Goal: Task Accomplishment & Management: Use online tool/utility

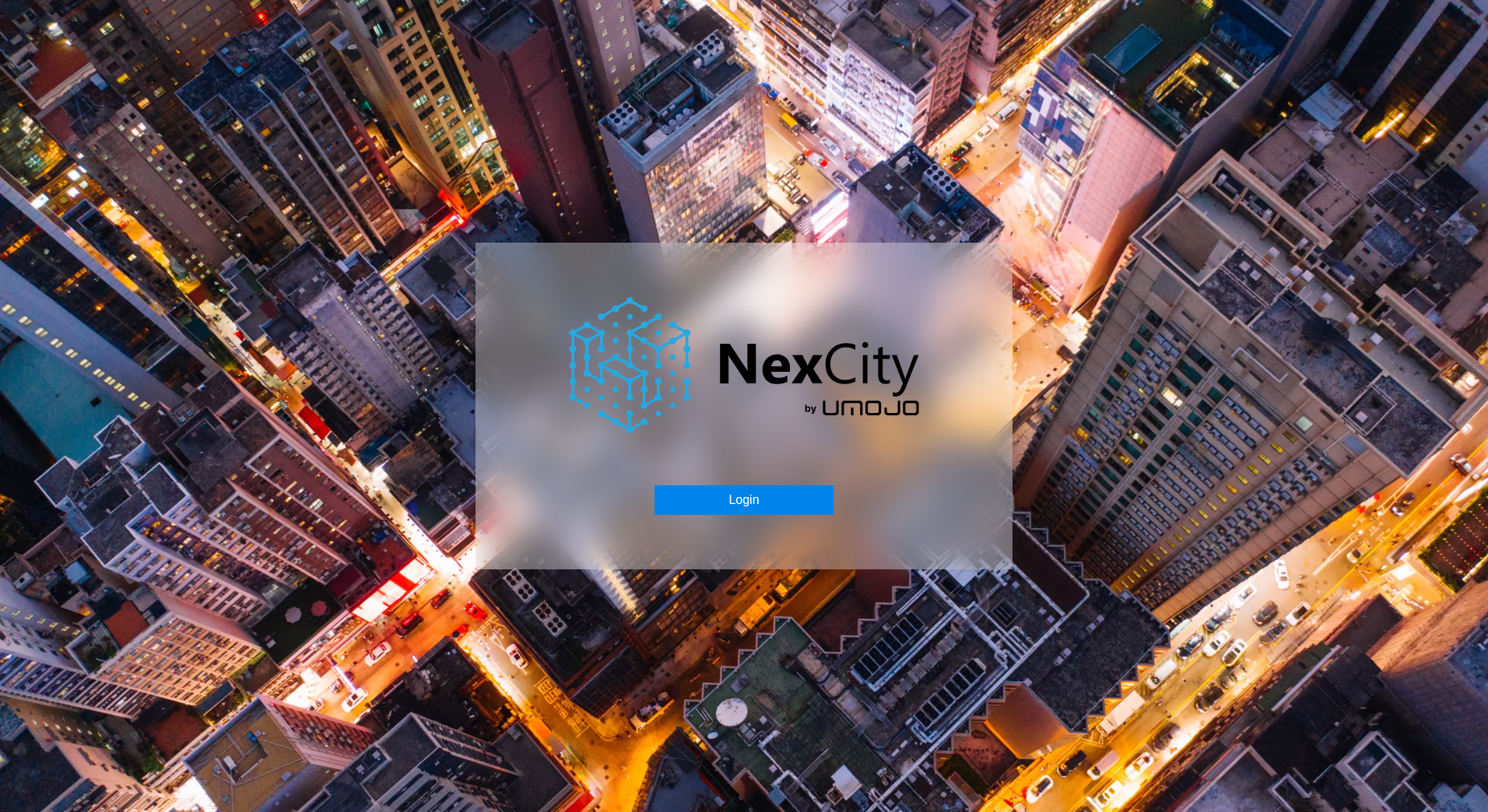
click at [729, 498] on button "Login" at bounding box center [744, 500] width 178 height 29
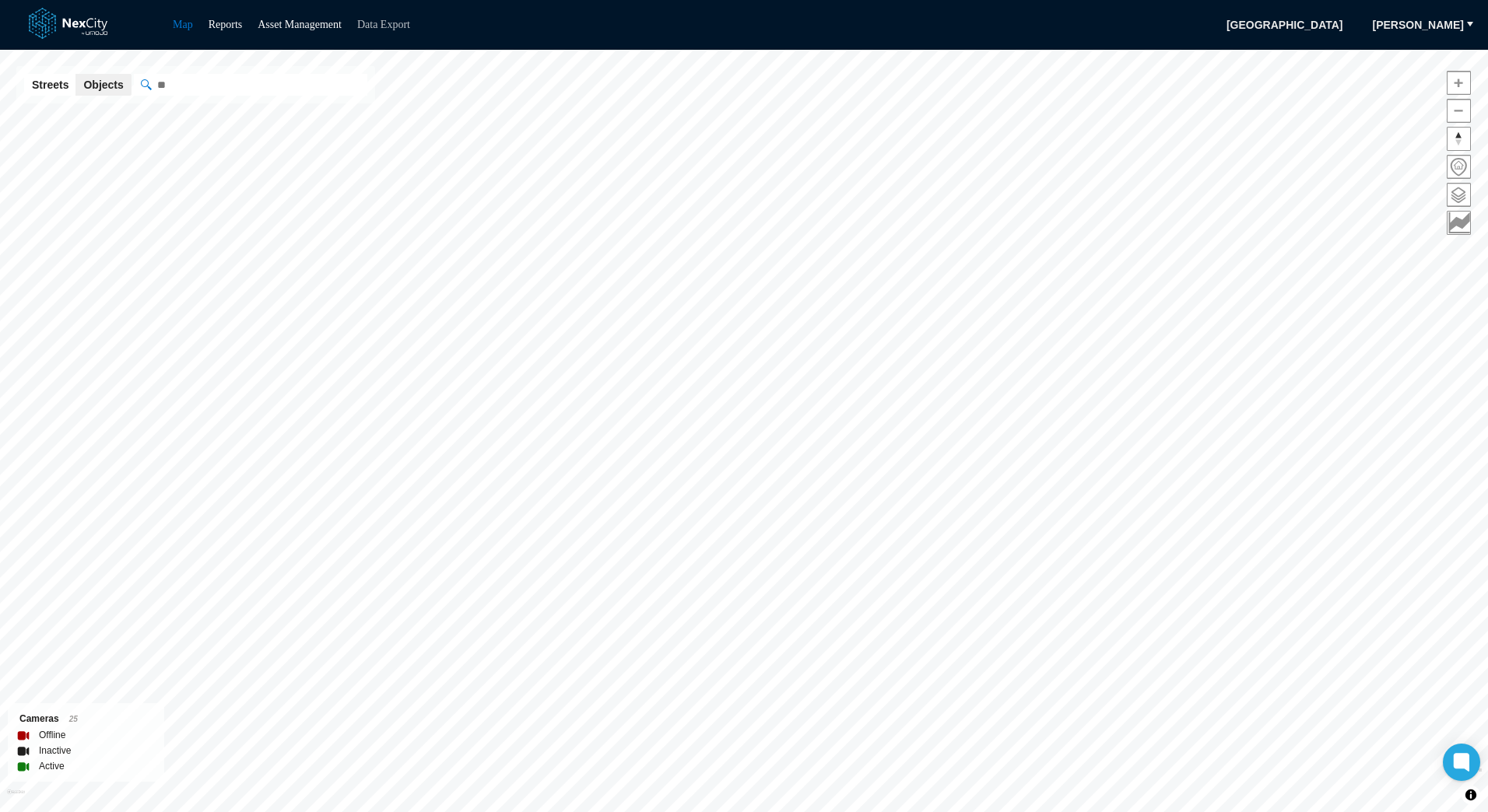
click at [383, 27] on link "Data Export" at bounding box center [383, 24] width 53 height 12
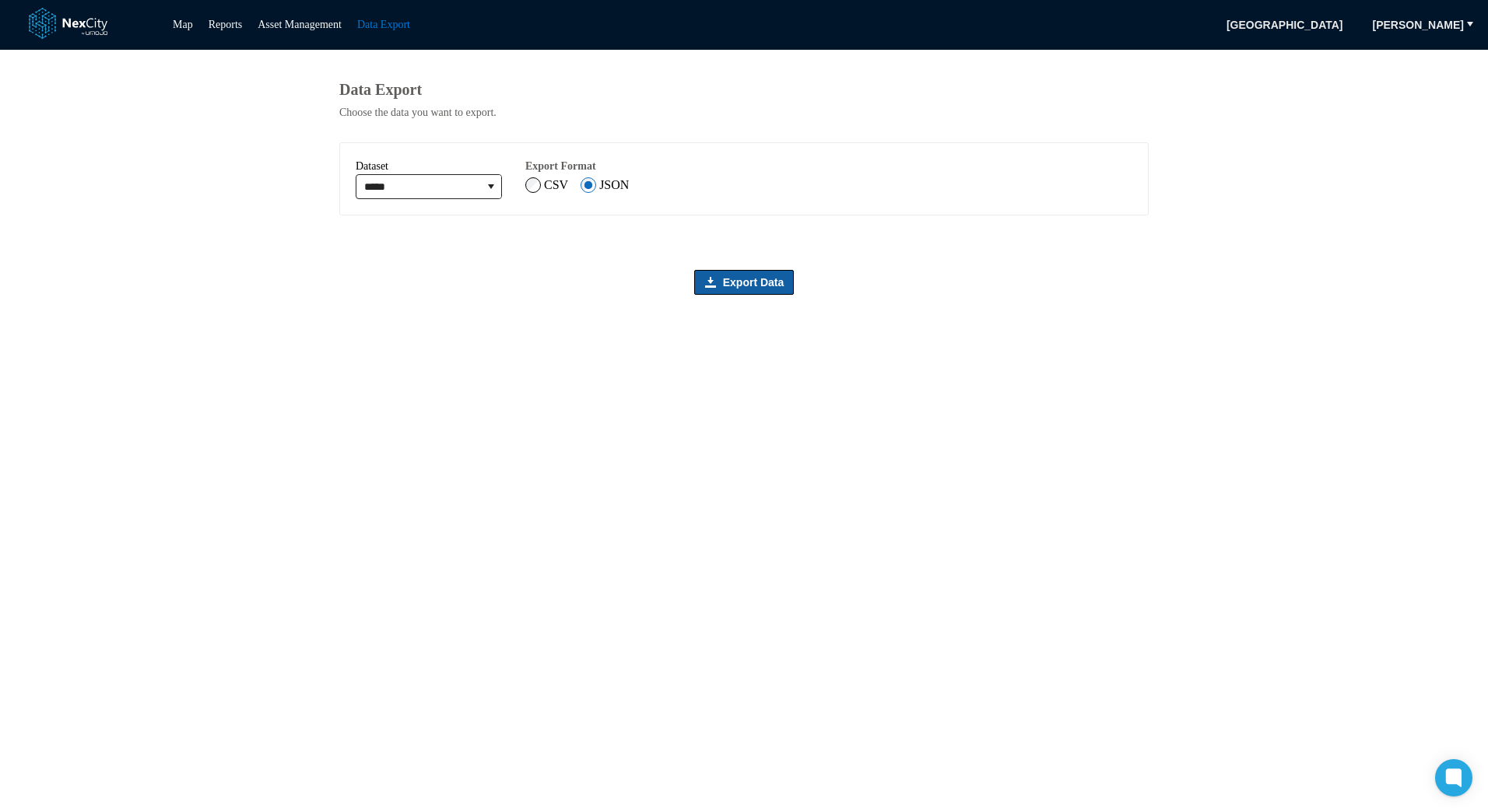
click at [724, 283] on span "Export Data" at bounding box center [753, 282] width 62 height 15
click at [497, 189] on icon "expand combobox" at bounding box center [491, 187] width 12 height 12
click at [432, 254] on li "Policies" at bounding box center [436, 248] width 155 height 25
click at [748, 291] on span "Export Data" at bounding box center [753, 282] width 62 height 15
click at [497, 193] on icon "expand combobox" at bounding box center [491, 187] width 12 height 12
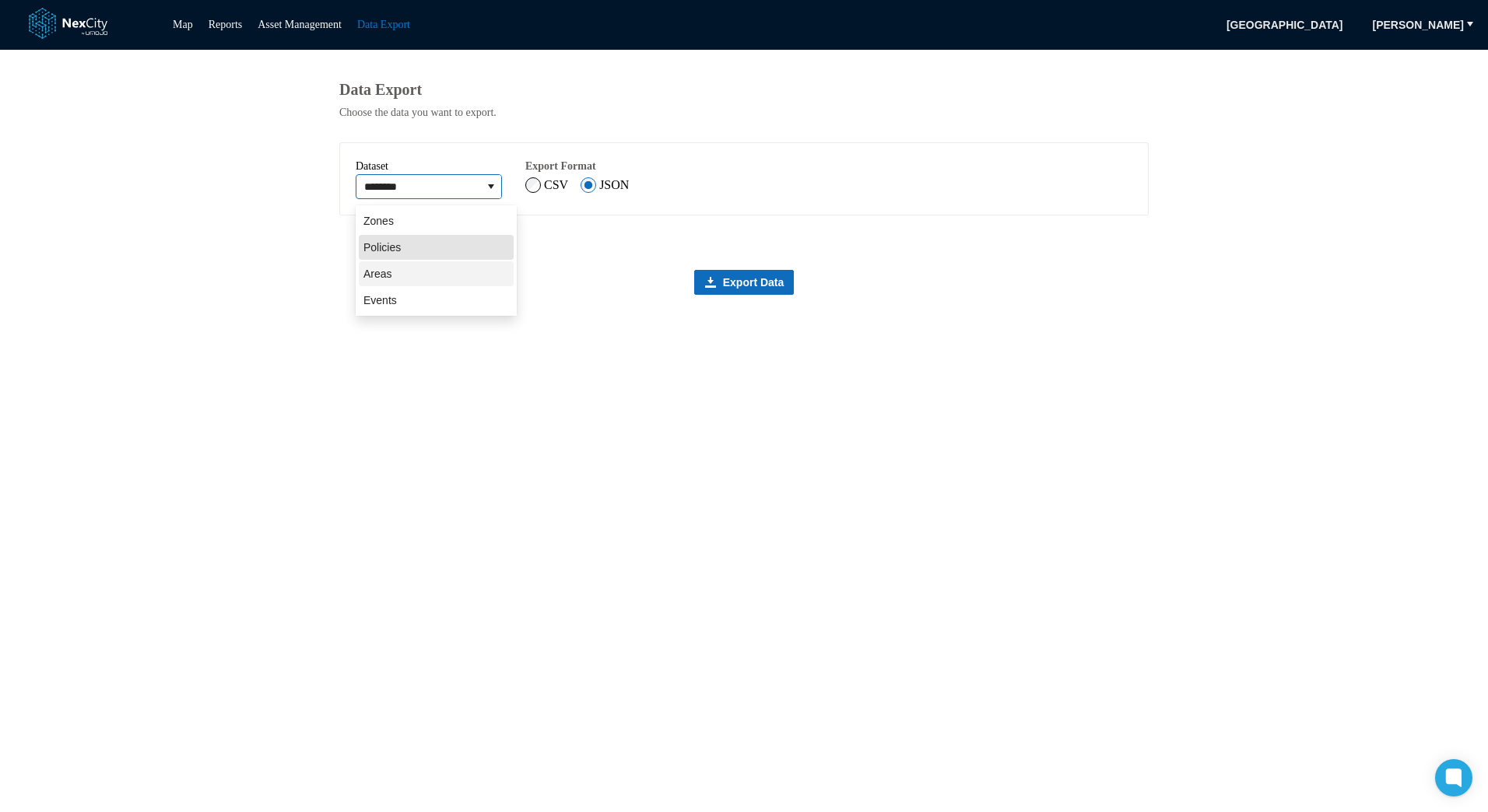
click at [430, 279] on li "Areas" at bounding box center [436, 274] width 155 height 25
click at [767, 283] on span "Export Data" at bounding box center [753, 282] width 62 height 15
click at [497, 189] on icon "expand combobox" at bounding box center [491, 187] width 12 height 12
click at [404, 299] on li "Events" at bounding box center [436, 300] width 155 height 25
type input "******"
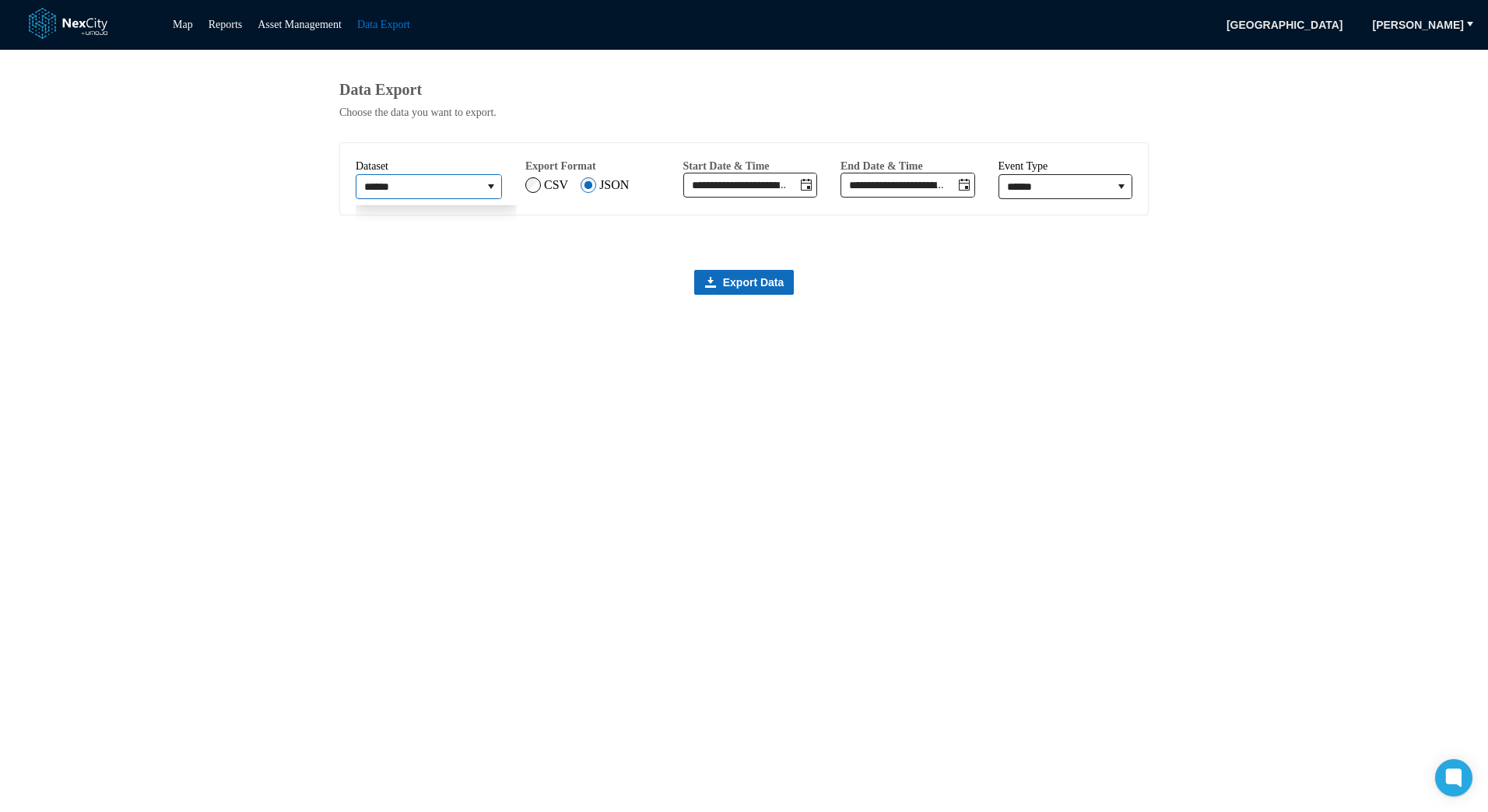
type input "**********"
click at [812, 187] on icon "Toggle date-time selector" at bounding box center [806, 185] width 11 height 12
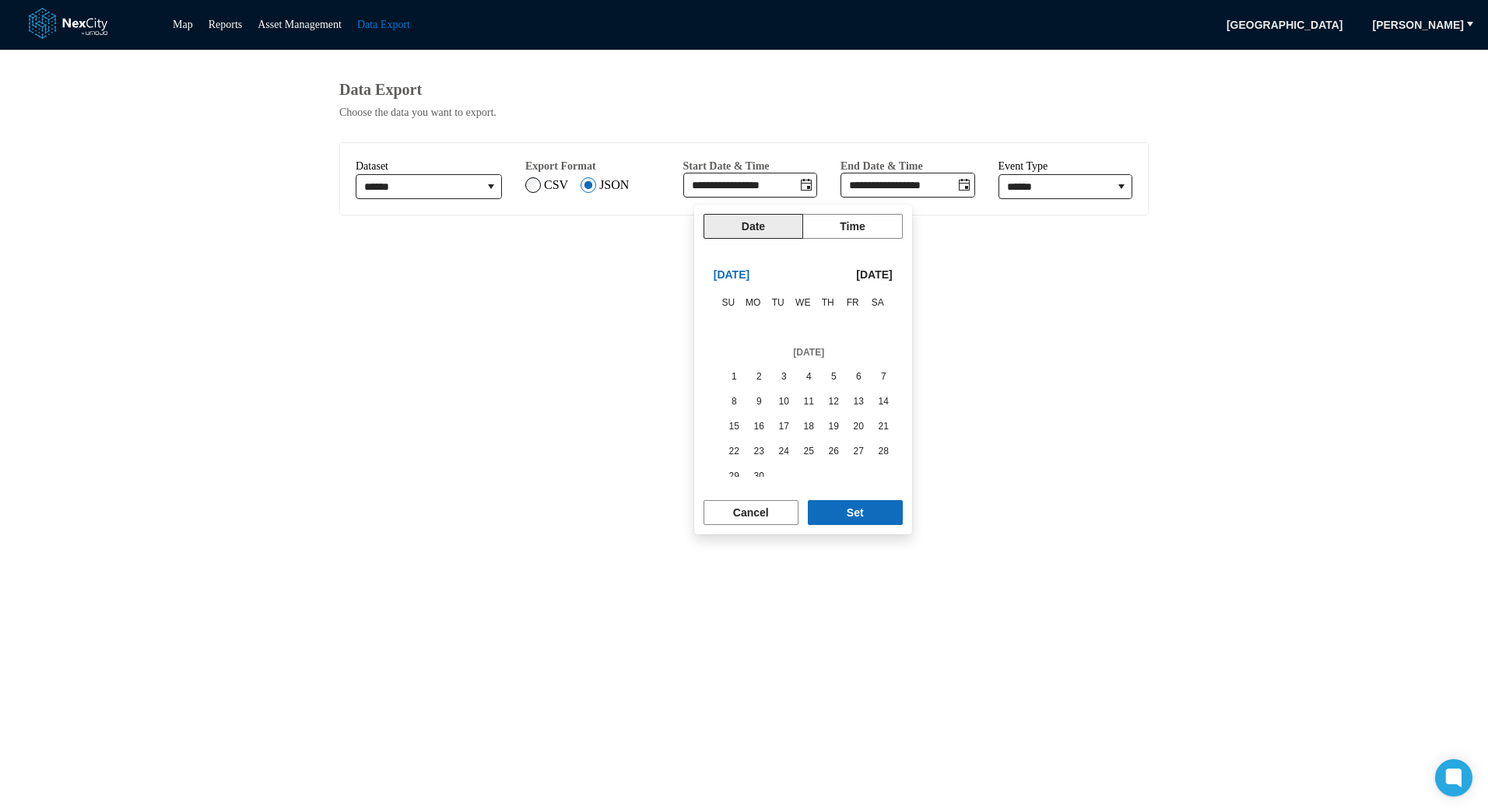
scroll to position [260885, 0]
click at [774, 391] on span "1" at bounding box center [784, 393] width 21 height 21
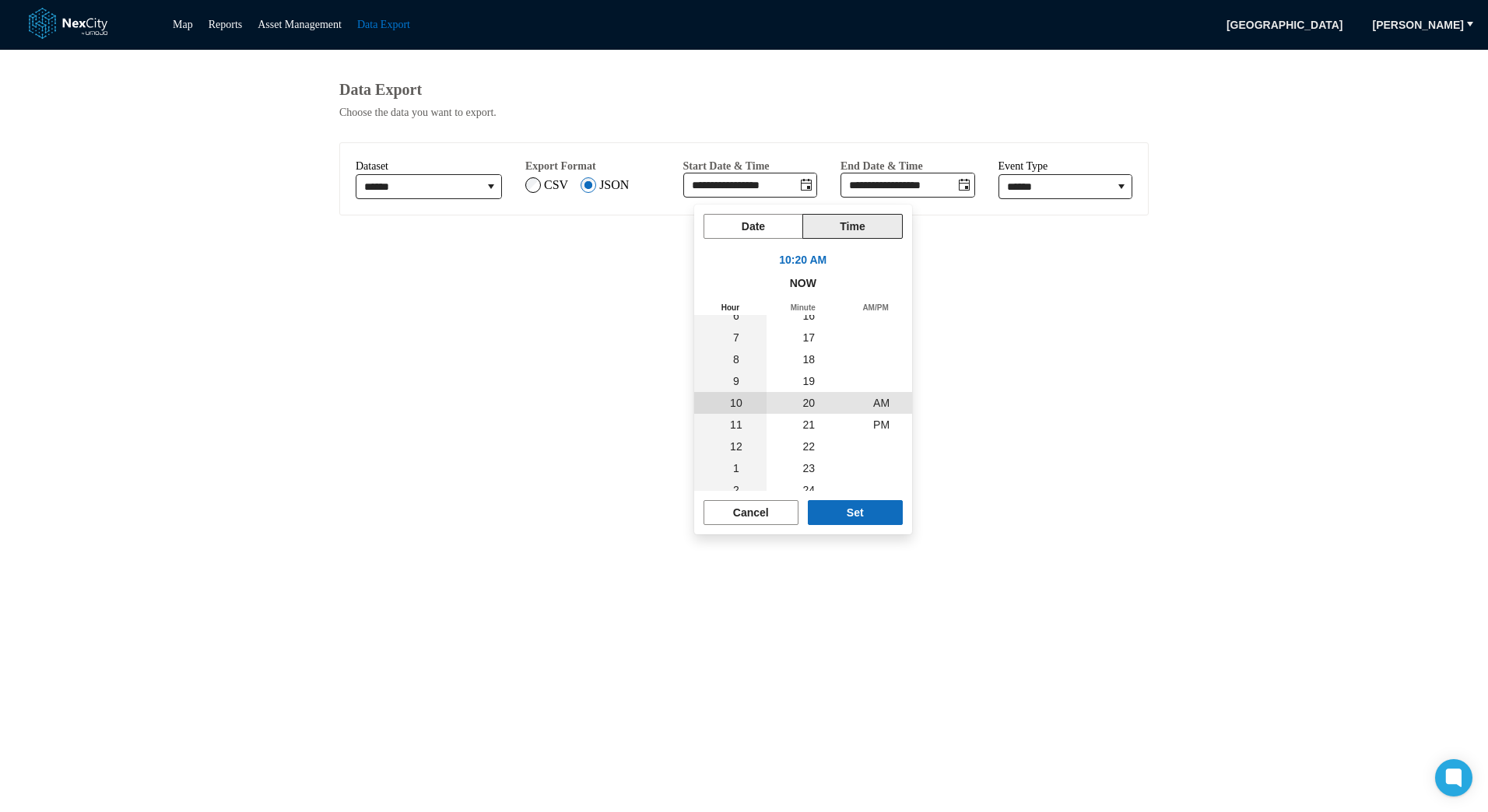
scroll to position [260951, 0]
click at [867, 513] on button "Set" at bounding box center [855, 513] width 95 height 25
type input "**********"
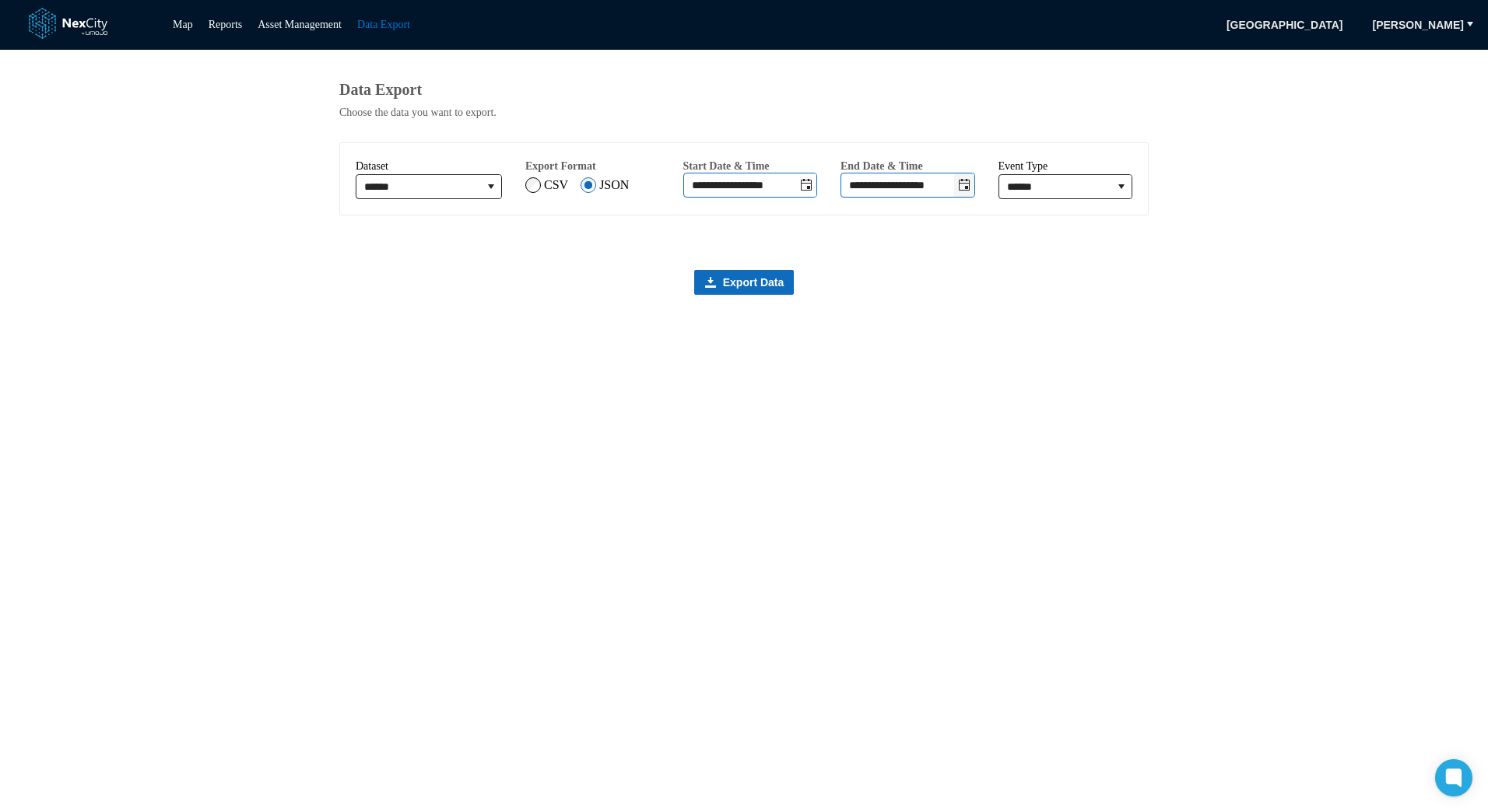
click at [970, 191] on icon "Toggle date-time selector" at bounding box center [965, 185] width 11 height 12
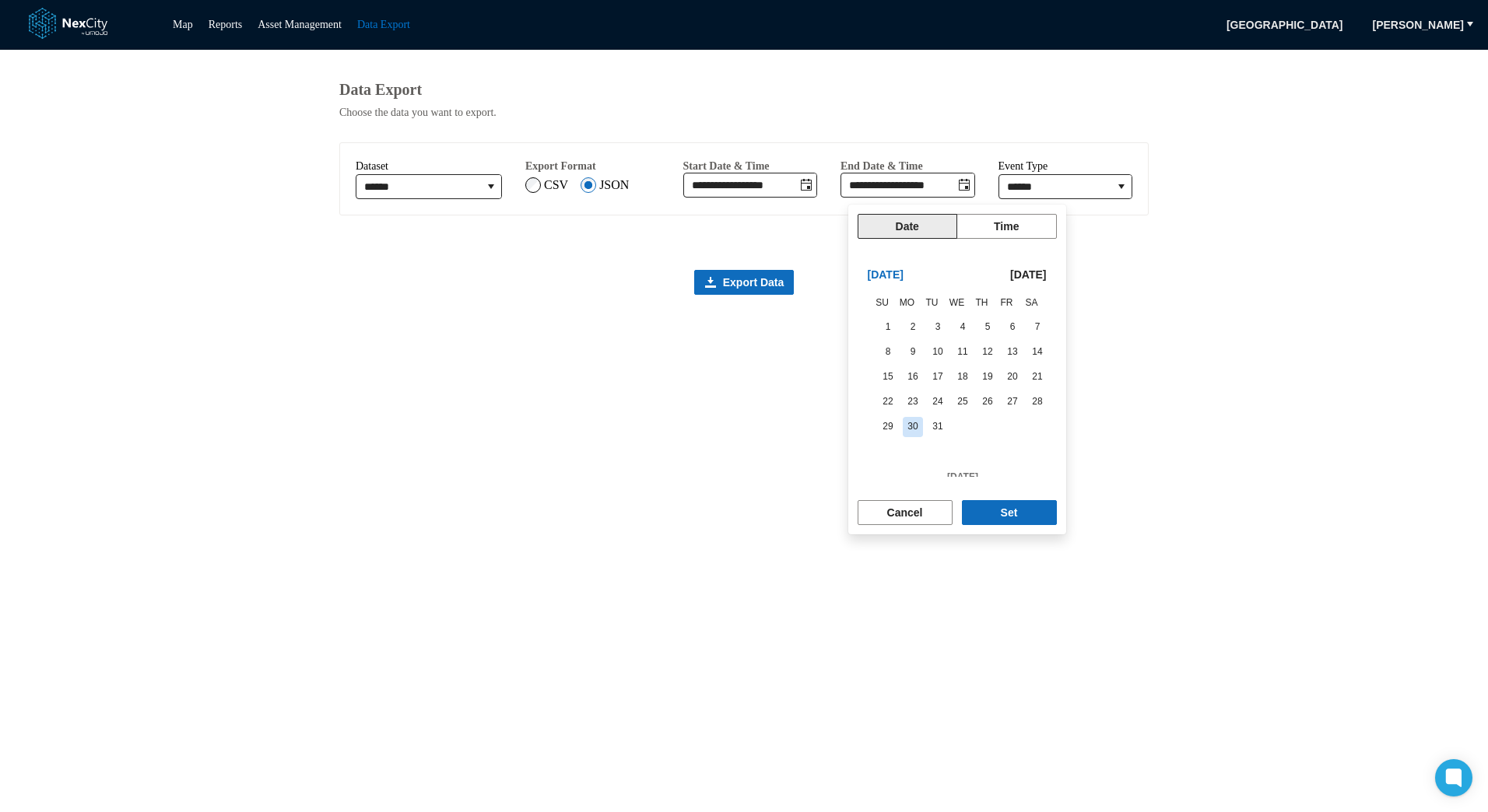
click at [1157, 342] on main "**********" at bounding box center [744, 431] width 1488 height 763
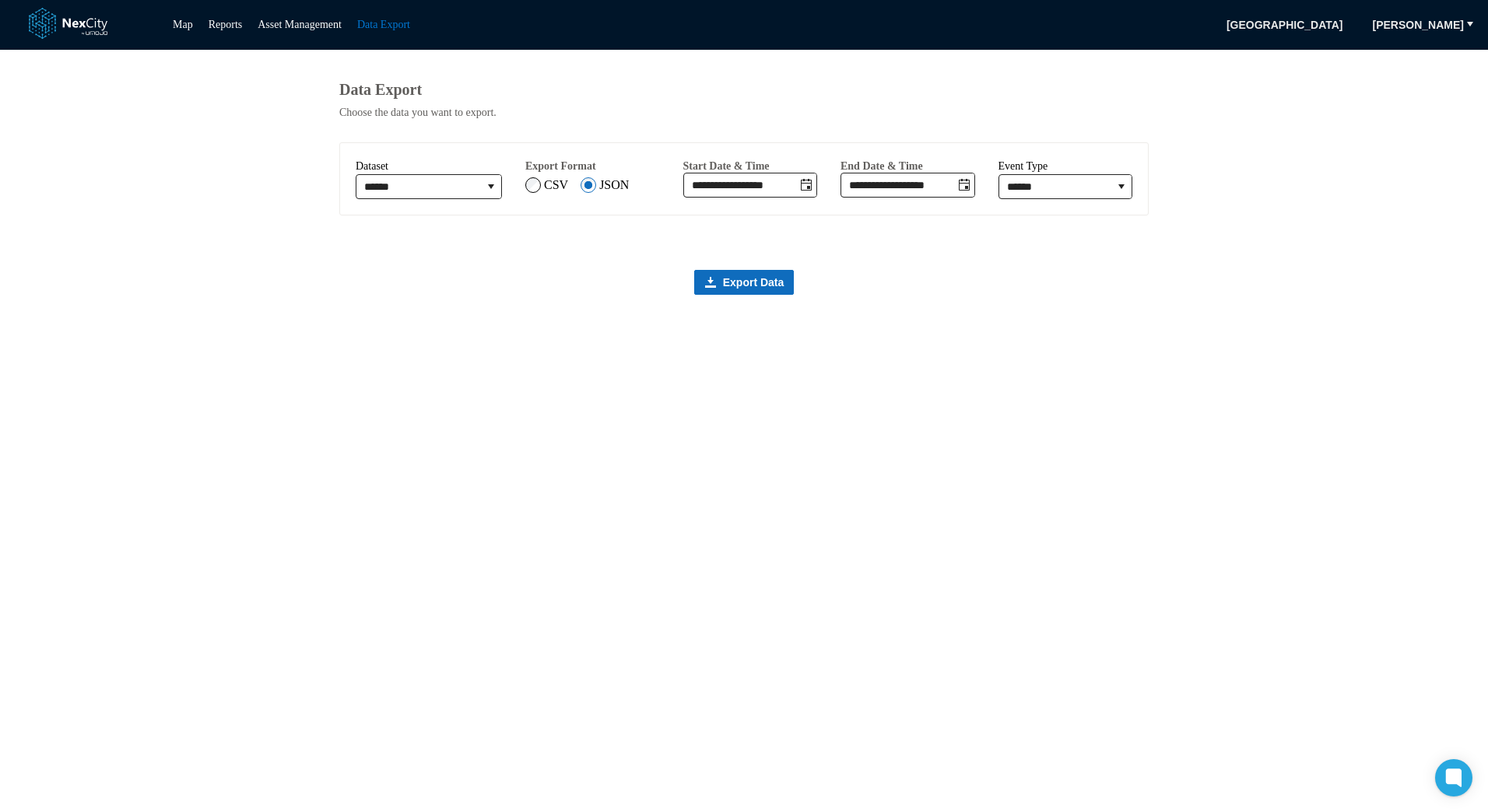
click at [765, 302] on div "**********" at bounding box center [744, 431] width 810 height 763
click at [760, 291] on span "Export Data" at bounding box center [753, 282] width 62 height 15
click at [567, 193] on label "CSV" at bounding box center [555, 185] width 24 height 14
click at [767, 295] on button "Export Data" at bounding box center [744, 283] width 101 height 25
click at [1056, 194] on input "******" at bounding box center [1056, 186] width 113 height 23
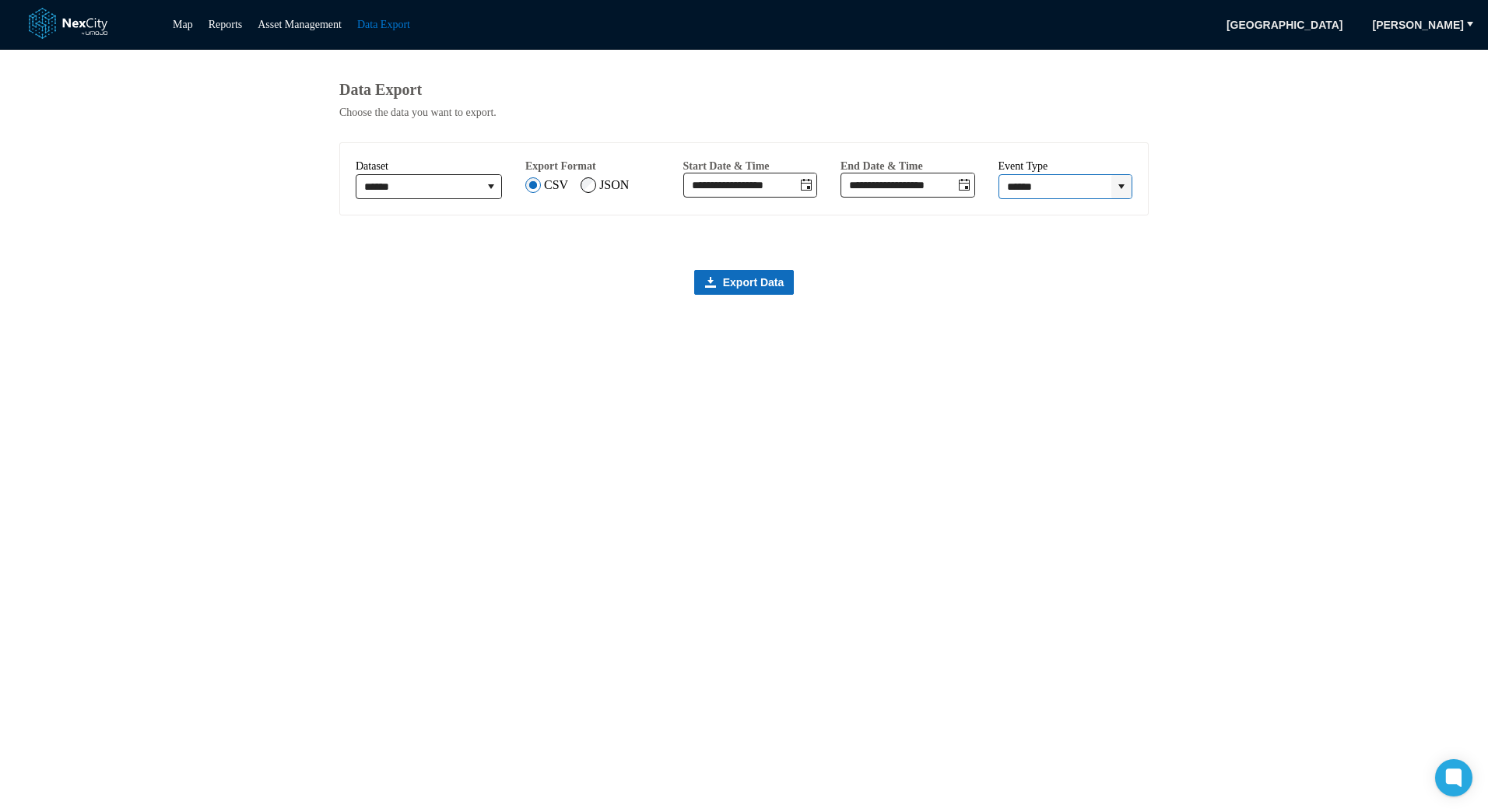
click at [1119, 193] on icon "expand combobox" at bounding box center [1122, 187] width 12 height 12
click at [1095, 242] on li "Sensor" at bounding box center [1067, 246] width 125 height 25
click at [1127, 190] on icon "expand combobox" at bounding box center [1122, 187] width 12 height 12
click at [1073, 216] on li "Camera" at bounding box center [1067, 219] width 125 height 25
type input "******"
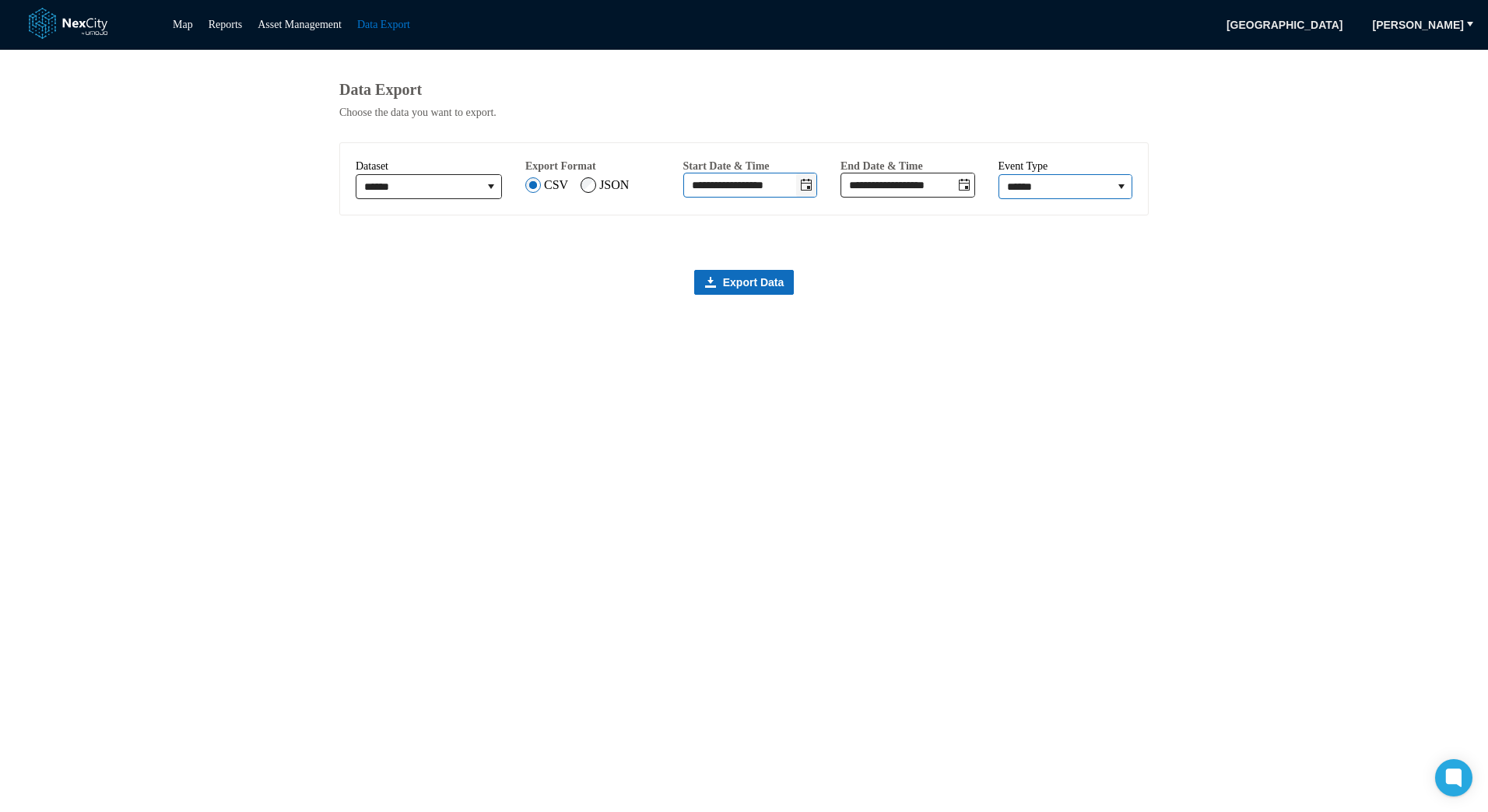
click at [812, 191] on icon "Toggle date-time selector" at bounding box center [806, 185] width 11 height 12
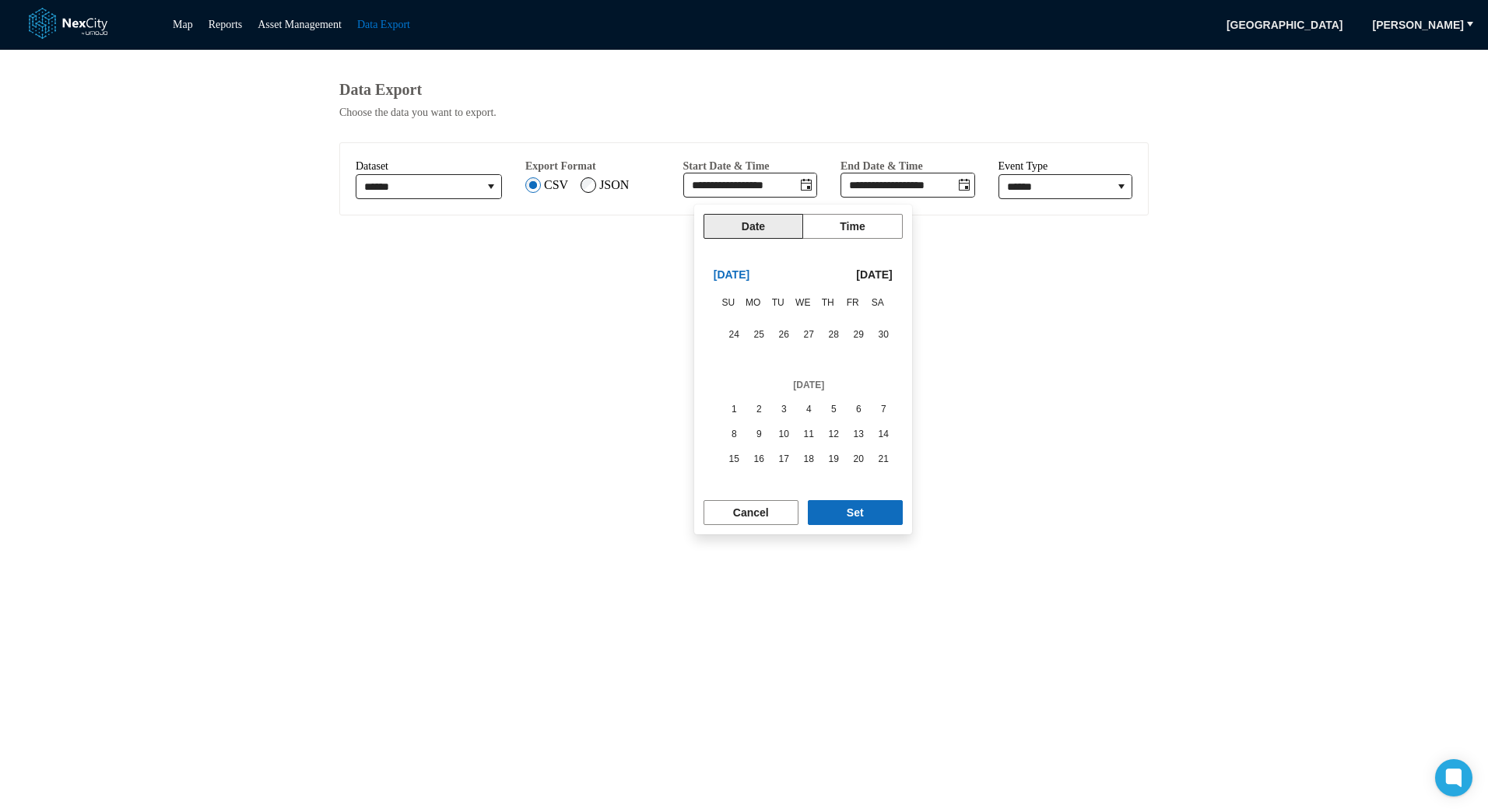
scroll to position [261339, 0]
click at [723, 389] on span "29" at bounding box center [734, 387] width 21 height 21
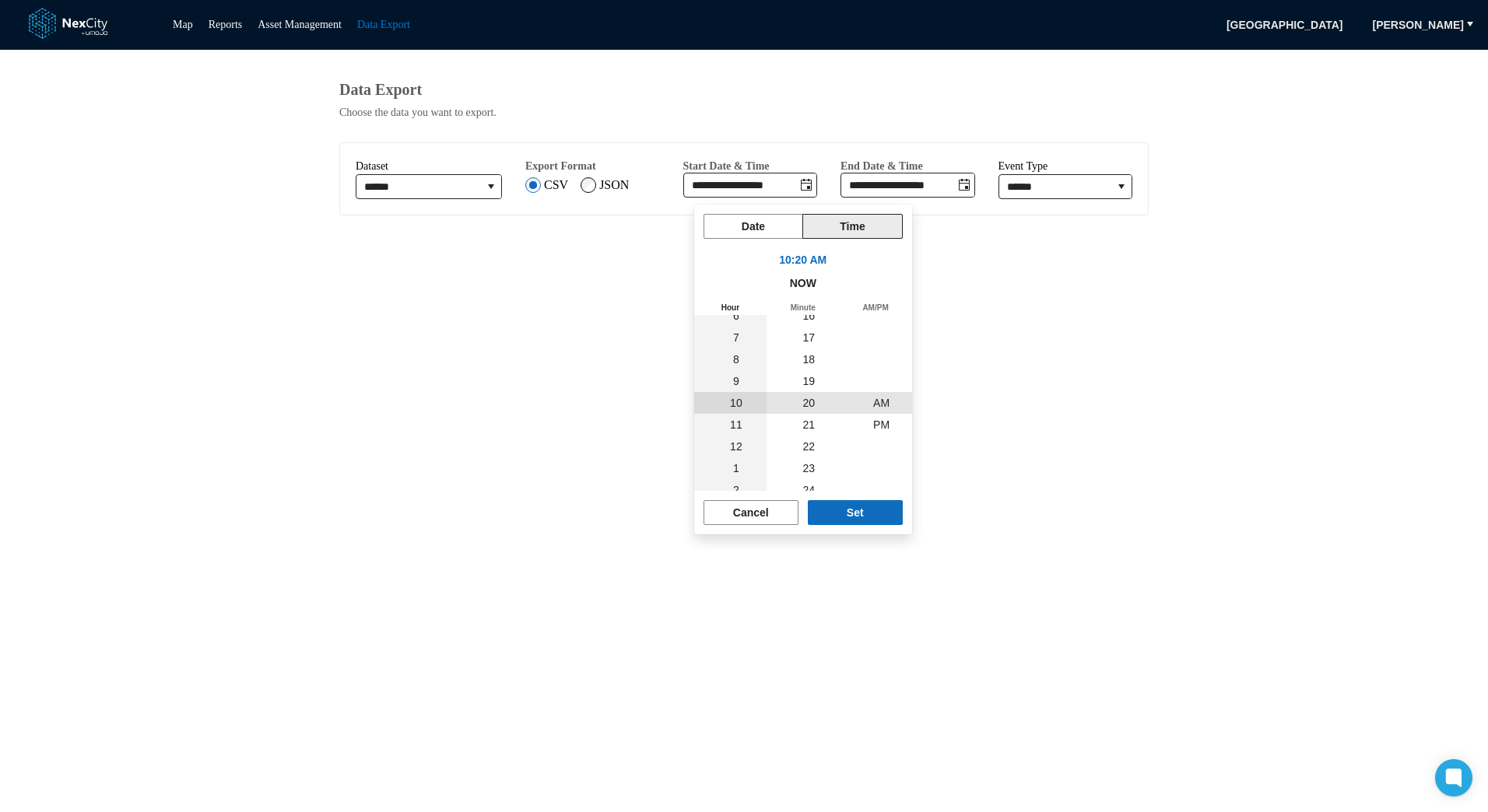
scroll to position [261299, 0]
click at [735, 443] on span "12" at bounding box center [736, 447] width 12 height 12
click at [879, 375] on span "AM" at bounding box center [882, 381] width 16 height 12
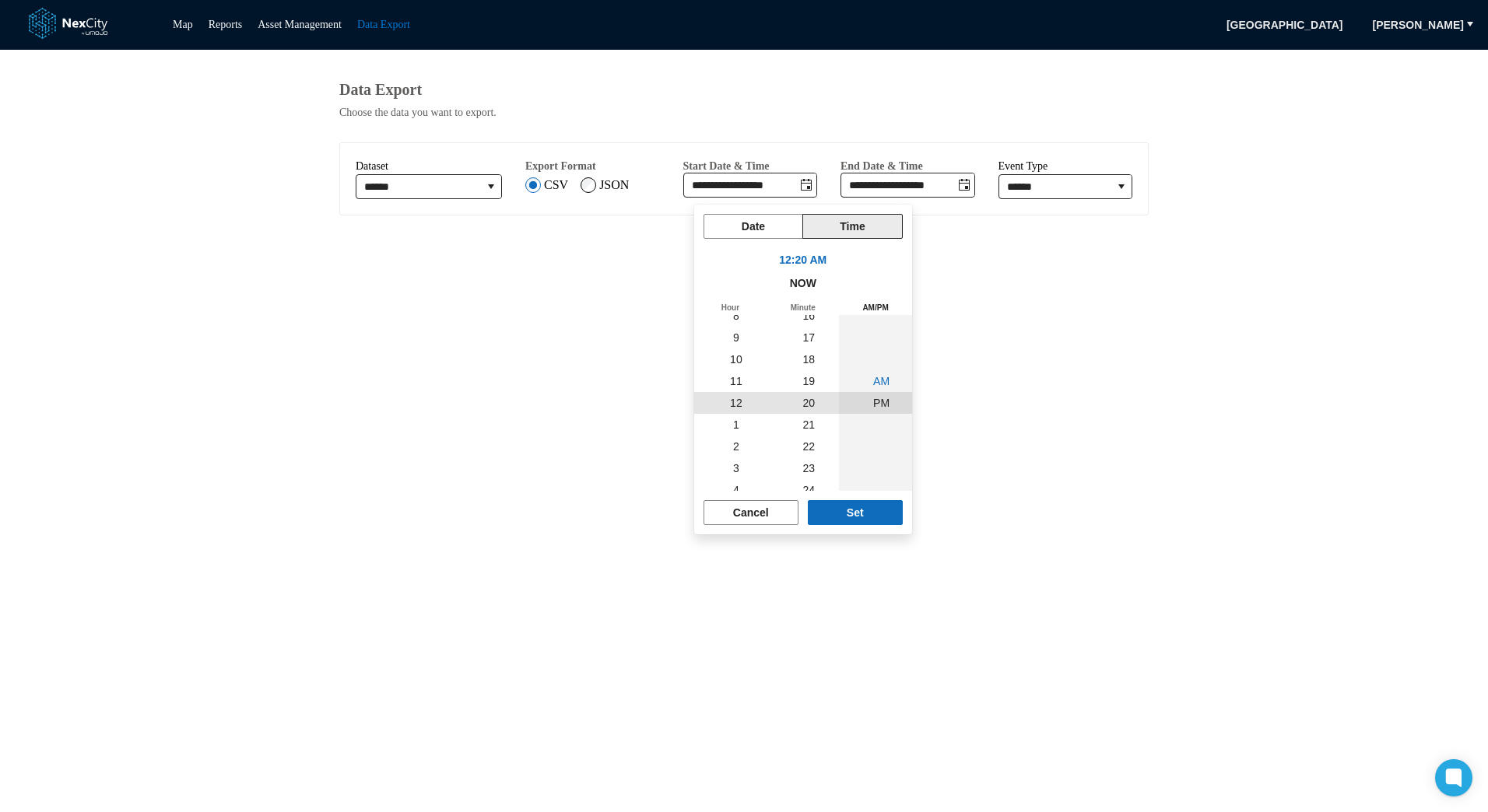
scroll to position [0, 0]
click at [873, 502] on button "Set" at bounding box center [855, 513] width 95 height 25
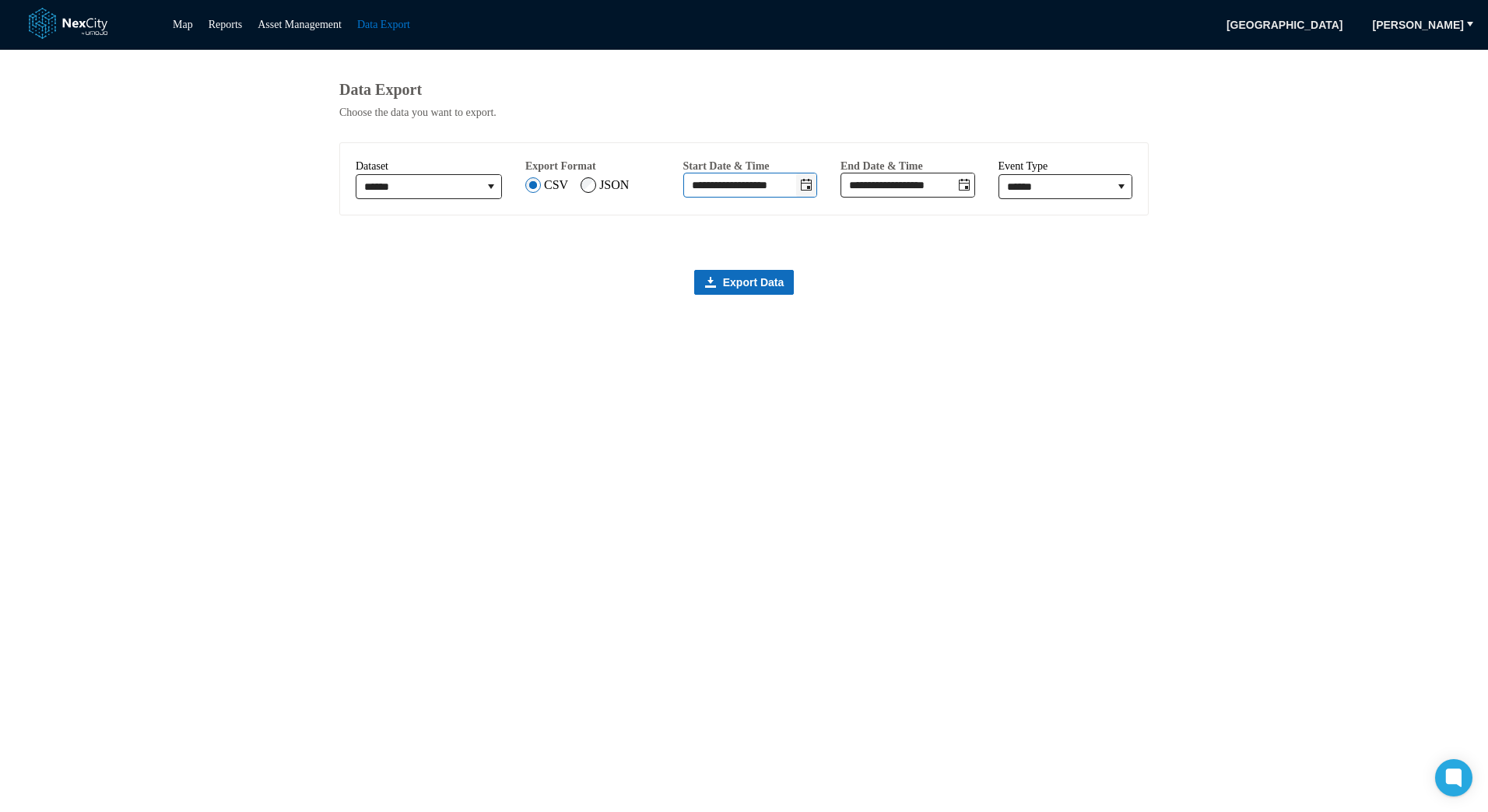
click at [812, 187] on icon "Toggle date-time selector" at bounding box center [806, 185] width 11 height 12
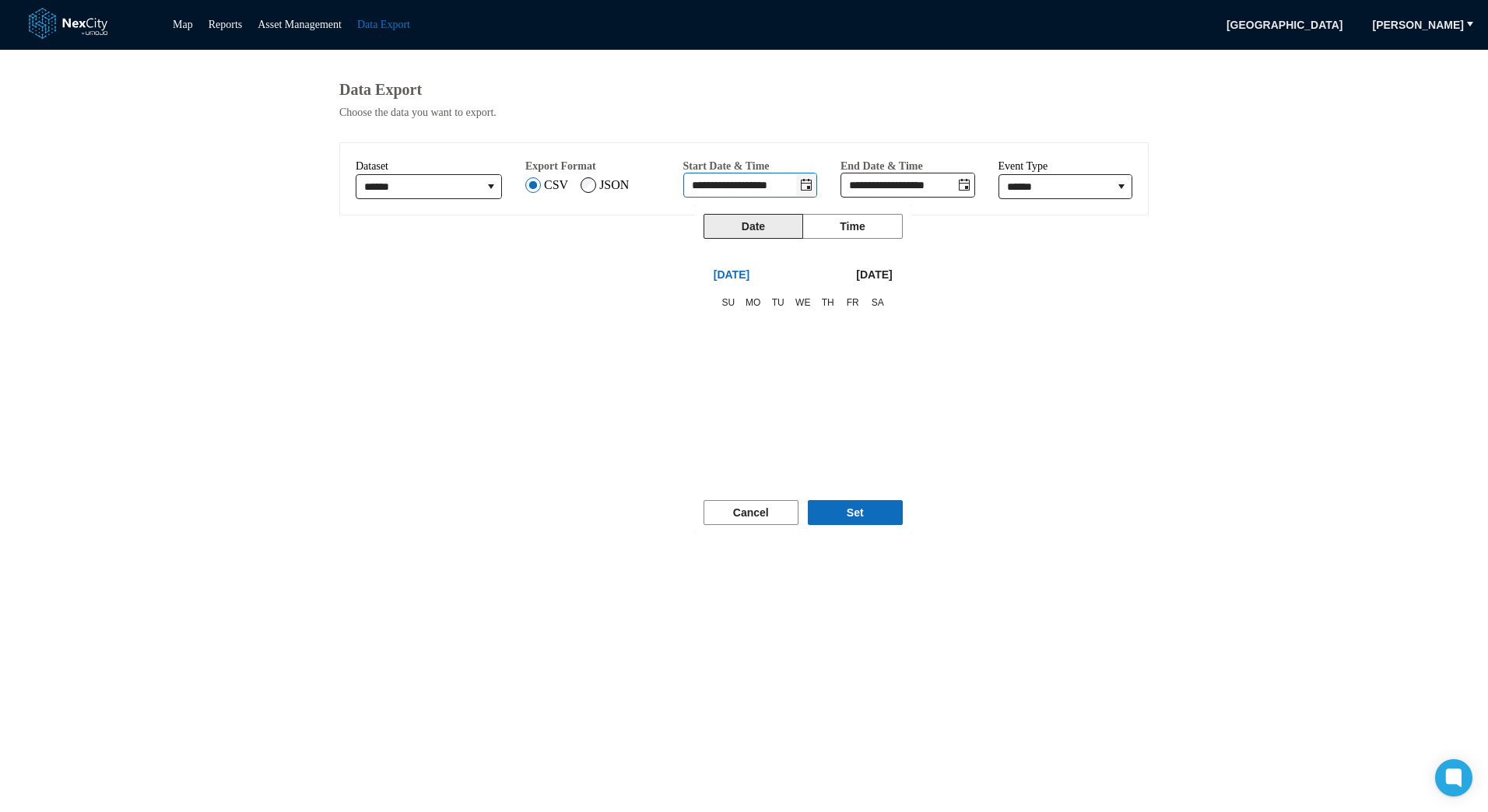
scroll to position [436, 0]
click at [1058, 375] on div "**********" at bounding box center [744, 431] width 810 height 763
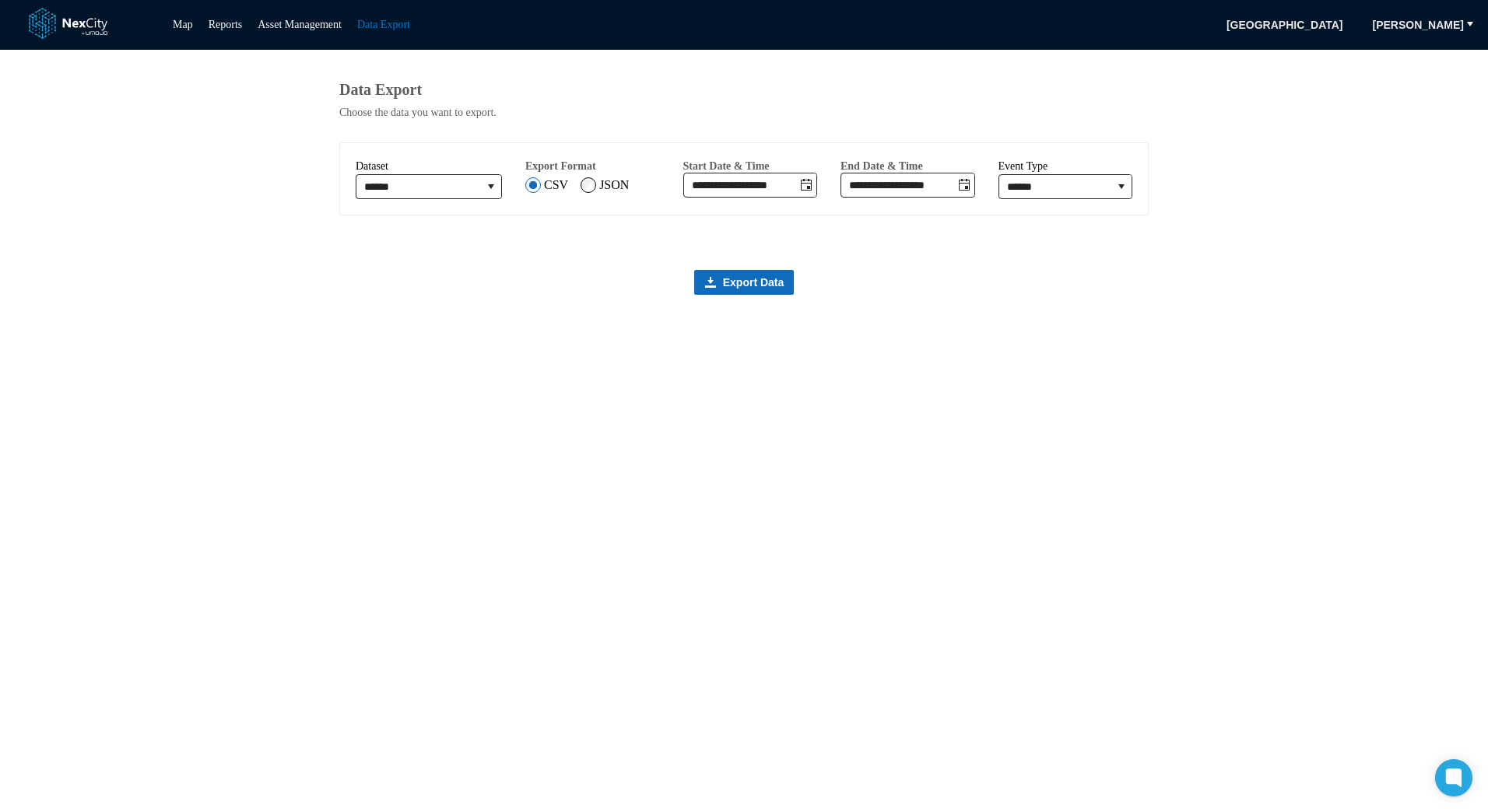
click at [1237, 360] on main "**********" at bounding box center [744, 431] width 1488 height 763
click at [812, 191] on icon "Toggle date-time selector" at bounding box center [806, 185] width 11 height 12
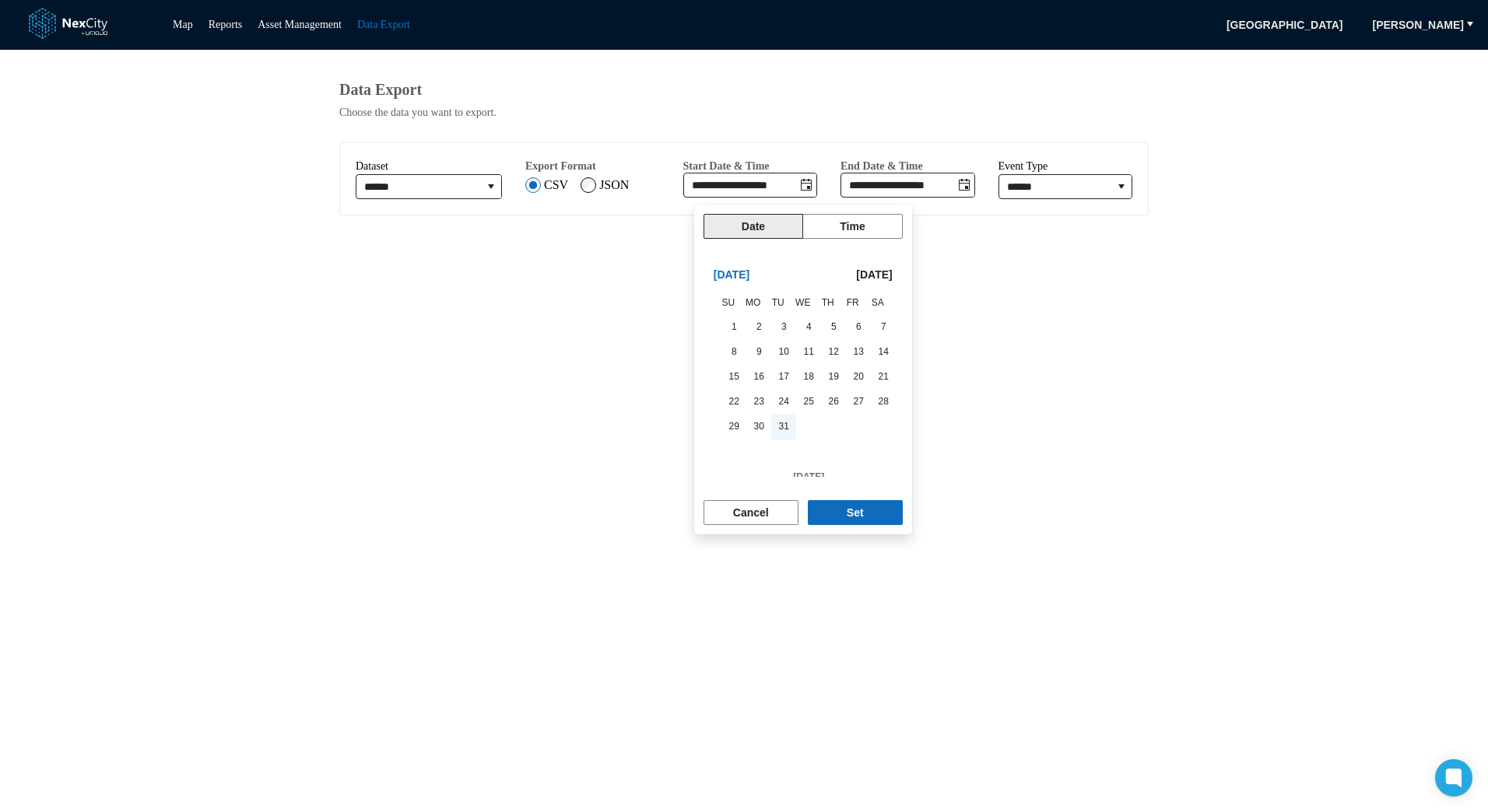
click at [776, 432] on span "31" at bounding box center [784, 427] width 21 height 21
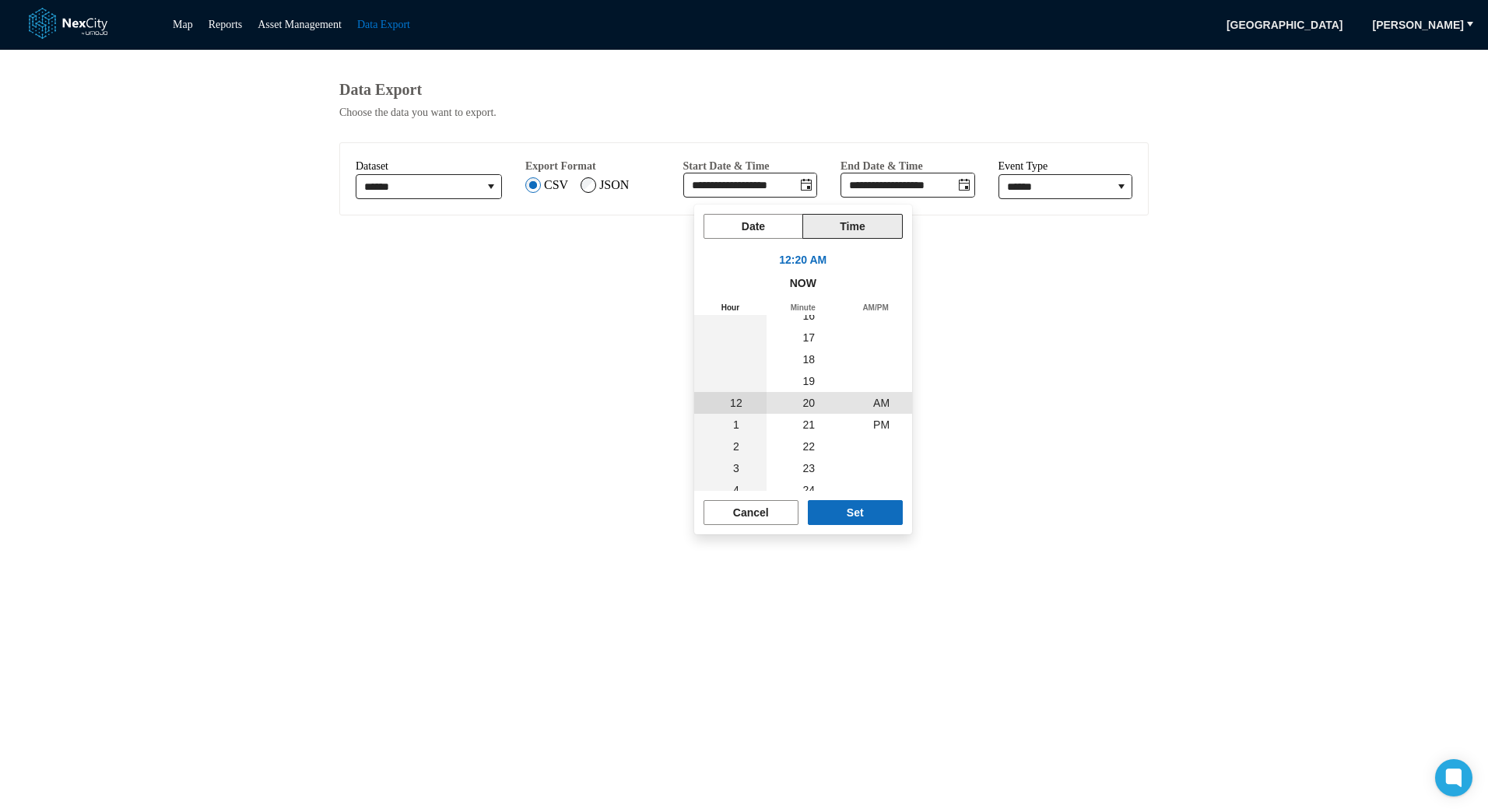
scroll to position [261299, 0]
click at [812, 189] on icon "Toggle date-time selector" at bounding box center [807, 185] width 12 height 12
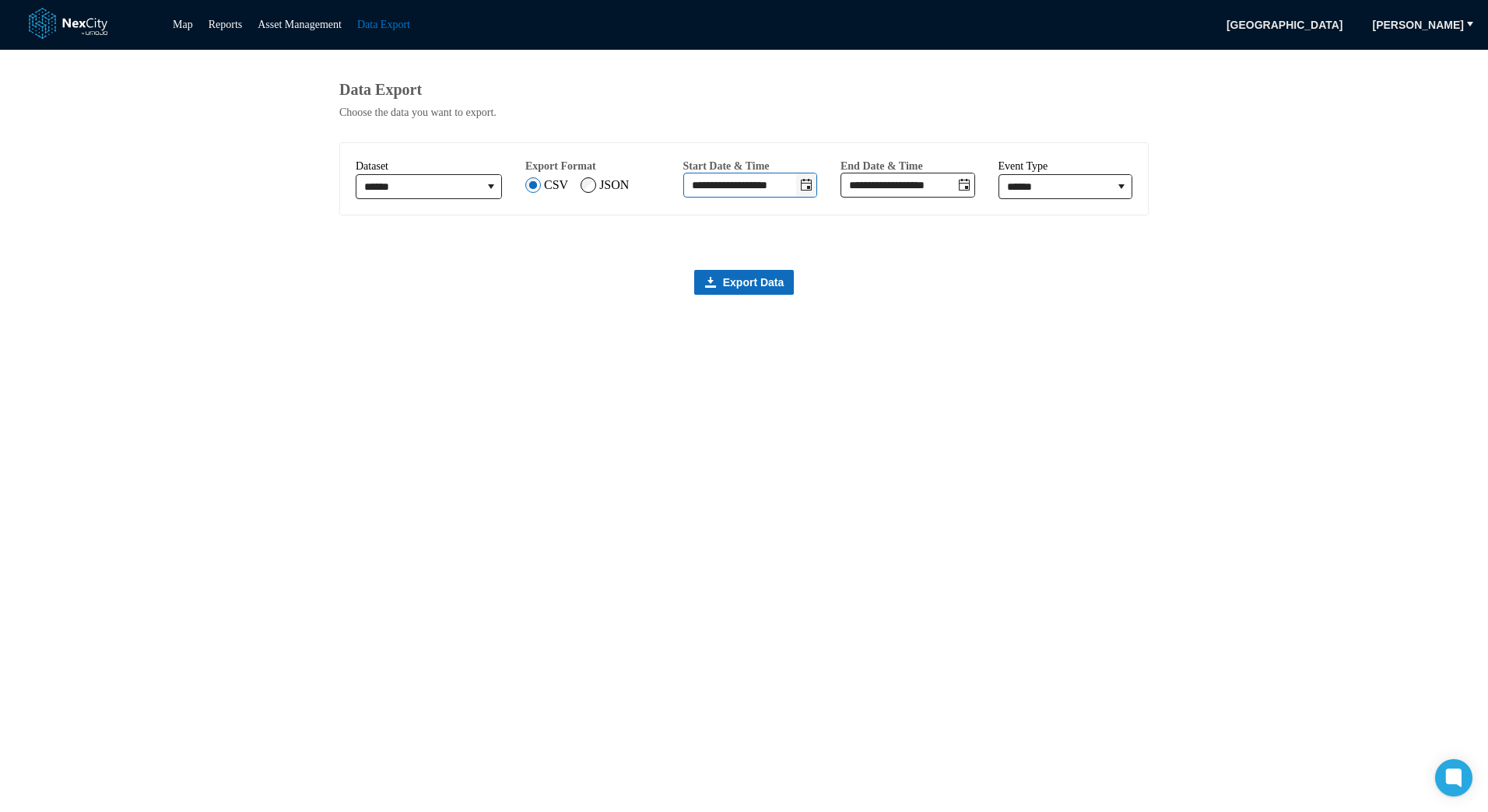
click at [812, 189] on icon "Toggle date-time selector" at bounding box center [807, 185] width 12 height 12
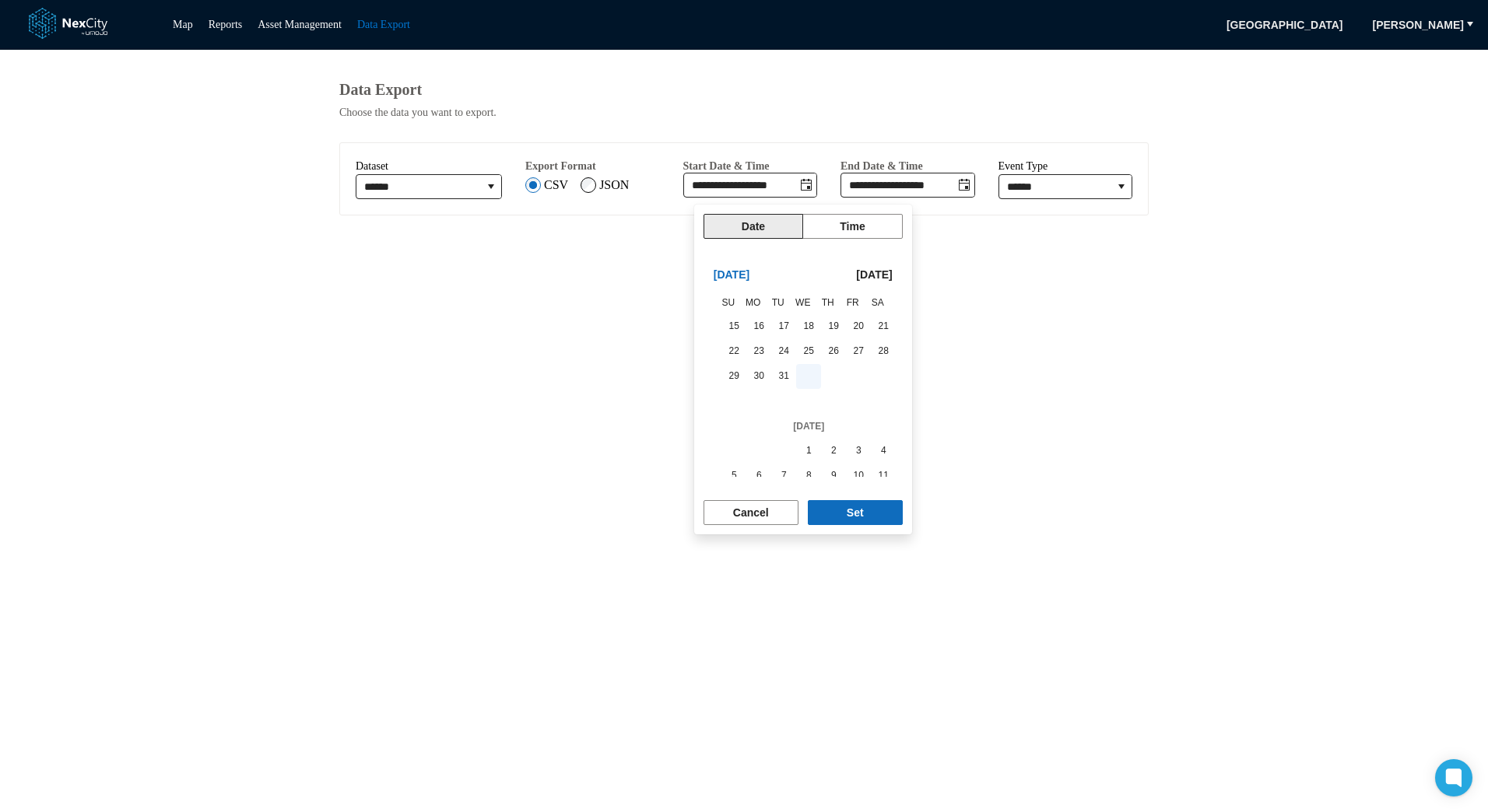
scroll to position [261377, 0]
click at [807, 422] on span "1" at bounding box center [809, 424] width 21 height 21
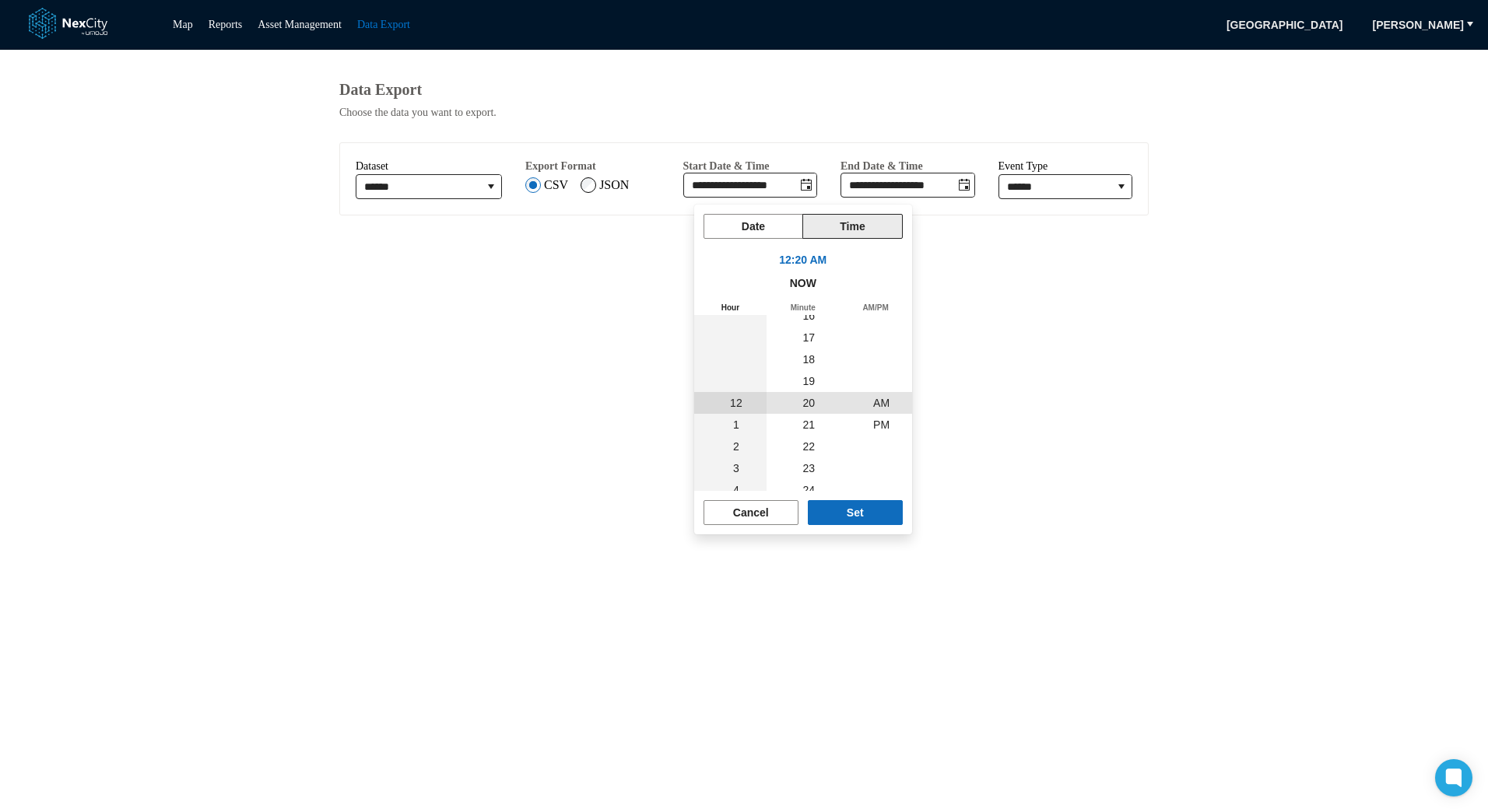
scroll to position [261473, 0]
click at [837, 515] on button "Set" at bounding box center [855, 513] width 95 height 25
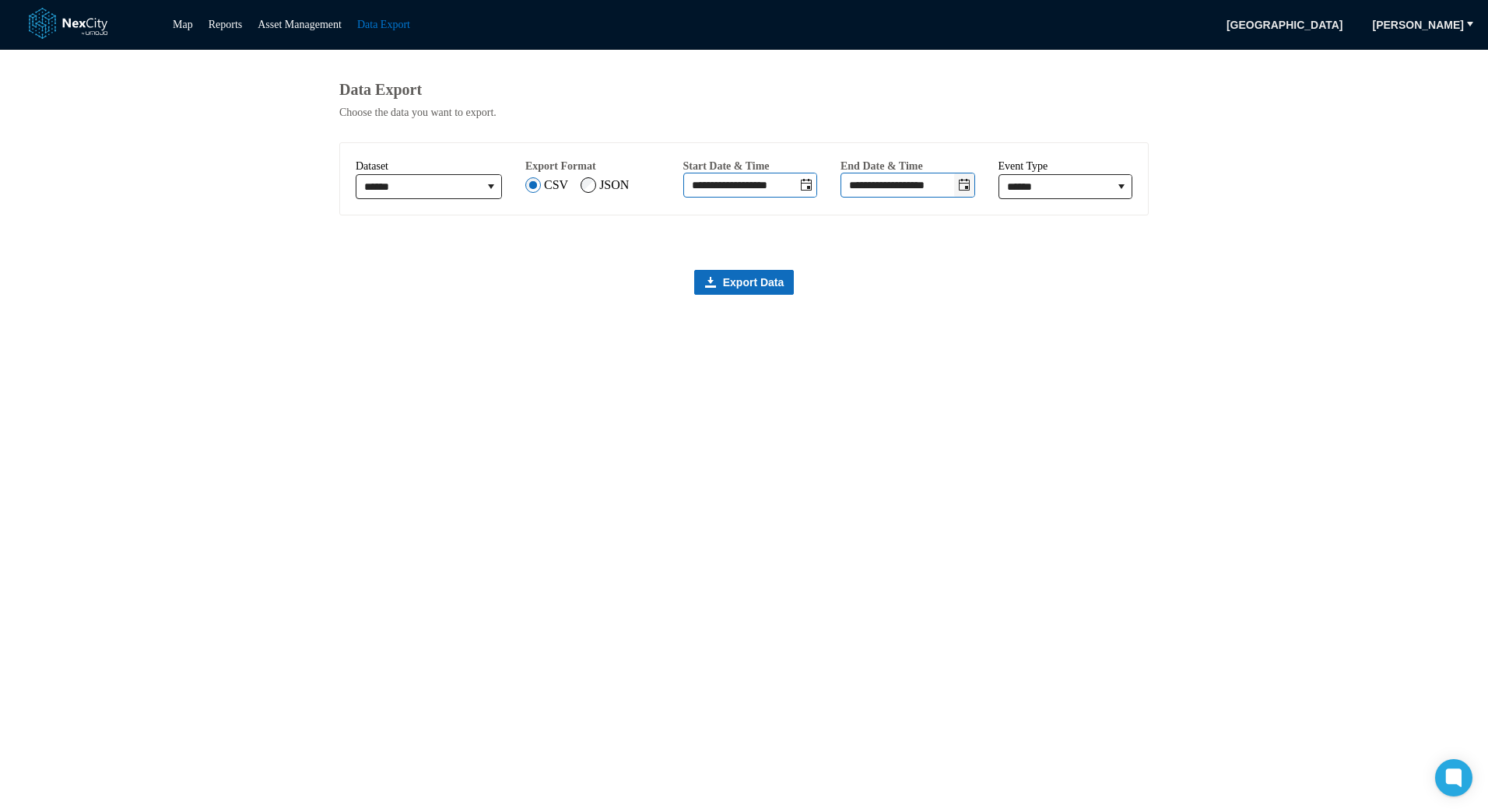
click at [963, 190] on icon "Toggle date-time selector" at bounding box center [965, 185] width 11 height 12
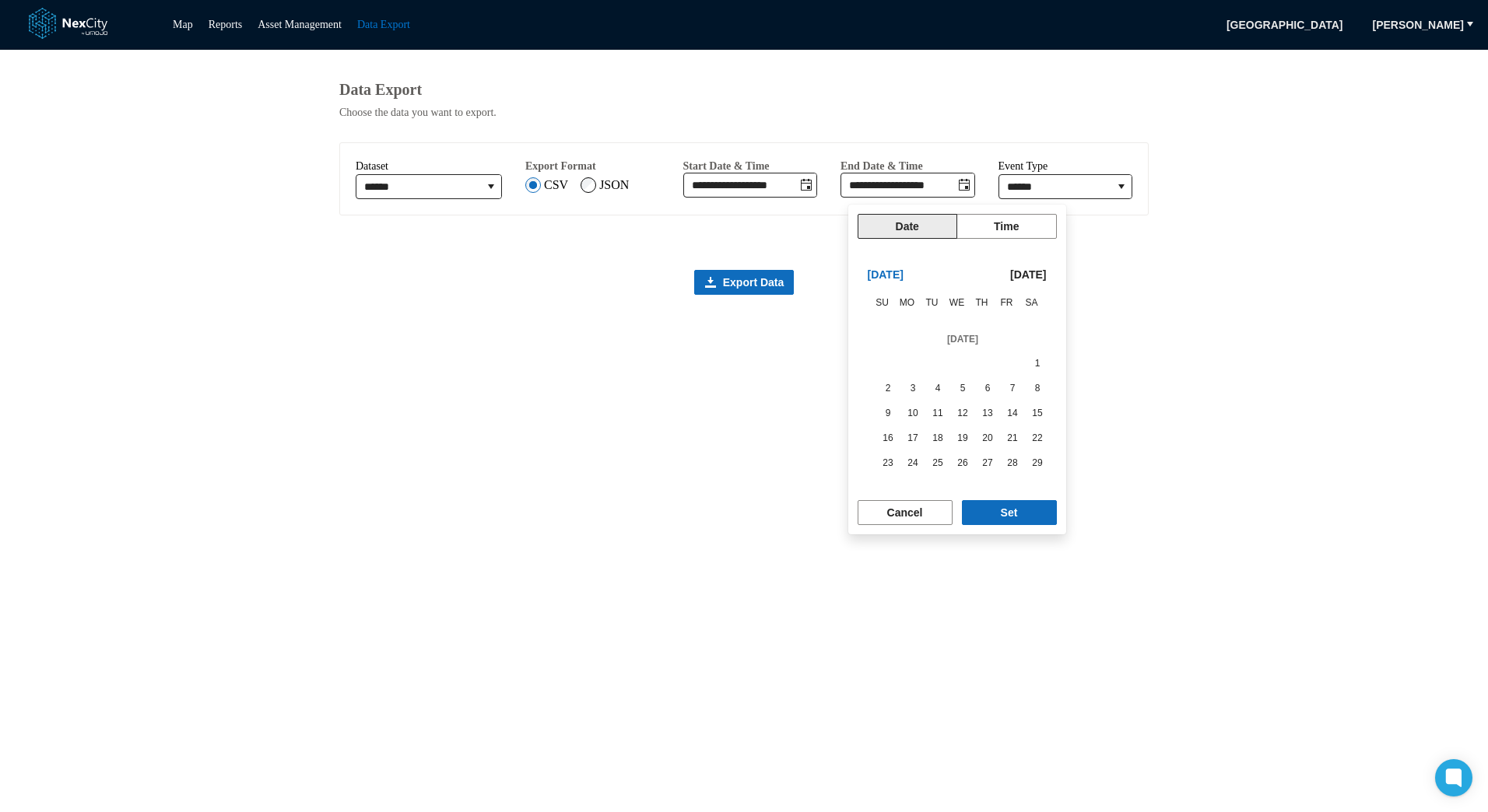
scroll to position [261844, 0]
click at [908, 432] on span "31" at bounding box center [913, 431] width 21 height 21
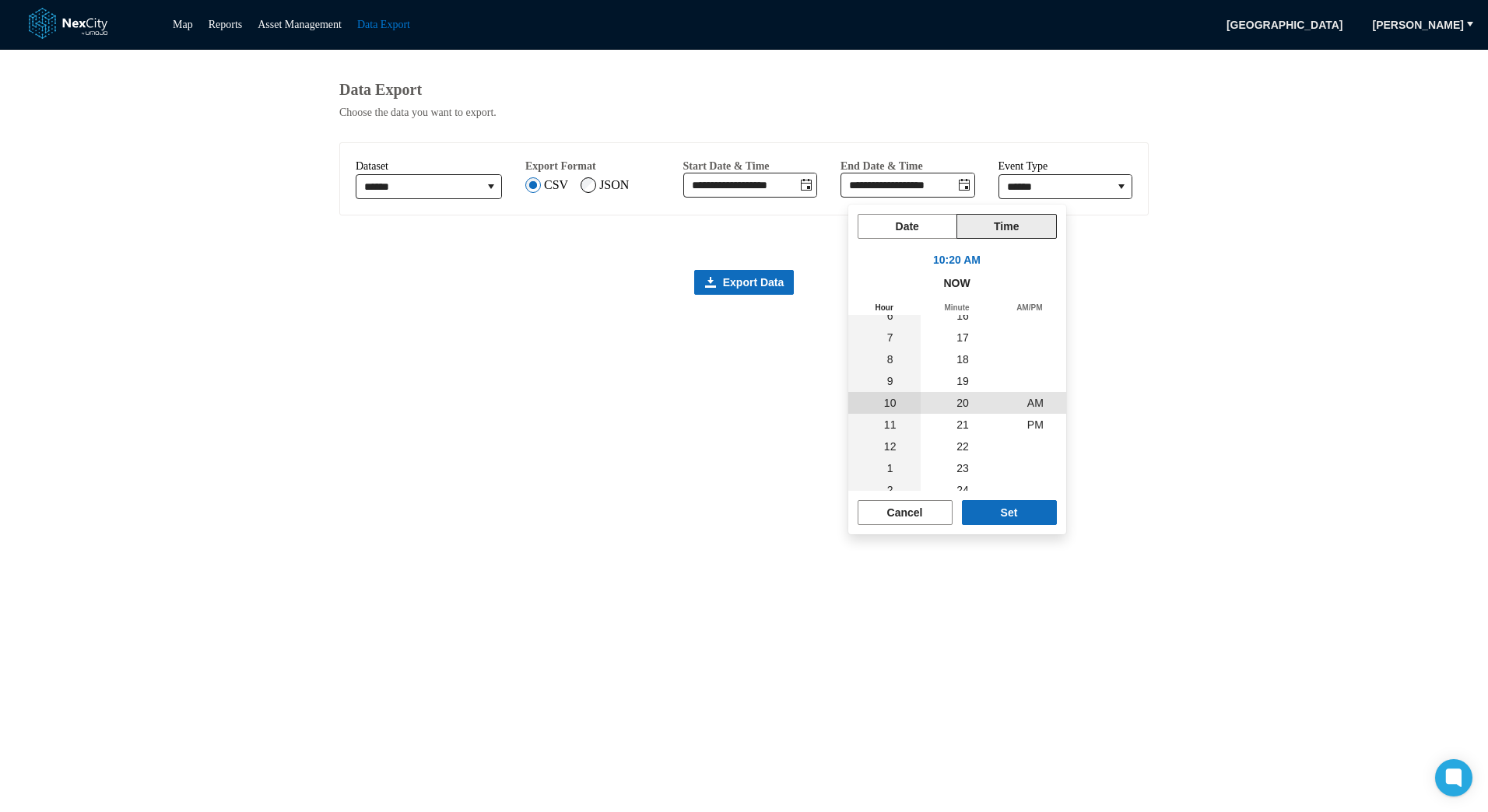
scroll to position [261821, 0]
click at [1035, 419] on span "PM" at bounding box center [1035, 425] width 16 height 12
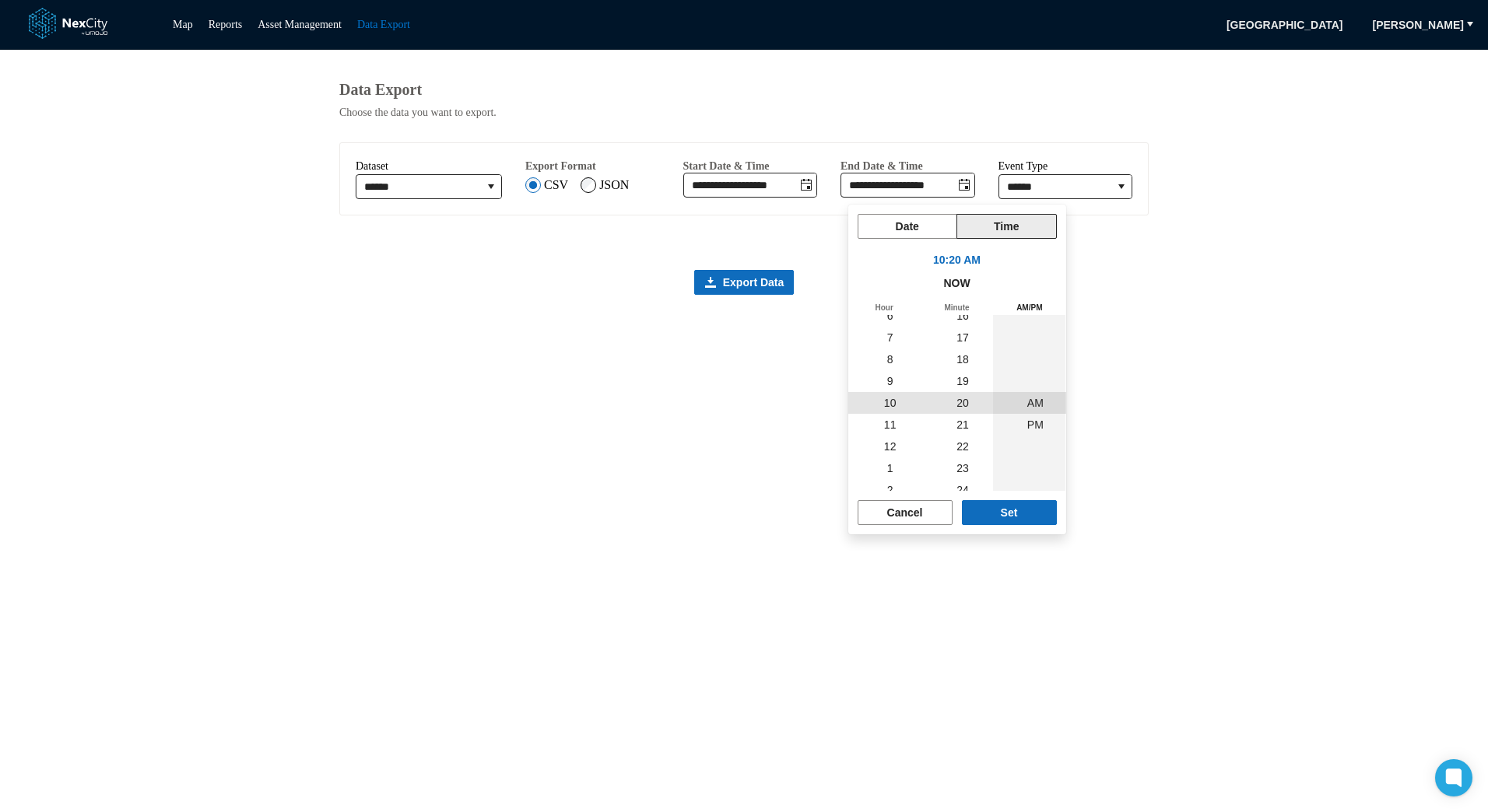
scroll to position [21, 0]
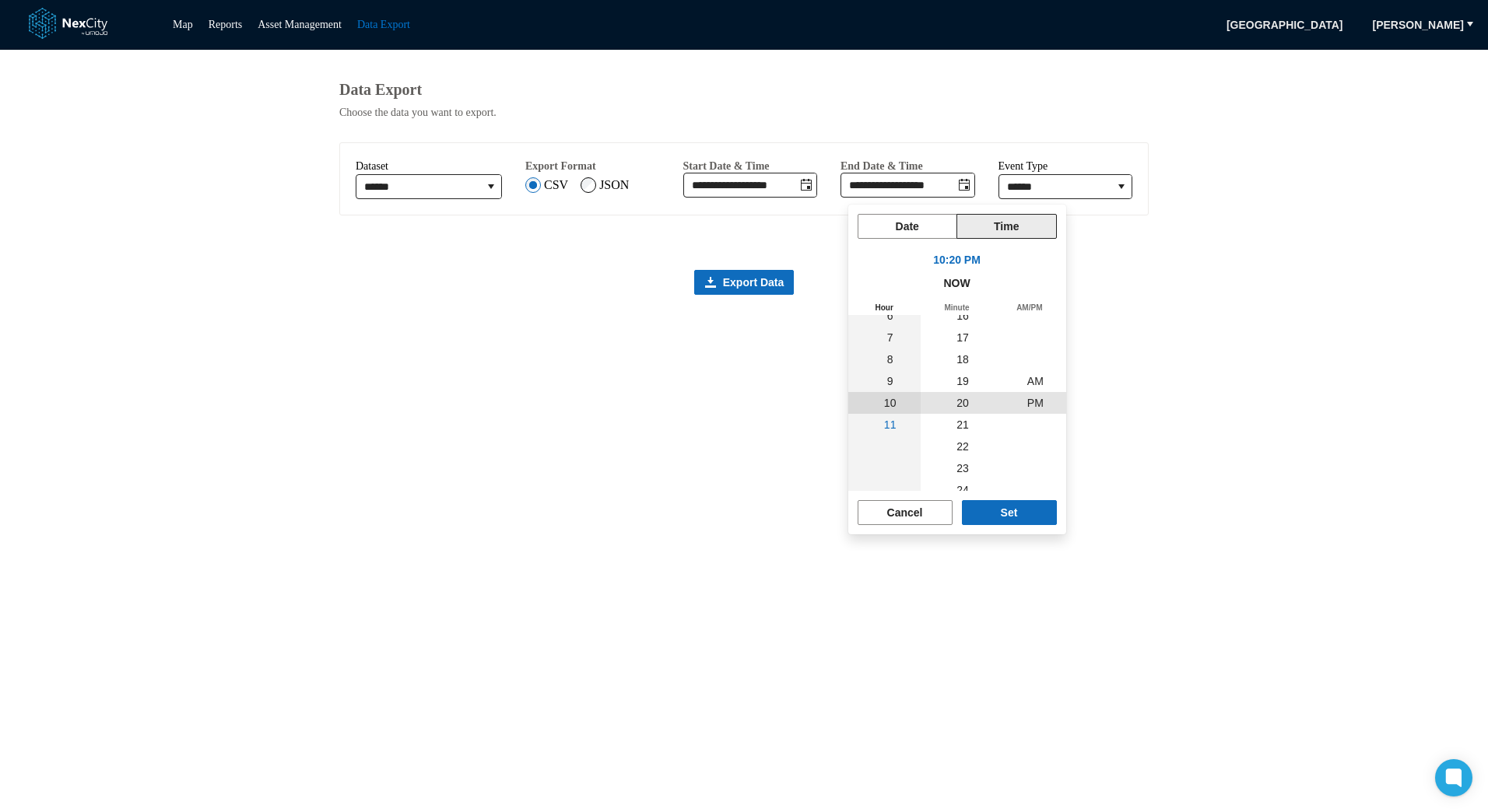
click at [892, 426] on li "11" at bounding box center [890, 424] width 44 height 21
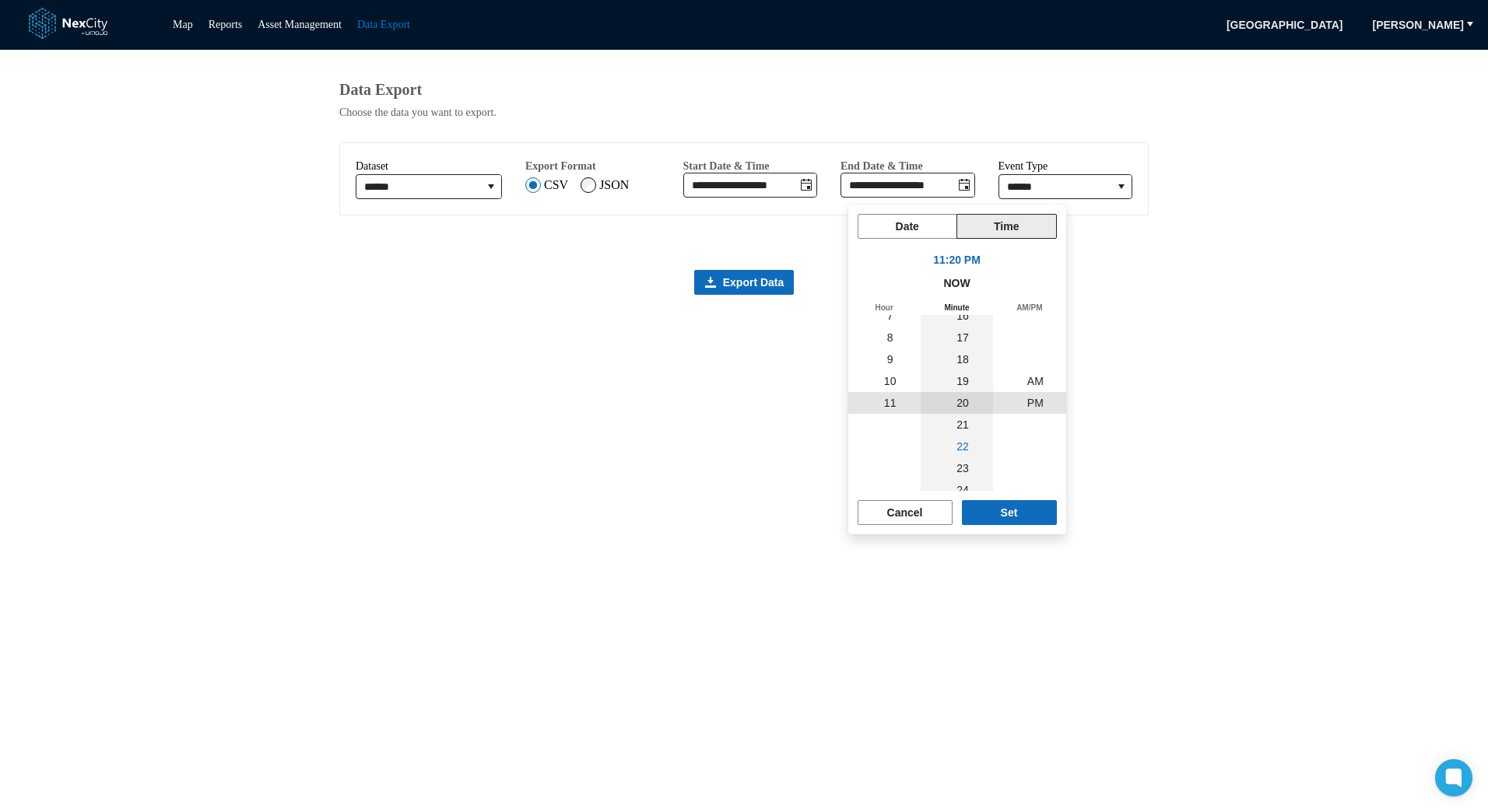
click at [959, 454] on li "22" at bounding box center [963, 447] width 44 height 21
click at [959, 456] on li "24" at bounding box center [963, 447] width 44 height 21
click at [960, 406] on span "59" at bounding box center [963, 403] width 12 height 12
click at [1005, 509] on span "Set" at bounding box center [1009, 513] width 17 height 15
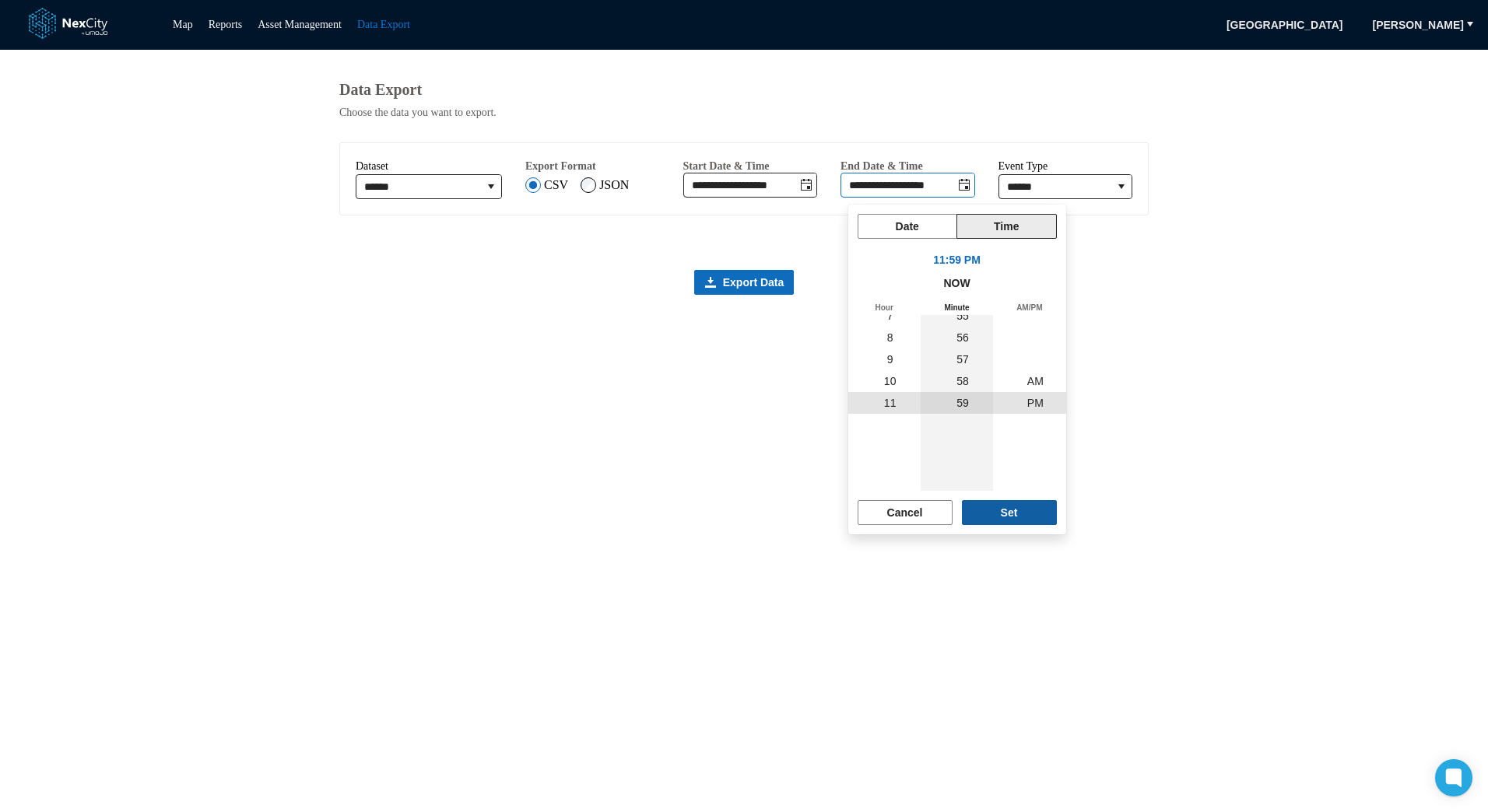
type input "**********"
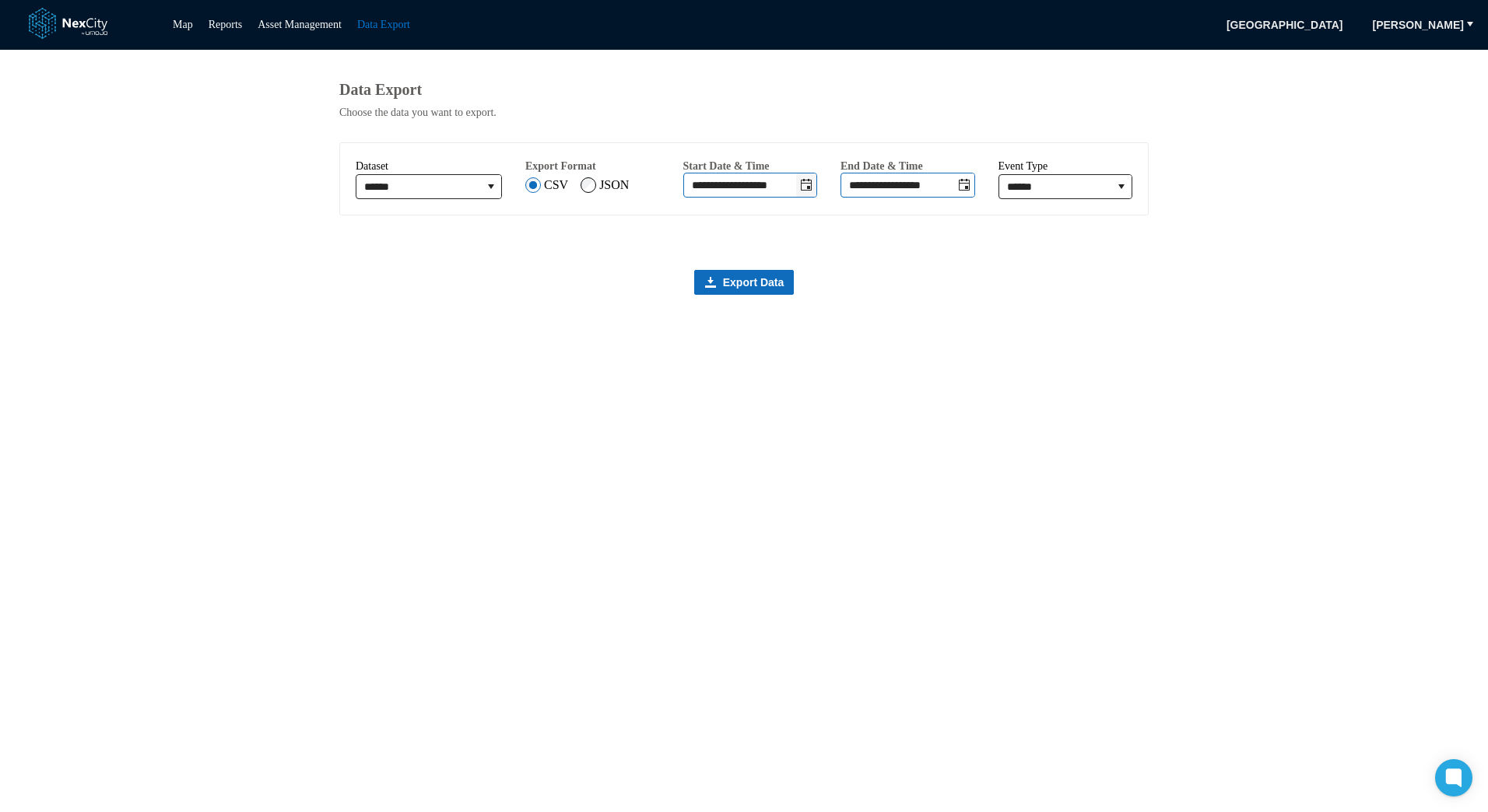
click at [809, 190] on icon "Toggle date-time selector" at bounding box center [806, 185] width 11 height 12
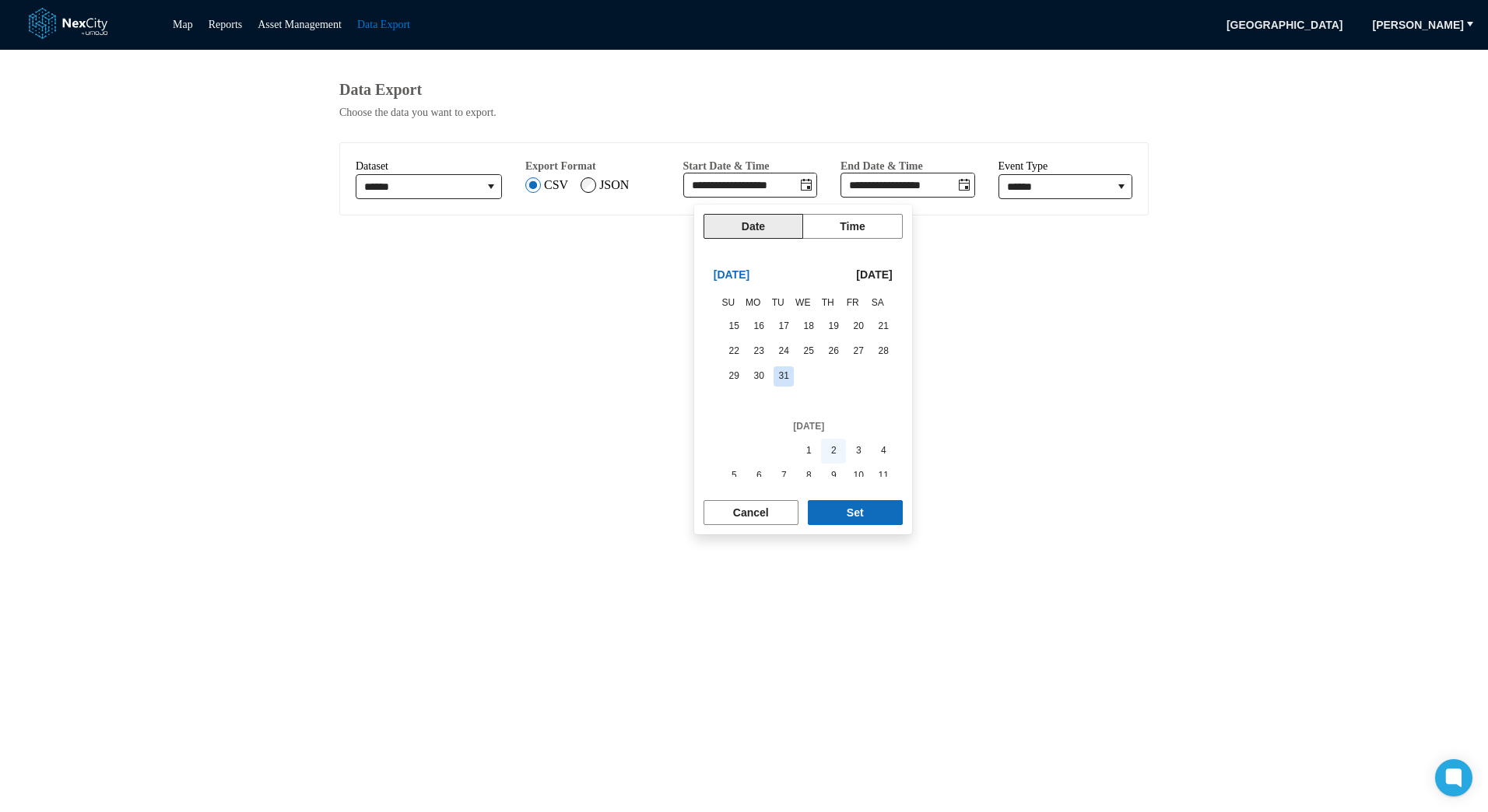
scroll to position [261377, 0]
click at [807, 430] on span "1" at bounding box center [809, 424] width 21 height 21
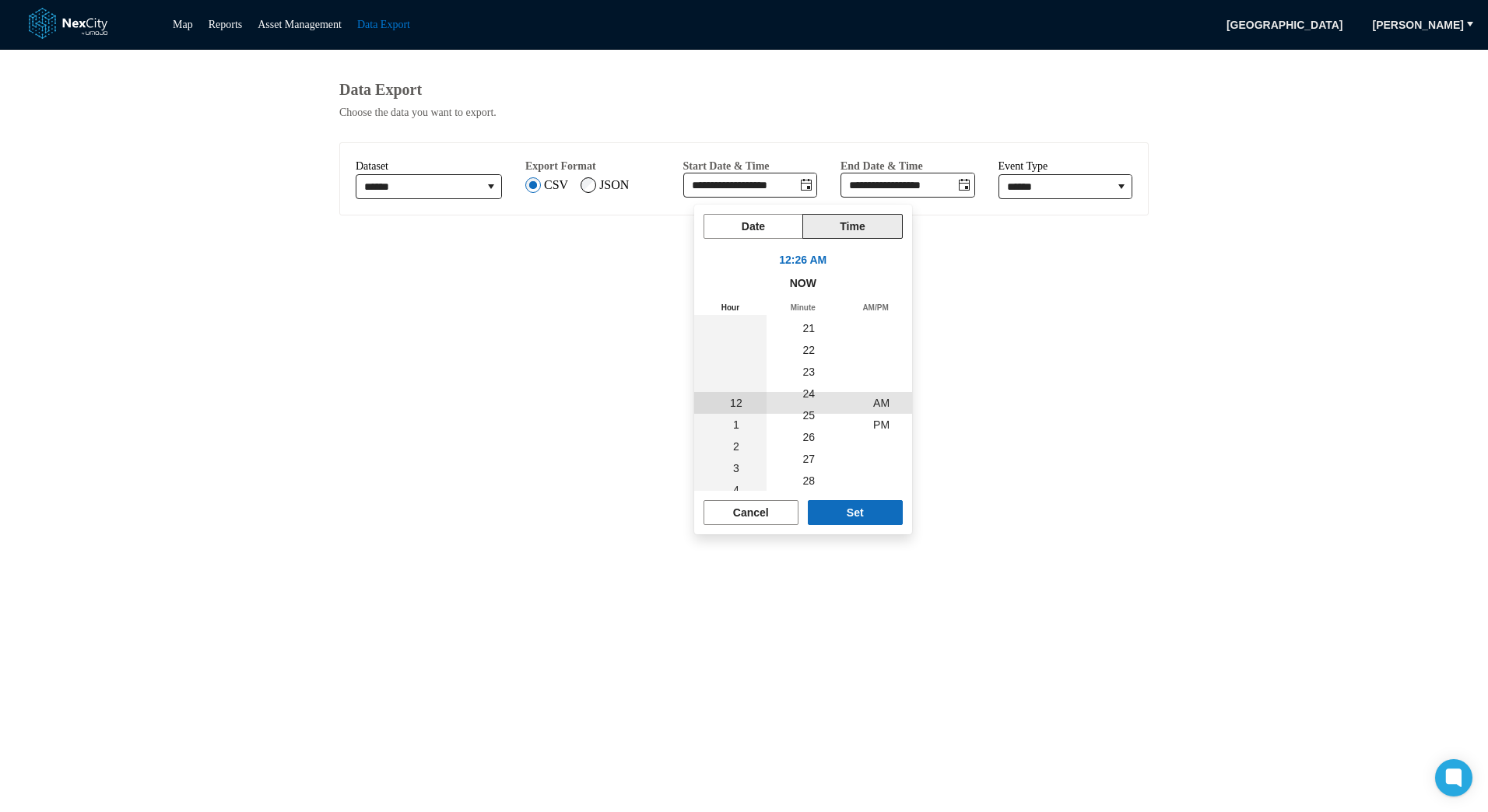
scroll to position [0, 0]
click at [845, 515] on button "Set" at bounding box center [855, 513] width 95 height 25
type input "**********"
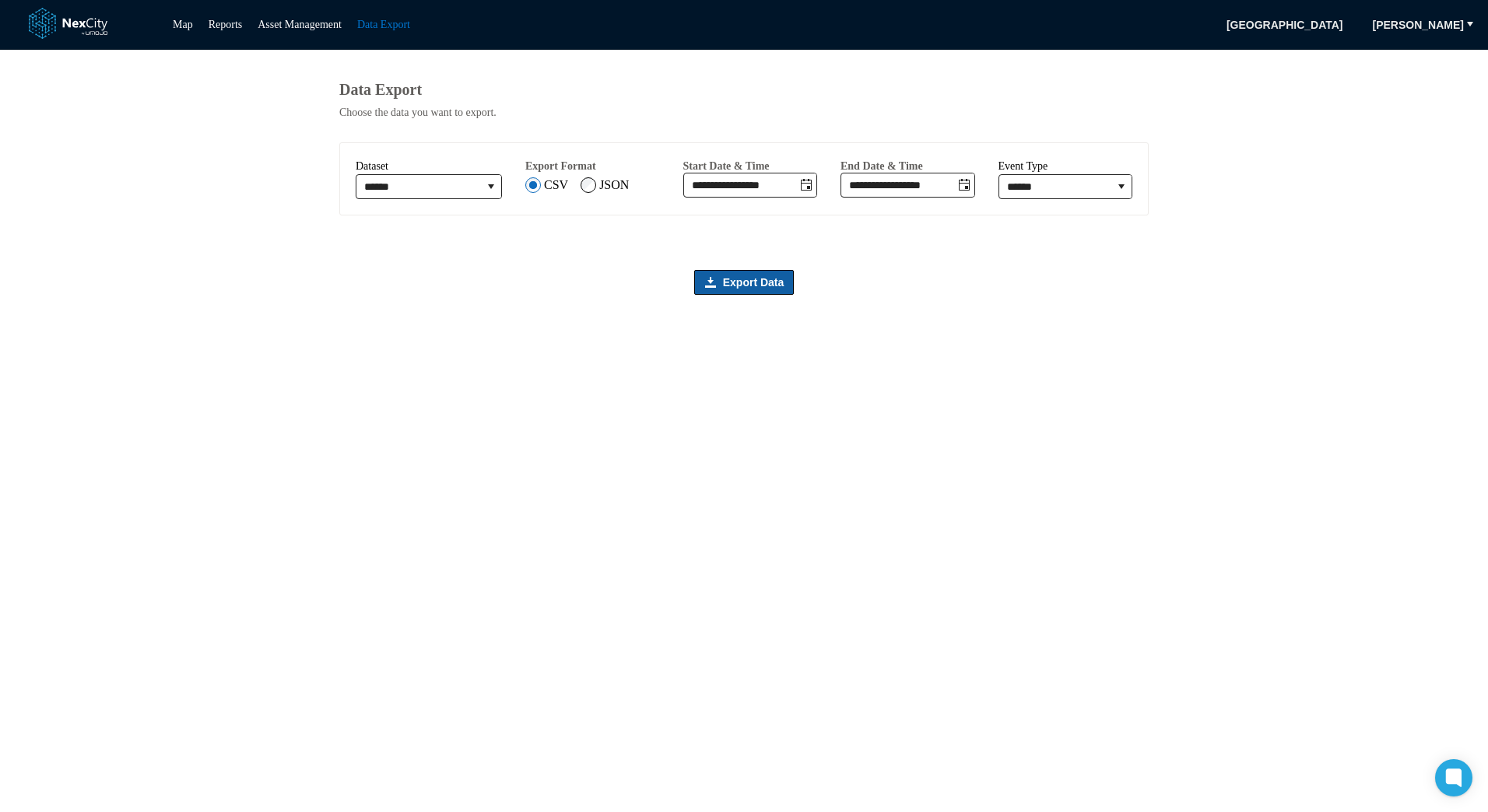
click at [765, 291] on span "Export Data" at bounding box center [753, 282] width 62 height 15
click at [325, 27] on link "Asset Management" at bounding box center [300, 24] width 84 height 12
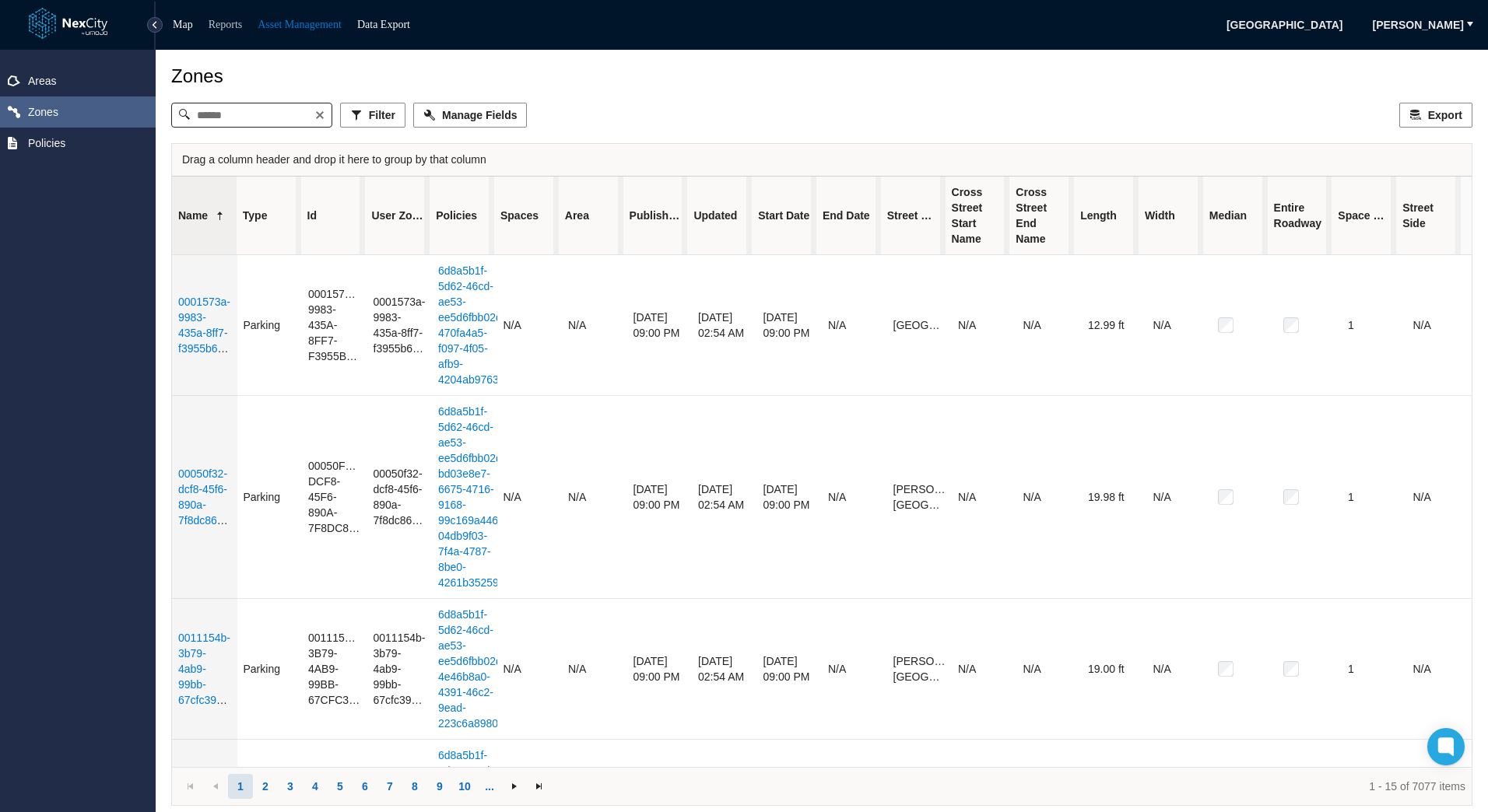
click at [234, 23] on link "Reports" at bounding box center [226, 24] width 34 height 12
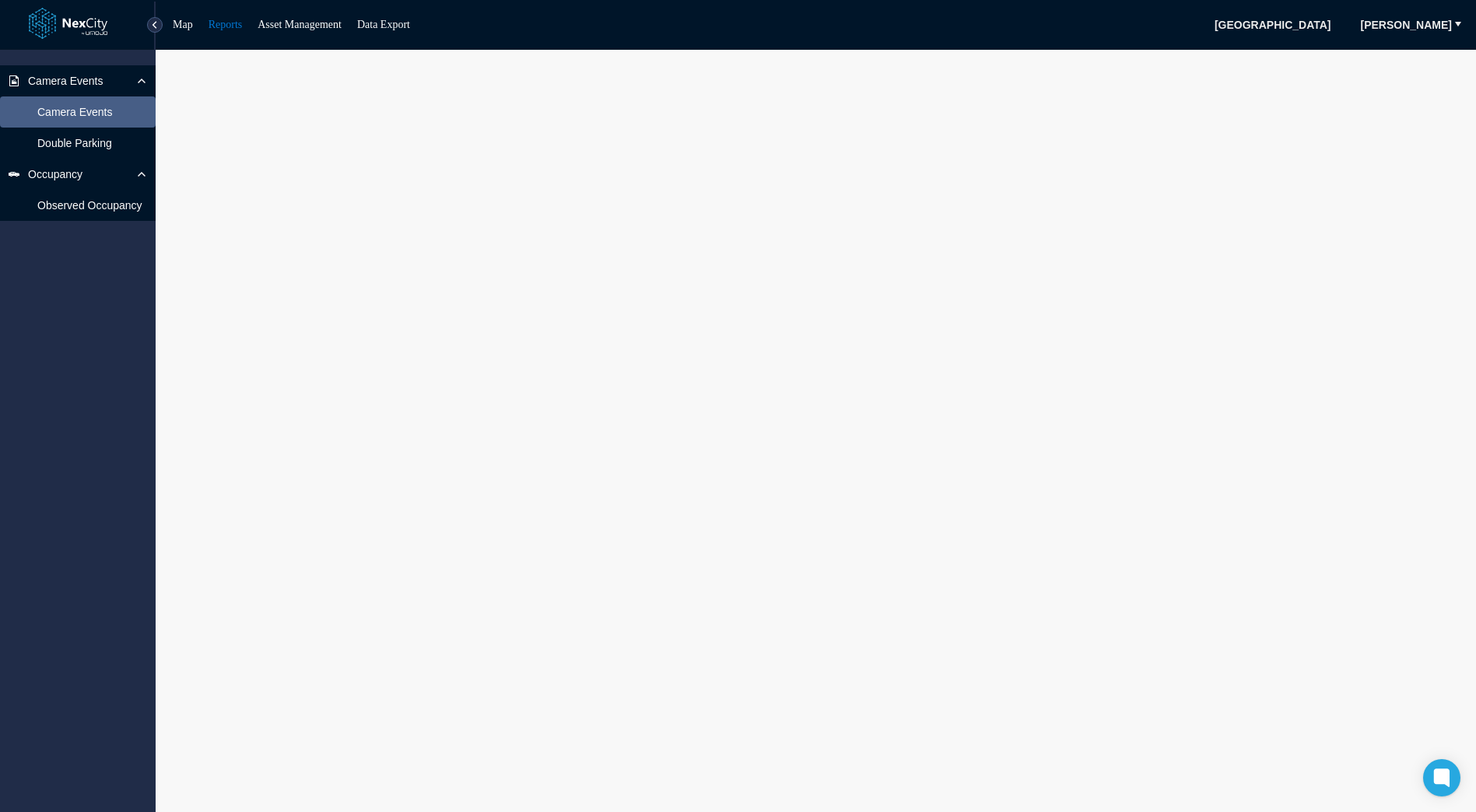
click at [50, 109] on span "Camera Events" at bounding box center [75, 111] width 75 height 15
click at [385, 26] on link "Data Export" at bounding box center [383, 24] width 53 height 12
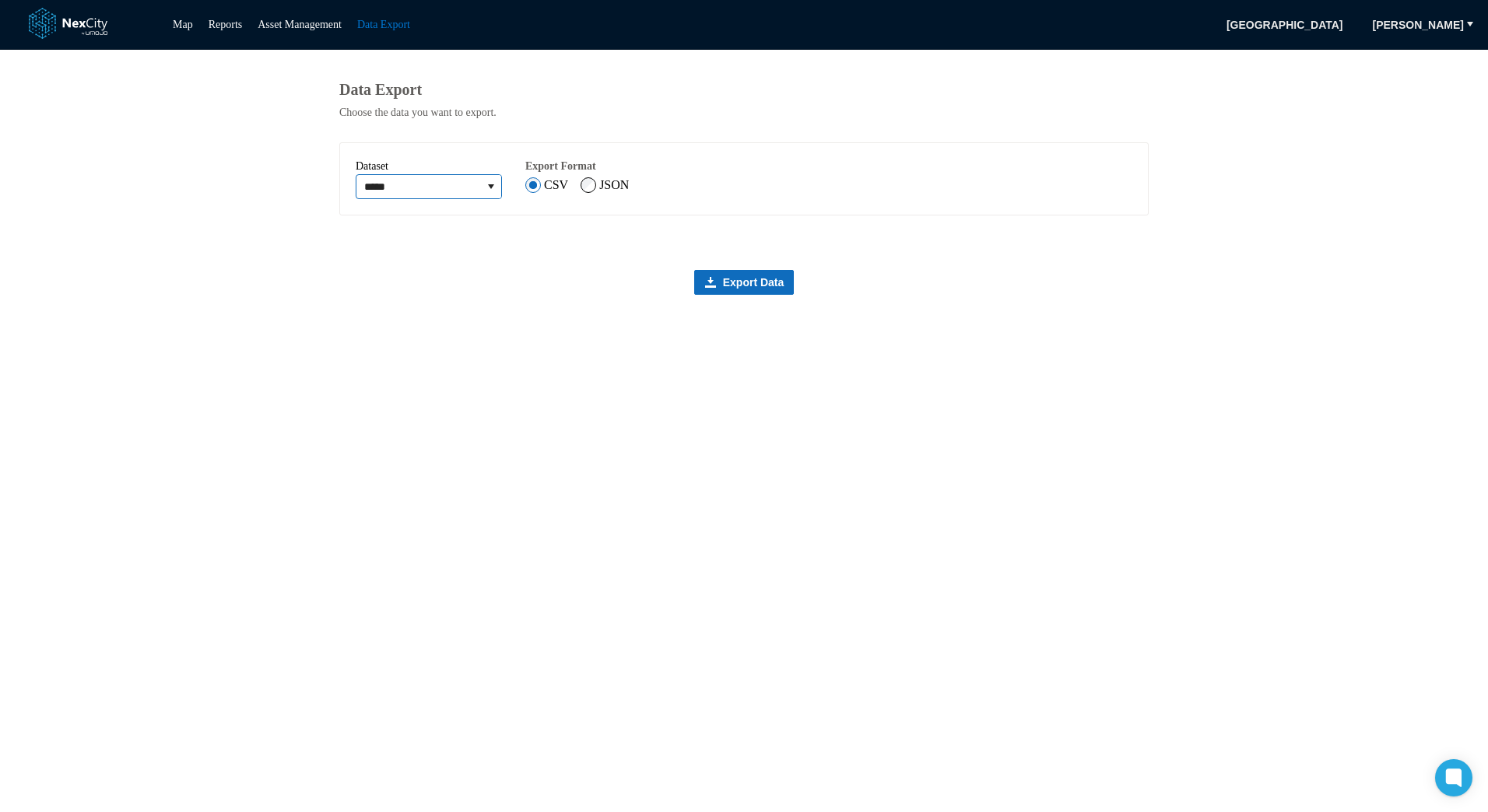
click at [481, 191] on input "*****" at bounding box center [419, 186] width 125 height 23
click at [494, 189] on icon "expand combobox" at bounding box center [490, 186] width 6 height 4
click at [439, 295] on li "Events" at bounding box center [436, 300] width 155 height 25
type input "******"
click at [797, 195] on input "**********" at bounding box center [740, 185] width 113 height 23
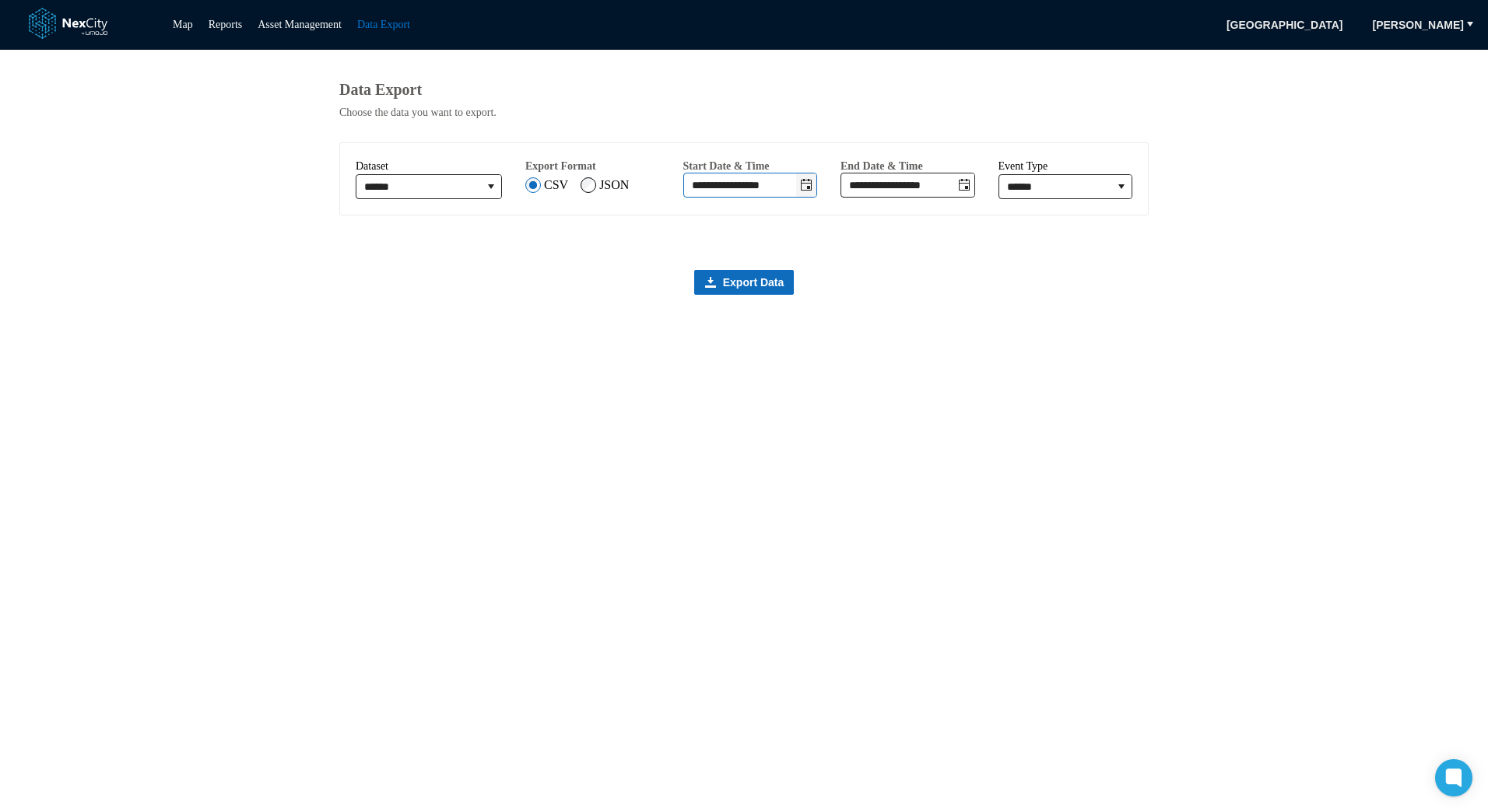
click at [812, 192] on icon "Toggle date-time selector" at bounding box center [807, 185] width 12 height 12
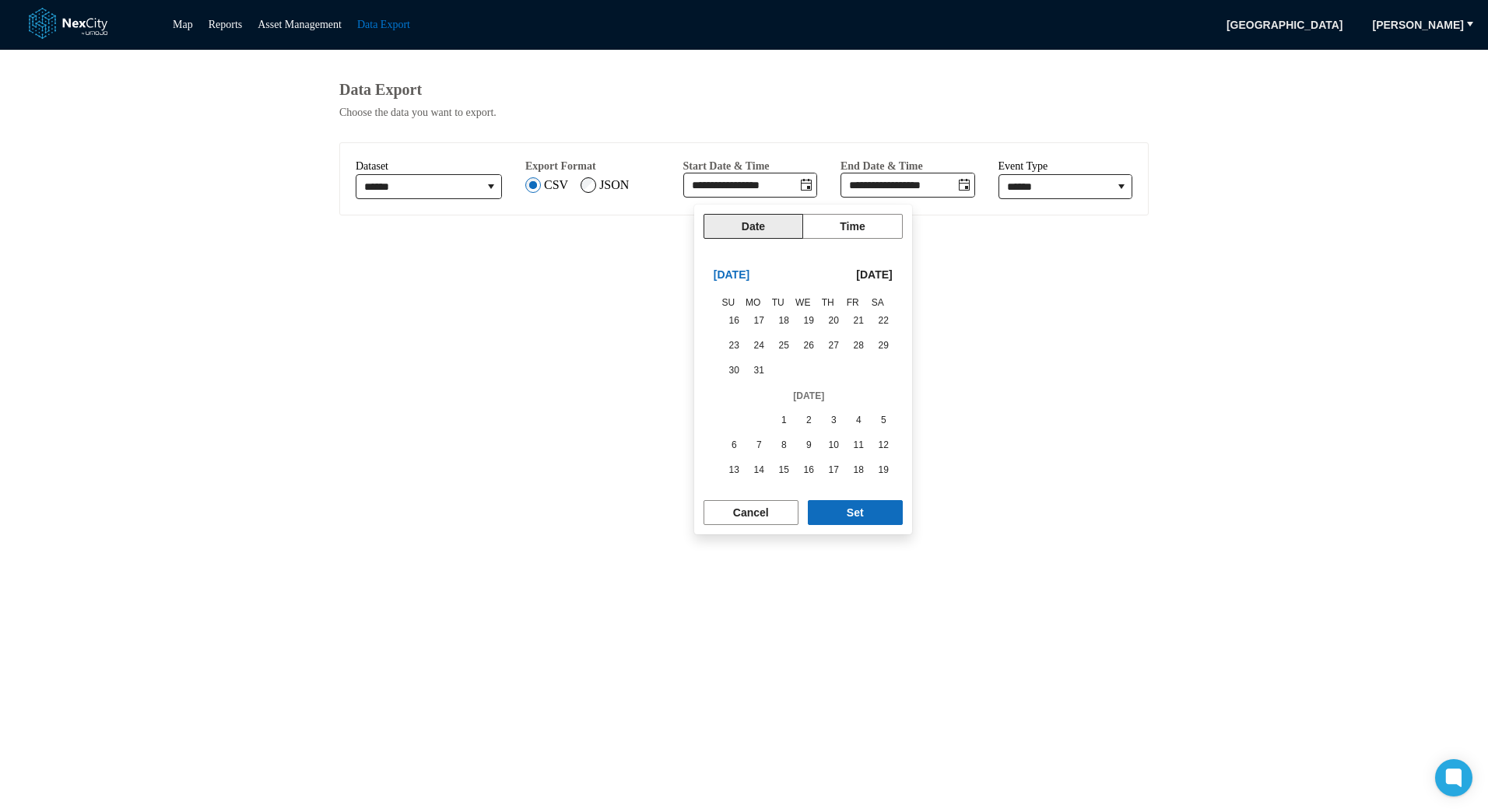
scroll to position [261896, 0]
click at [782, 429] on span "1" at bounding box center [784, 427] width 21 height 21
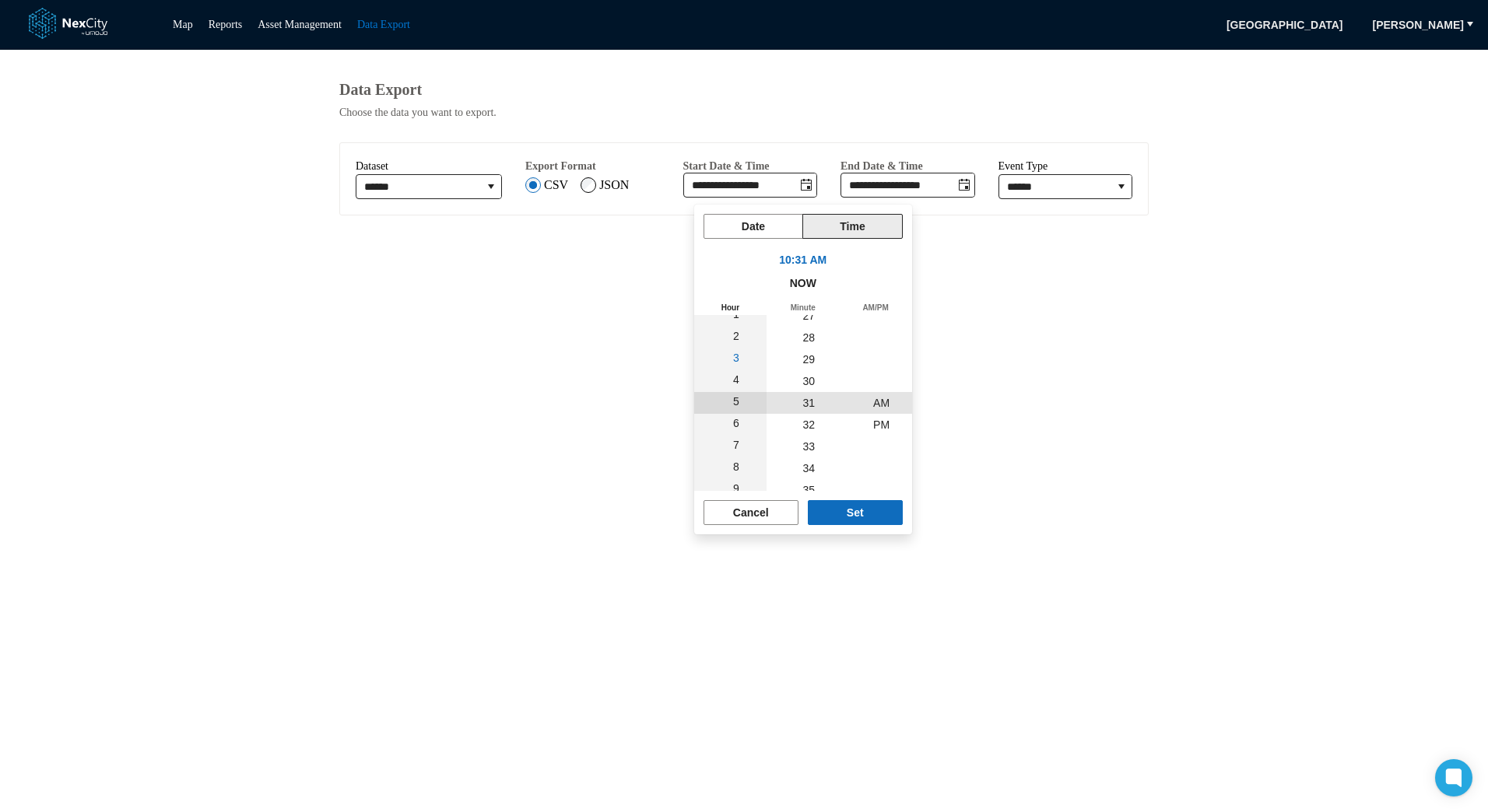
scroll to position [0, 0]
click at [737, 401] on li "12" at bounding box center [736, 403] width 44 height 21
click at [805, 397] on span "00" at bounding box center [809, 403] width 12 height 12
click at [843, 511] on button "Set" at bounding box center [855, 513] width 95 height 25
type input "**********"
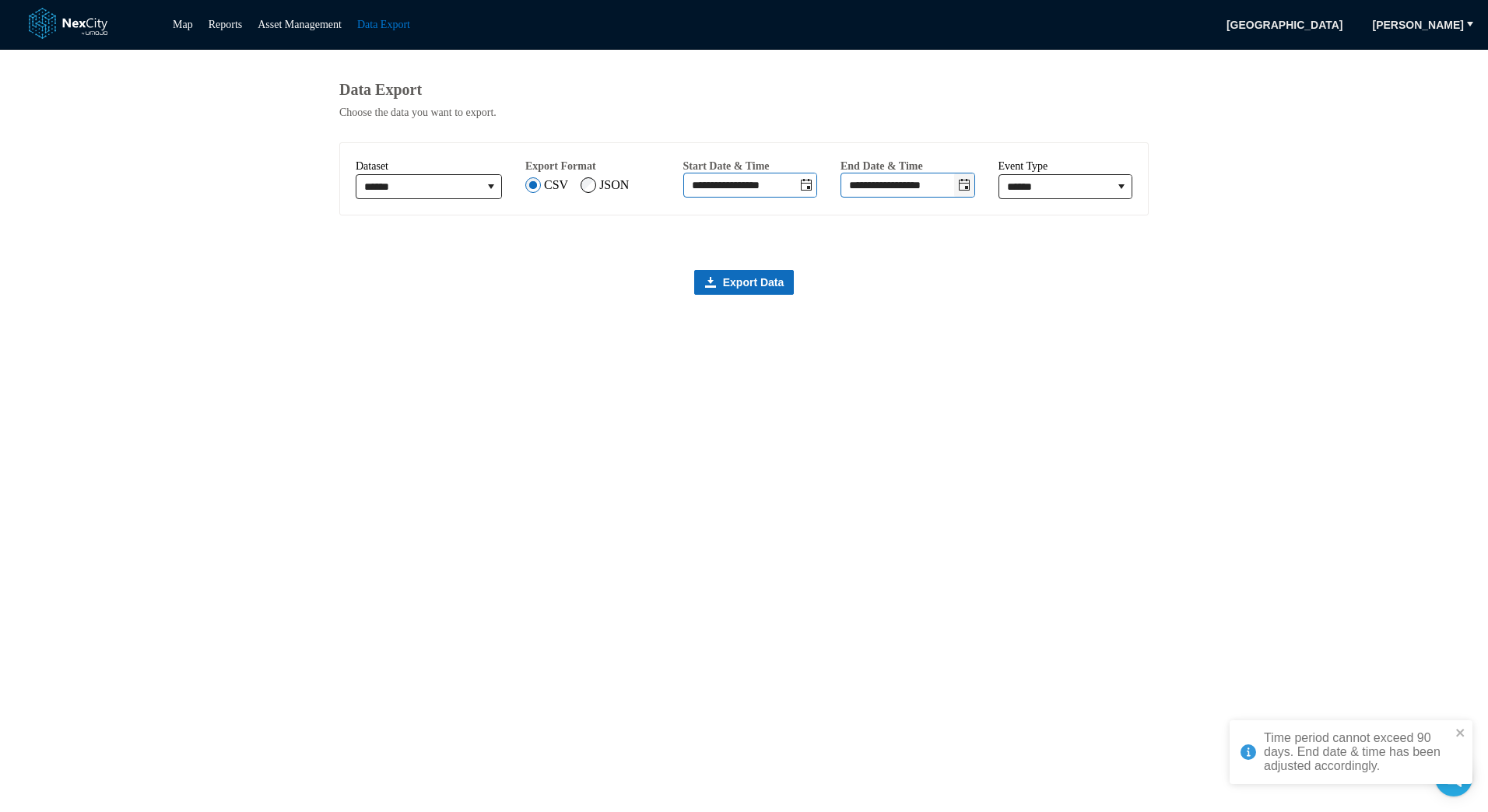
click at [966, 192] on icon "Toggle date-time selector" at bounding box center [965, 185] width 12 height 12
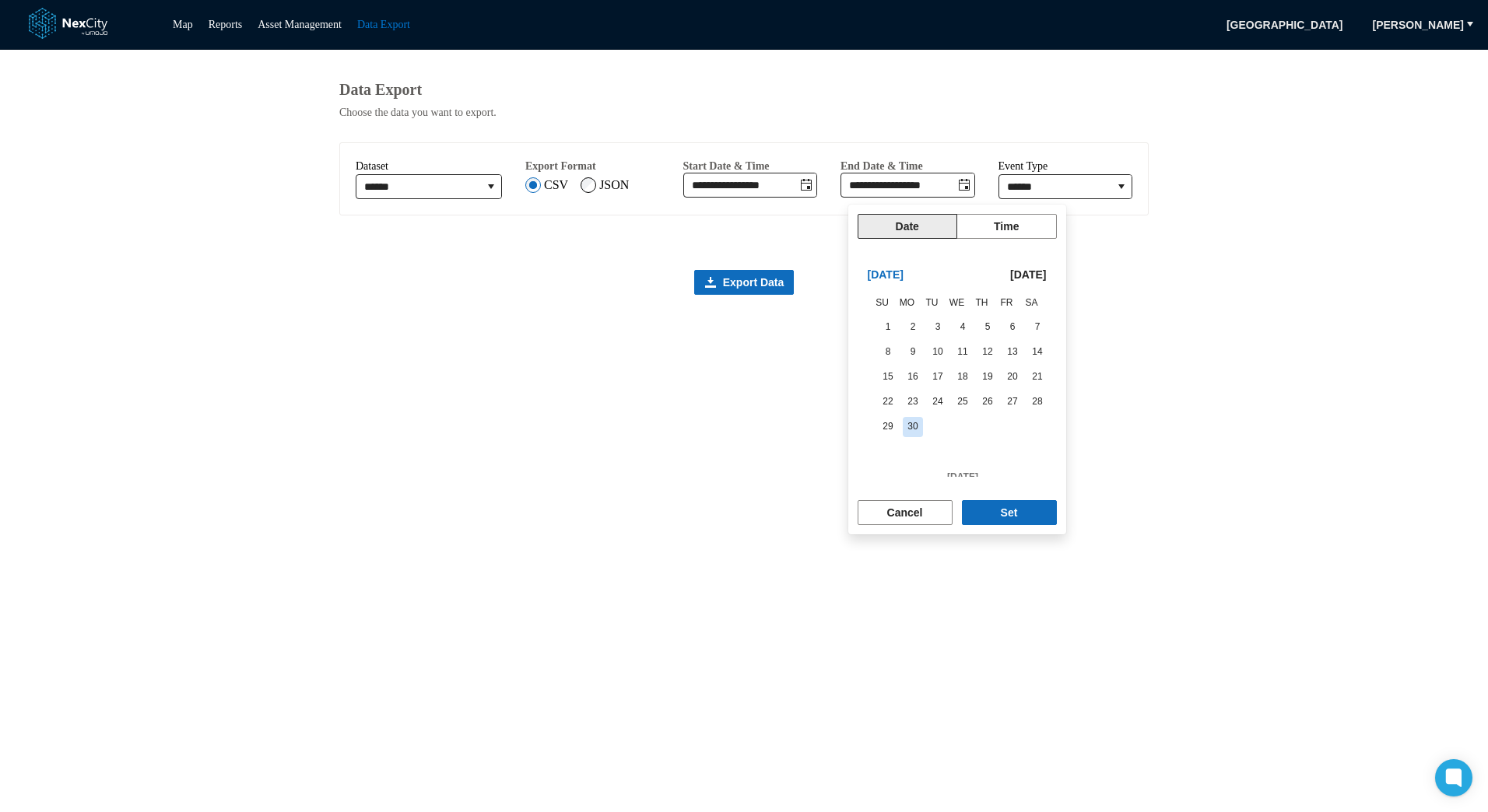
click at [905, 426] on span "30" at bounding box center [913, 427] width 21 height 21
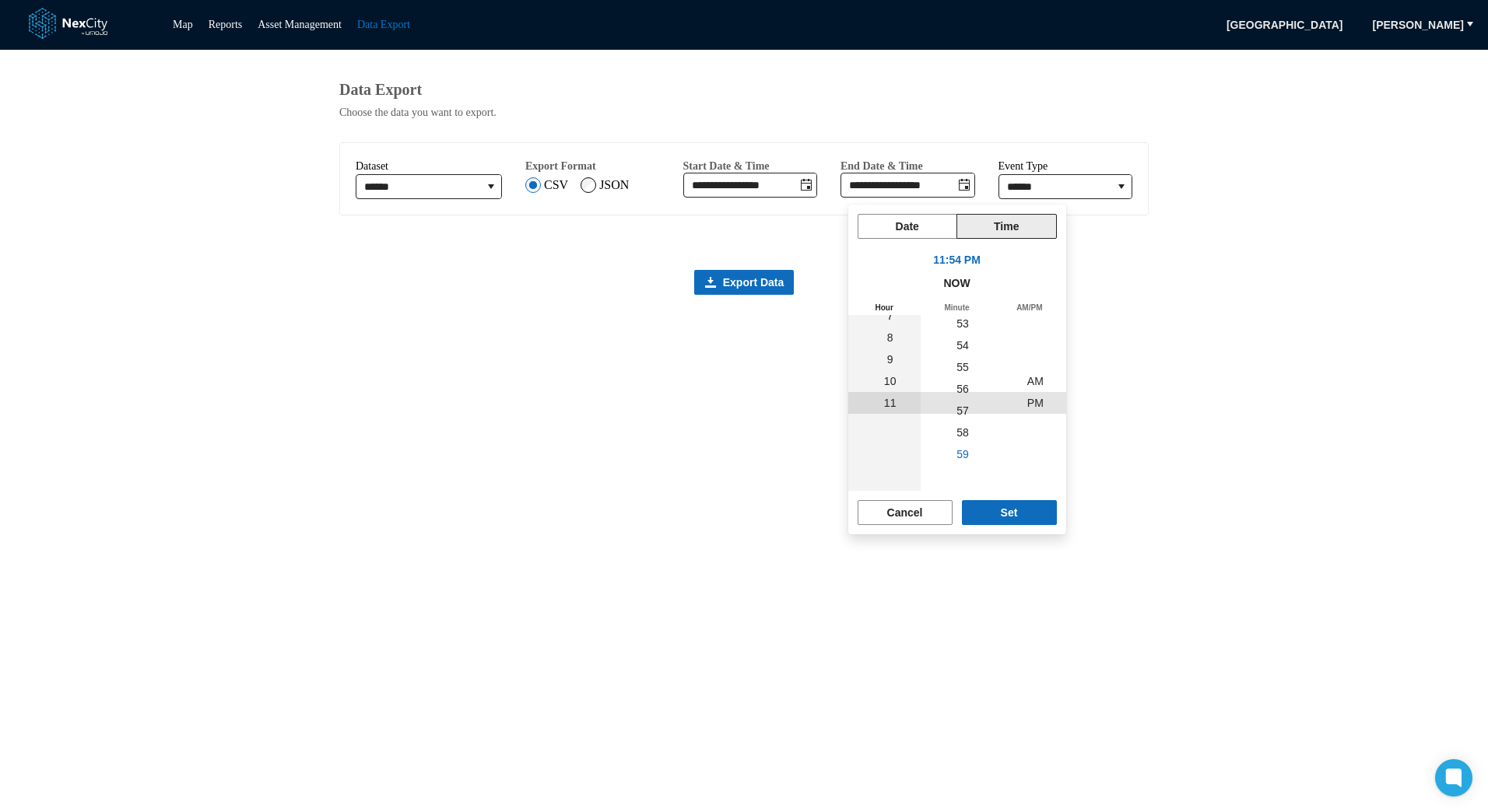
scroll to position [1285, 0]
click at [1012, 516] on span "Set" at bounding box center [1009, 513] width 17 height 15
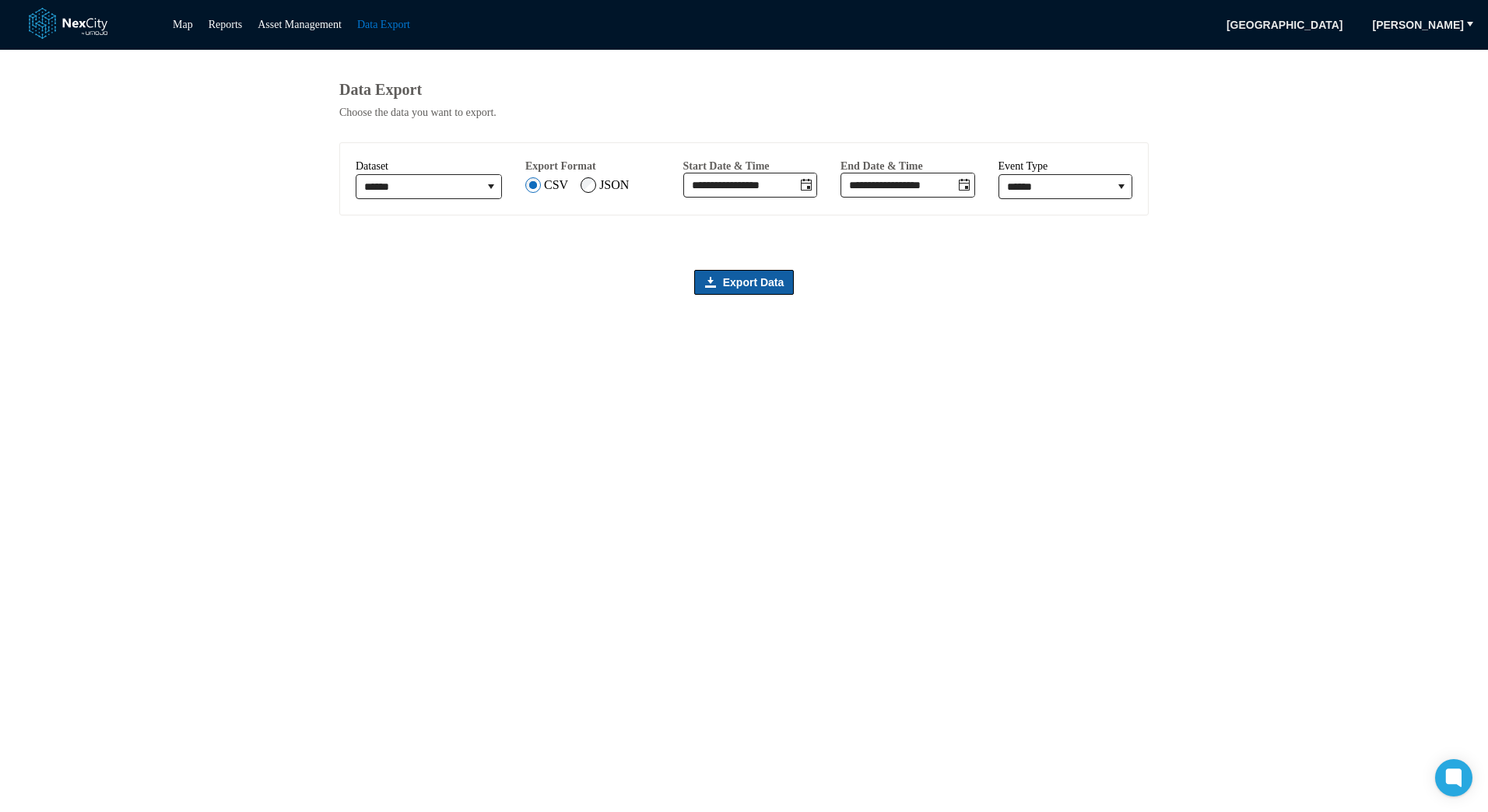
click at [766, 289] on span "Export Data" at bounding box center [753, 282] width 62 height 15
click at [733, 282] on span "Export Data" at bounding box center [753, 282] width 62 height 15
click at [974, 189] on button "Toggle date-time selector" at bounding box center [964, 185] width 21 height 23
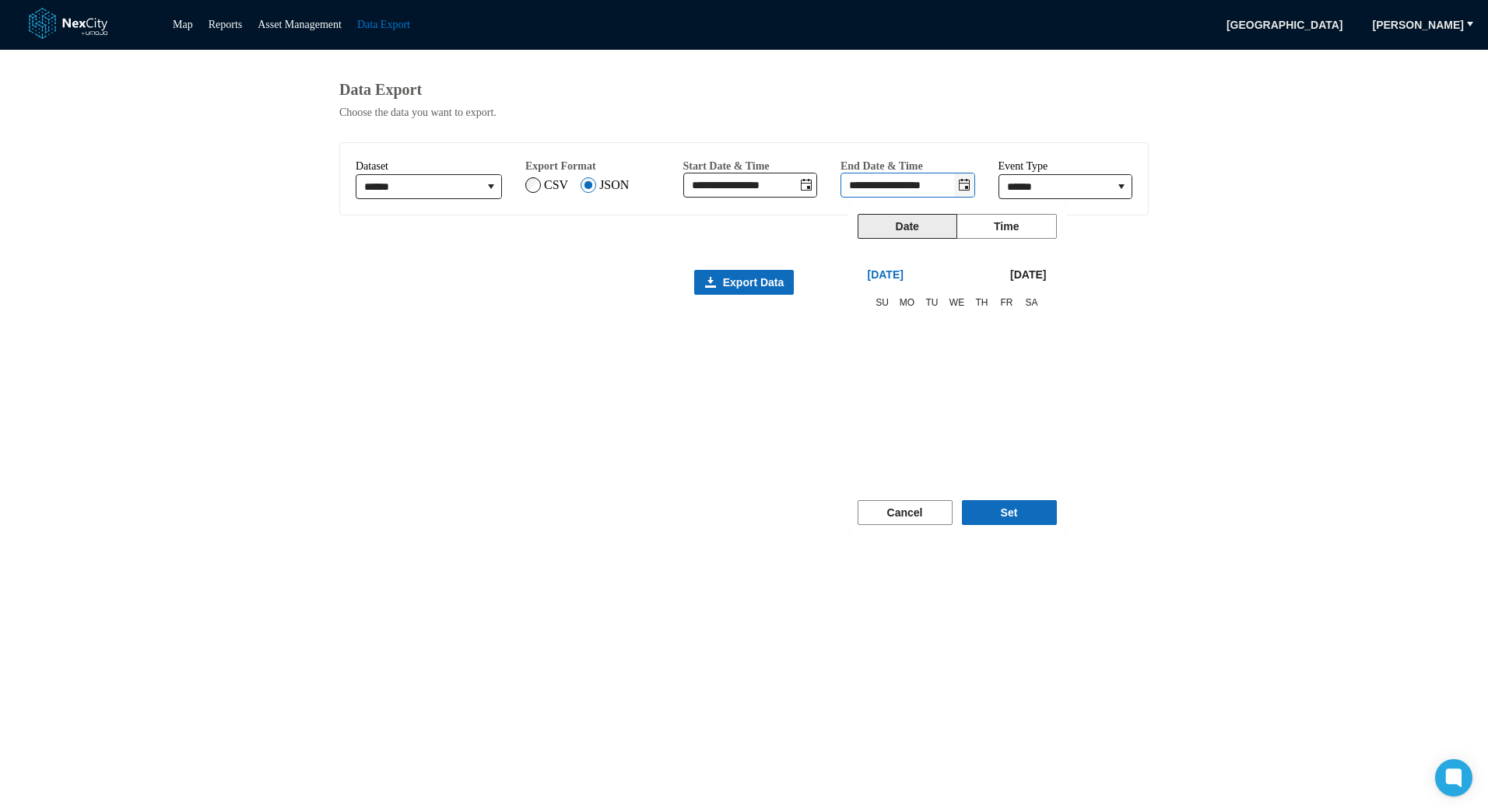
scroll to position [21, 0]
click at [886, 323] on span "1" at bounding box center [888, 327] width 21 height 21
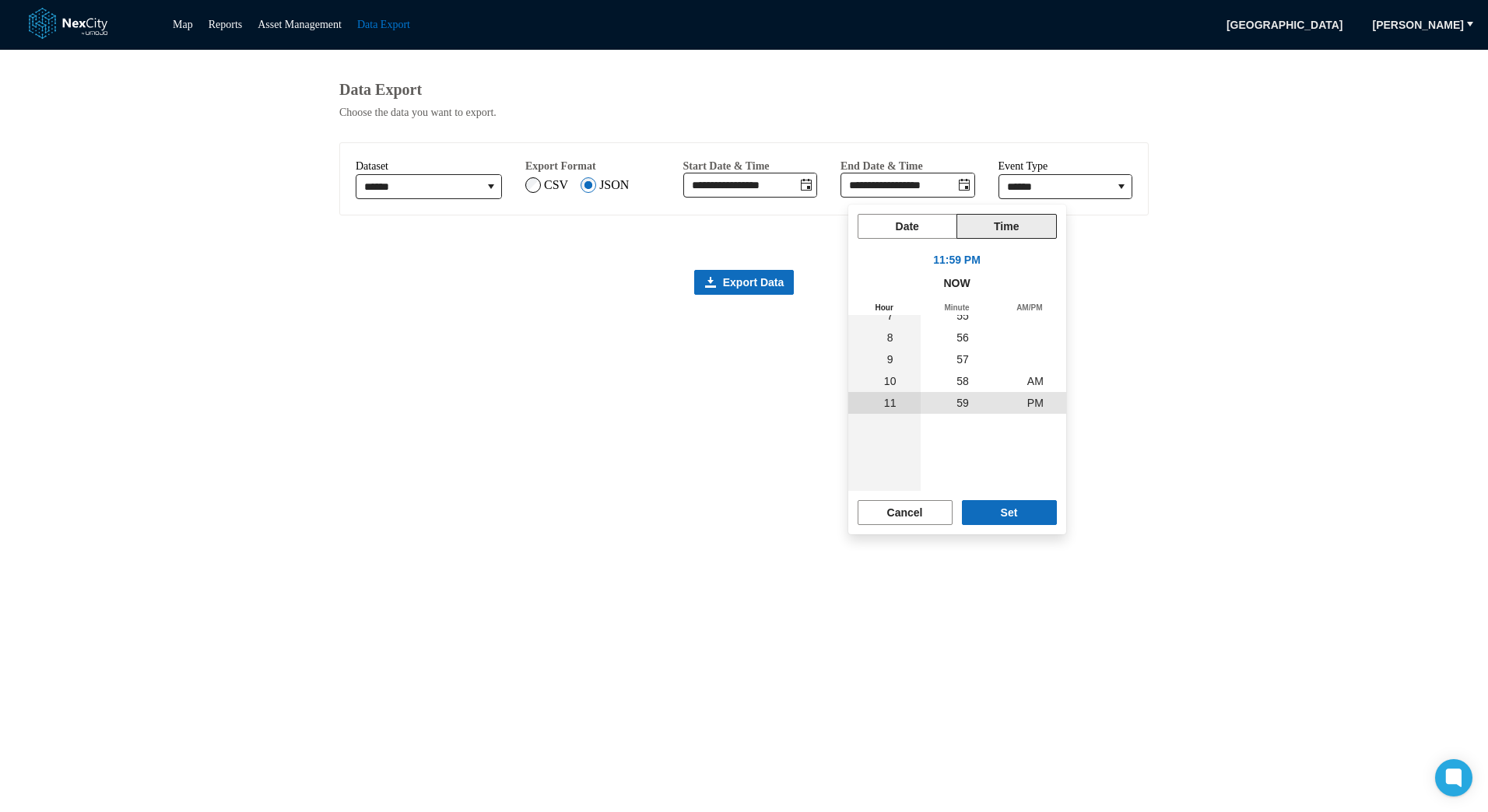
scroll to position [262345, 0]
click at [1006, 501] on button "Set" at bounding box center [1009, 513] width 95 height 25
type input "**********"
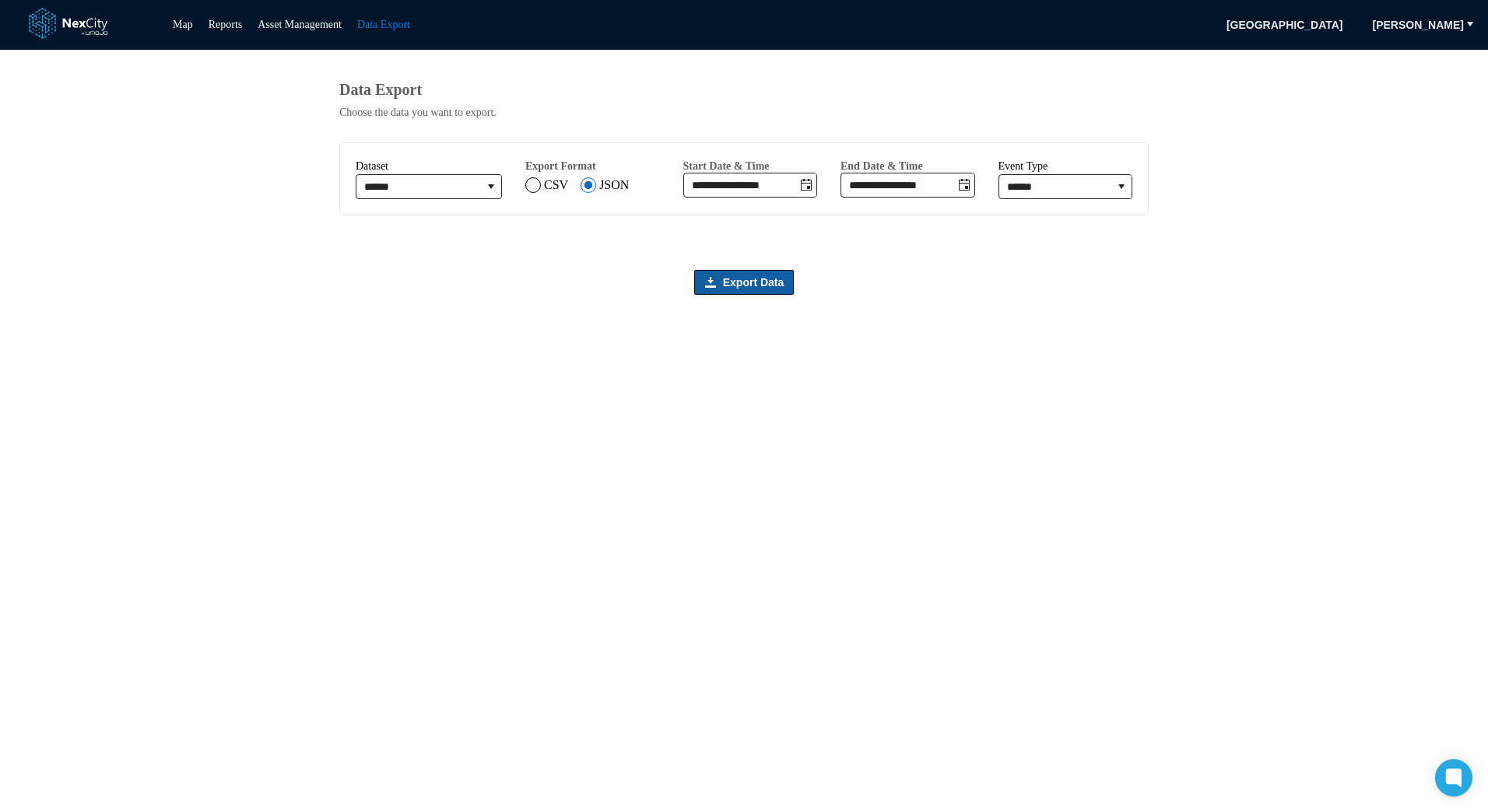
click at [747, 283] on span "Export Data" at bounding box center [753, 282] width 62 height 15
click at [785, 283] on button "Export Data" at bounding box center [744, 283] width 101 height 25
click at [812, 192] on icon "Toggle date-time selector" at bounding box center [807, 185] width 12 height 12
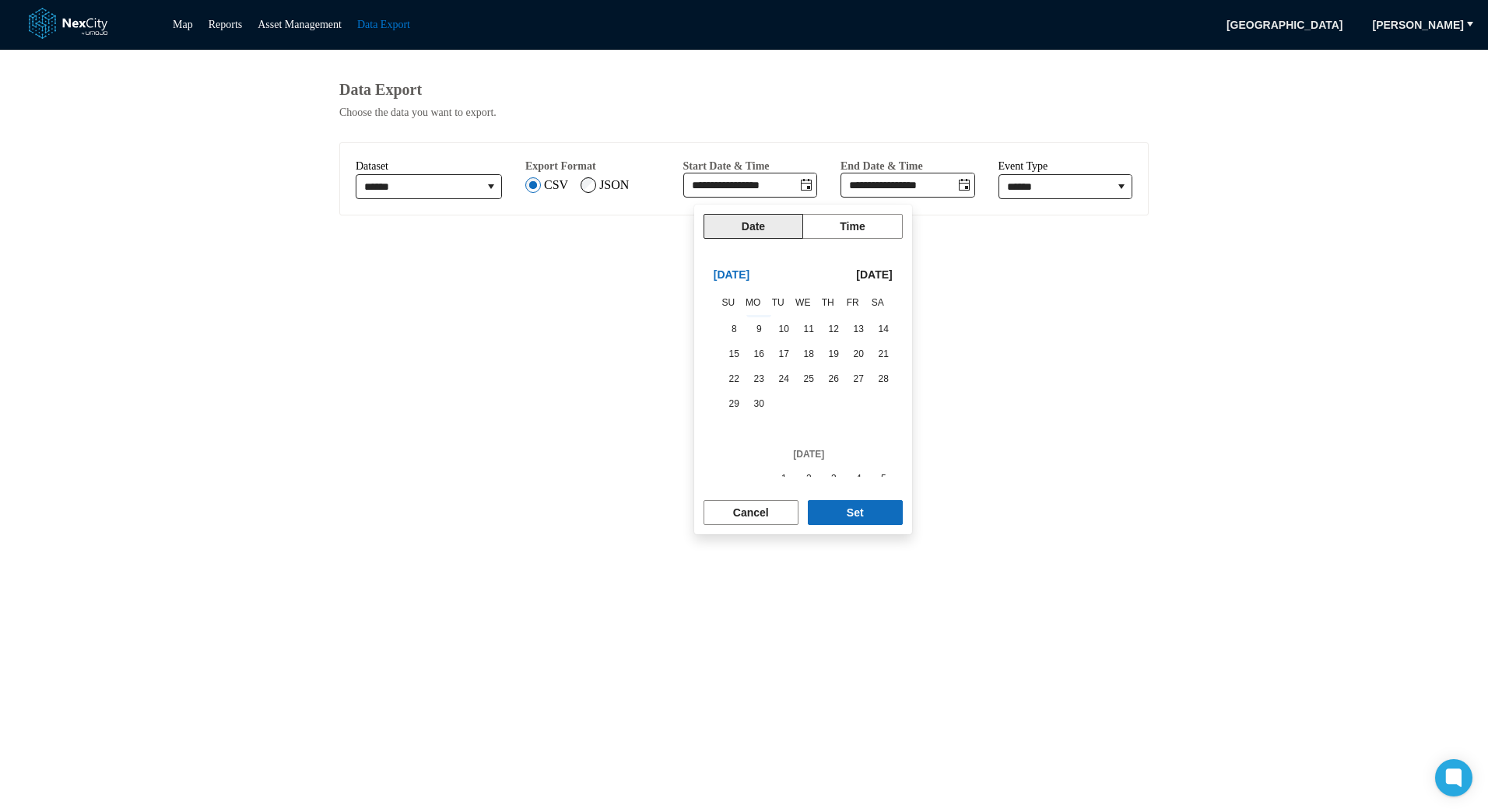
scroll to position [262463, 0]
click at [784, 376] on span "1" at bounding box center [784, 383] width 21 height 21
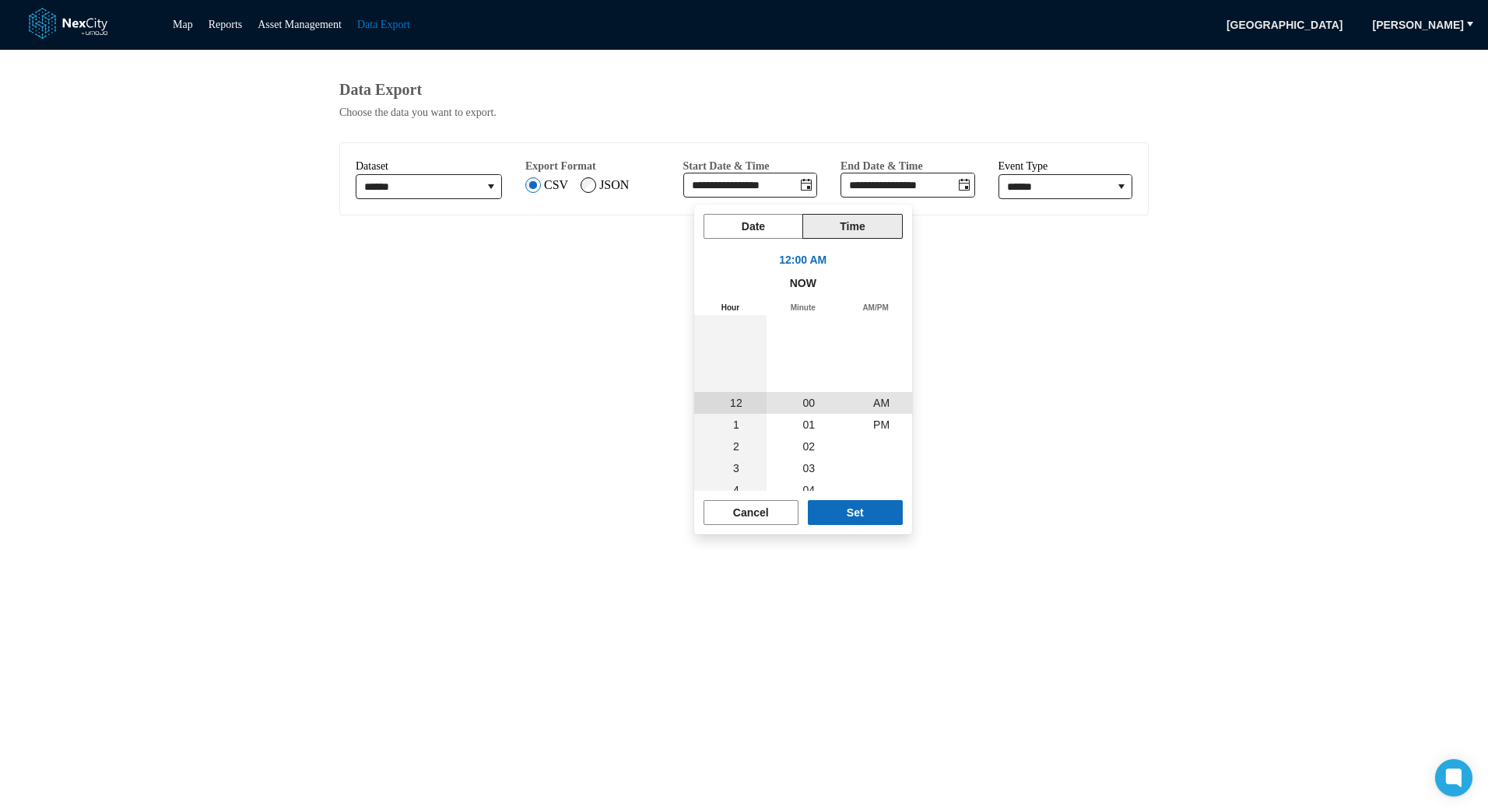
scroll to position [262519, 0]
click at [875, 516] on button "Set" at bounding box center [855, 513] width 95 height 25
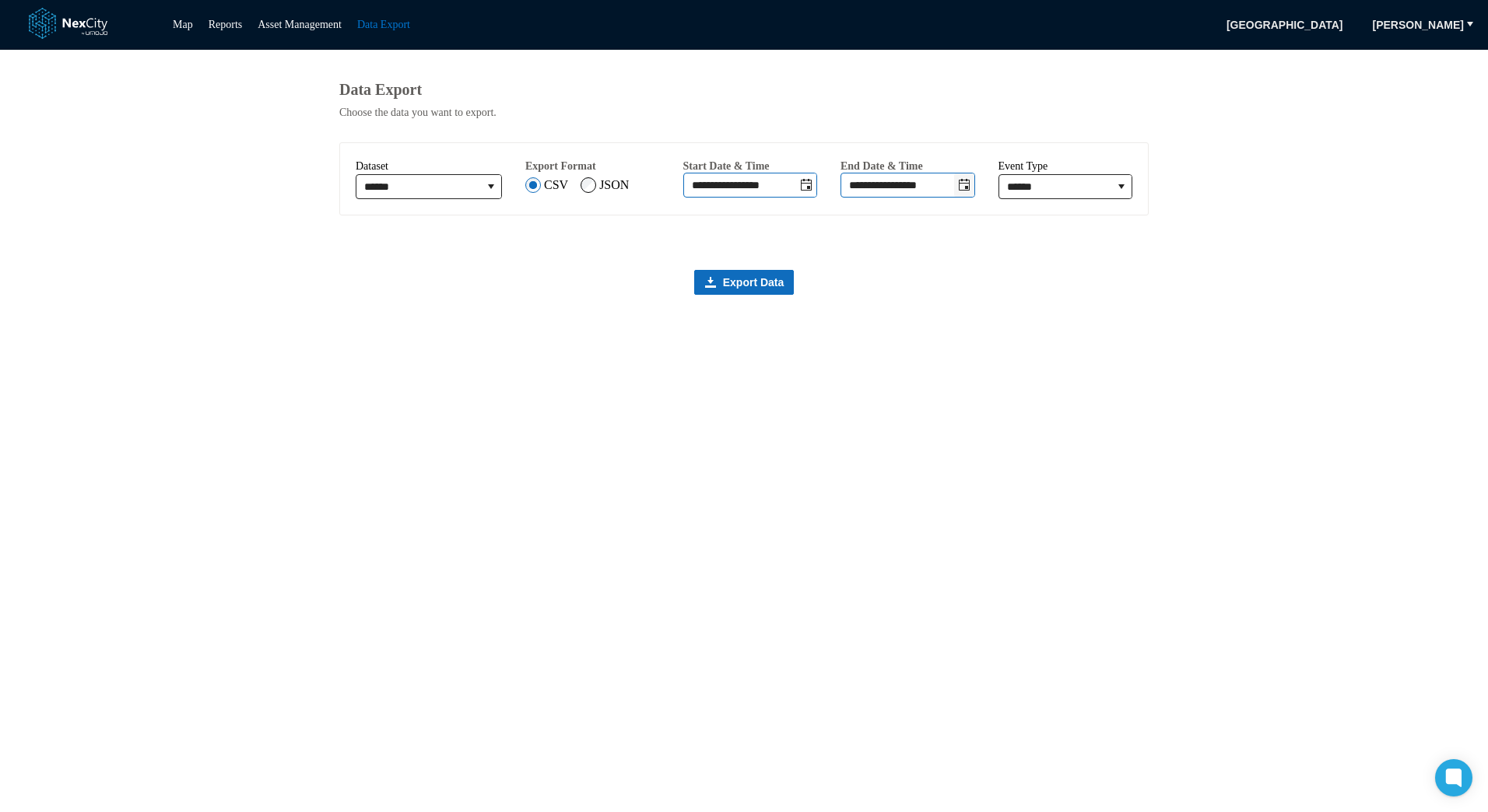
click at [961, 192] on icon "Toggle date-time selector" at bounding box center [965, 185] width 12 height 12
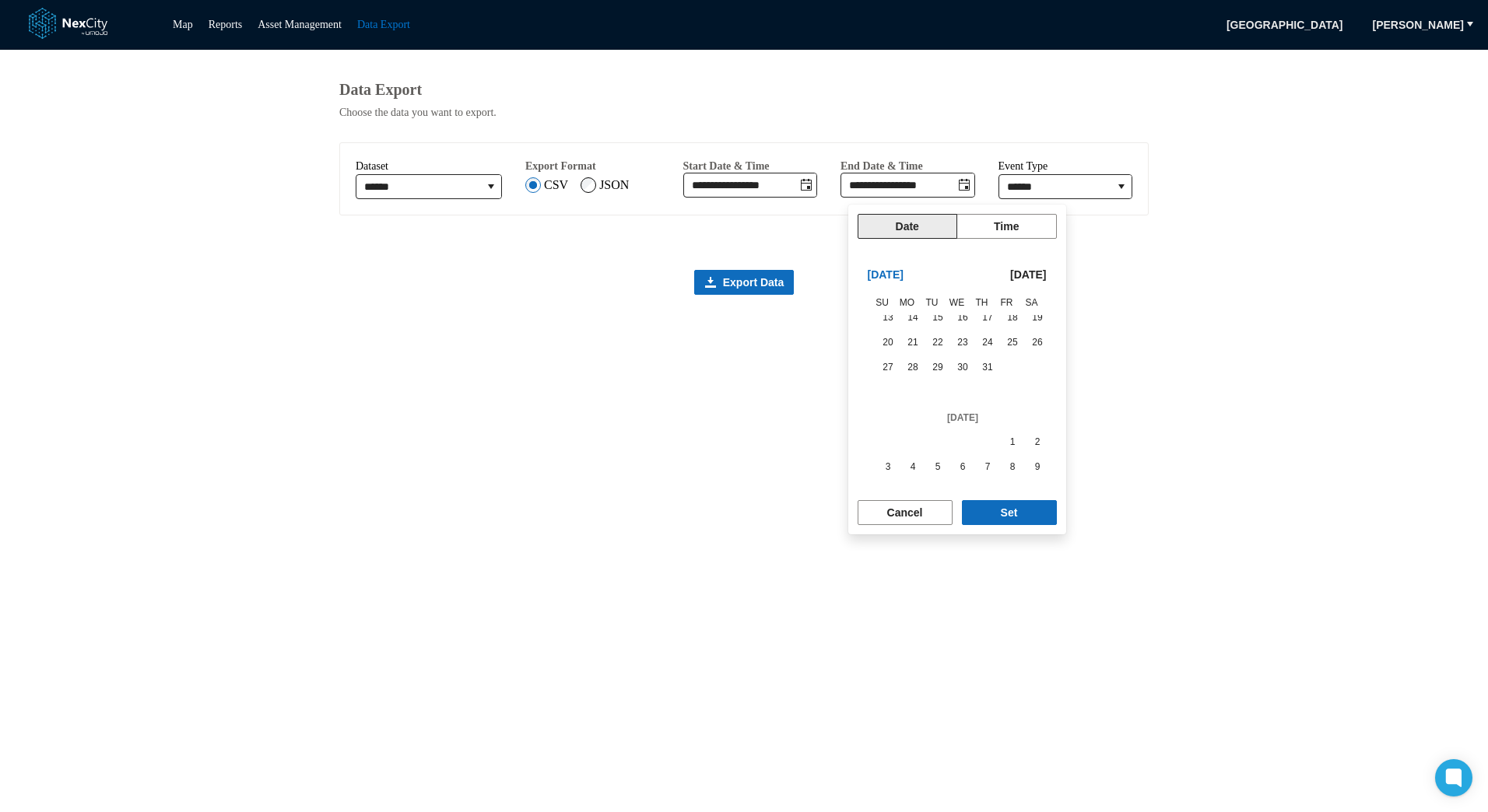
scroll to position [262734, 0]
click at [902, 458] on span "1" at bounding box center [913, 462] width 21 height 21
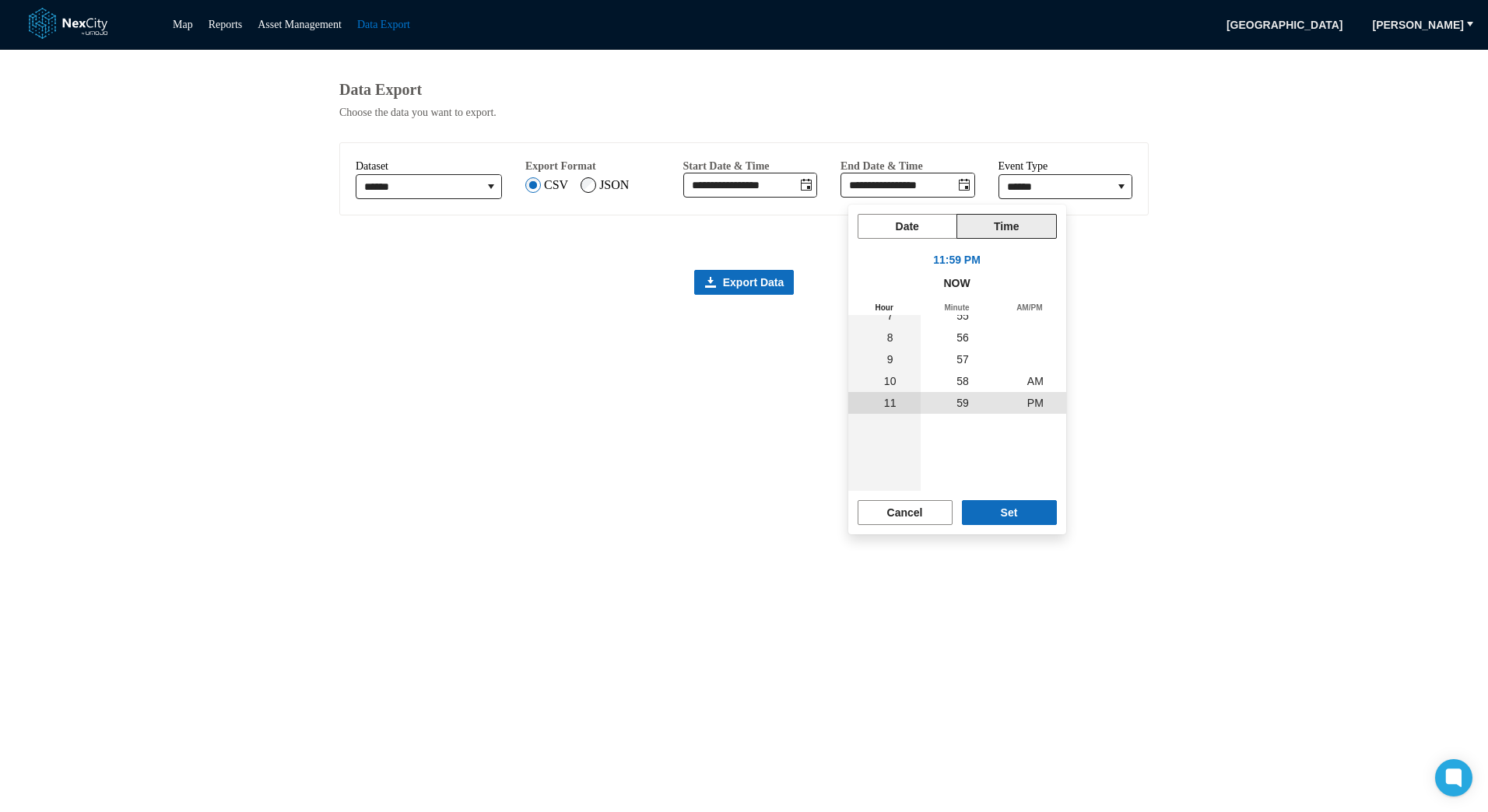
scroll to position [262868, 0]
click at [1012, 513] on span "Set" at bounding box center [1009, 513] width 17 height 15
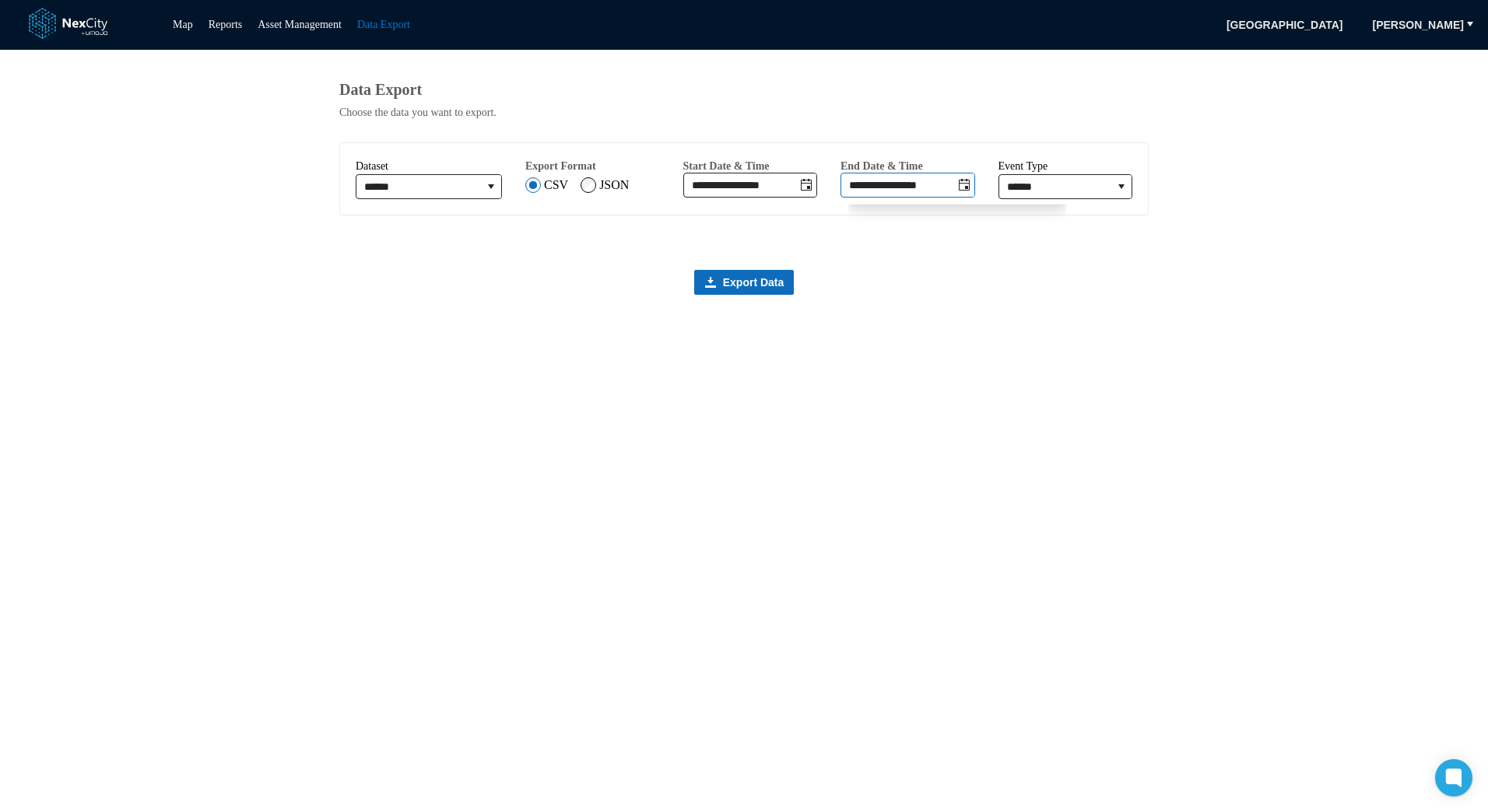
type input "**********"
click at [960, 193] on button "Toggle date-time selector" at bounding box center [964, 185] width 21 height 23
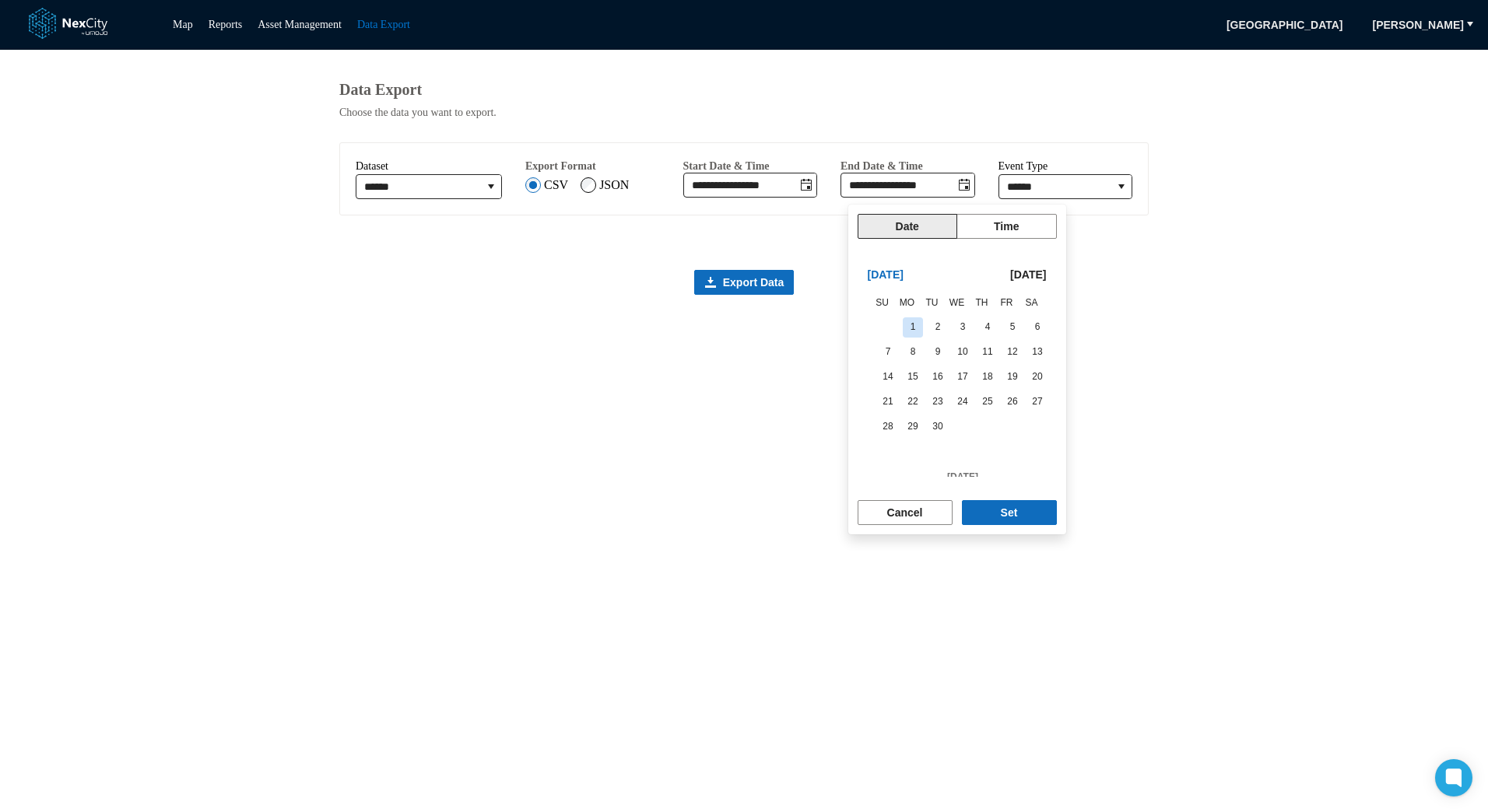
scroll to position [262790, 0]
click at [885, 356] on span "31" at bounding box center [888, 356] width 21 height 21
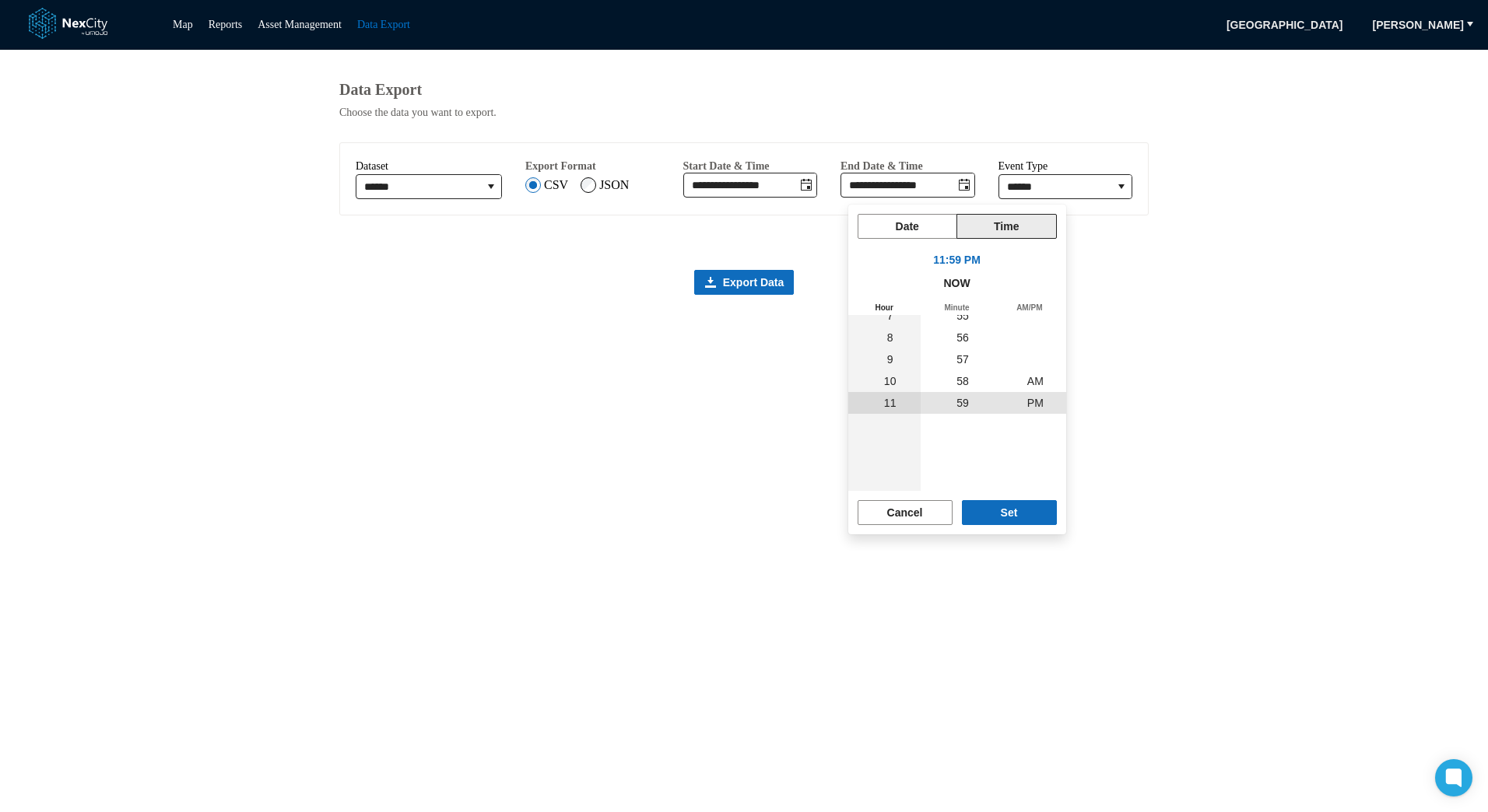
scroll to position [262693, 0]
click at [1015, 508] on span "Set" at bounding box center [1009, 513] width 17 height 15
type input "**********"
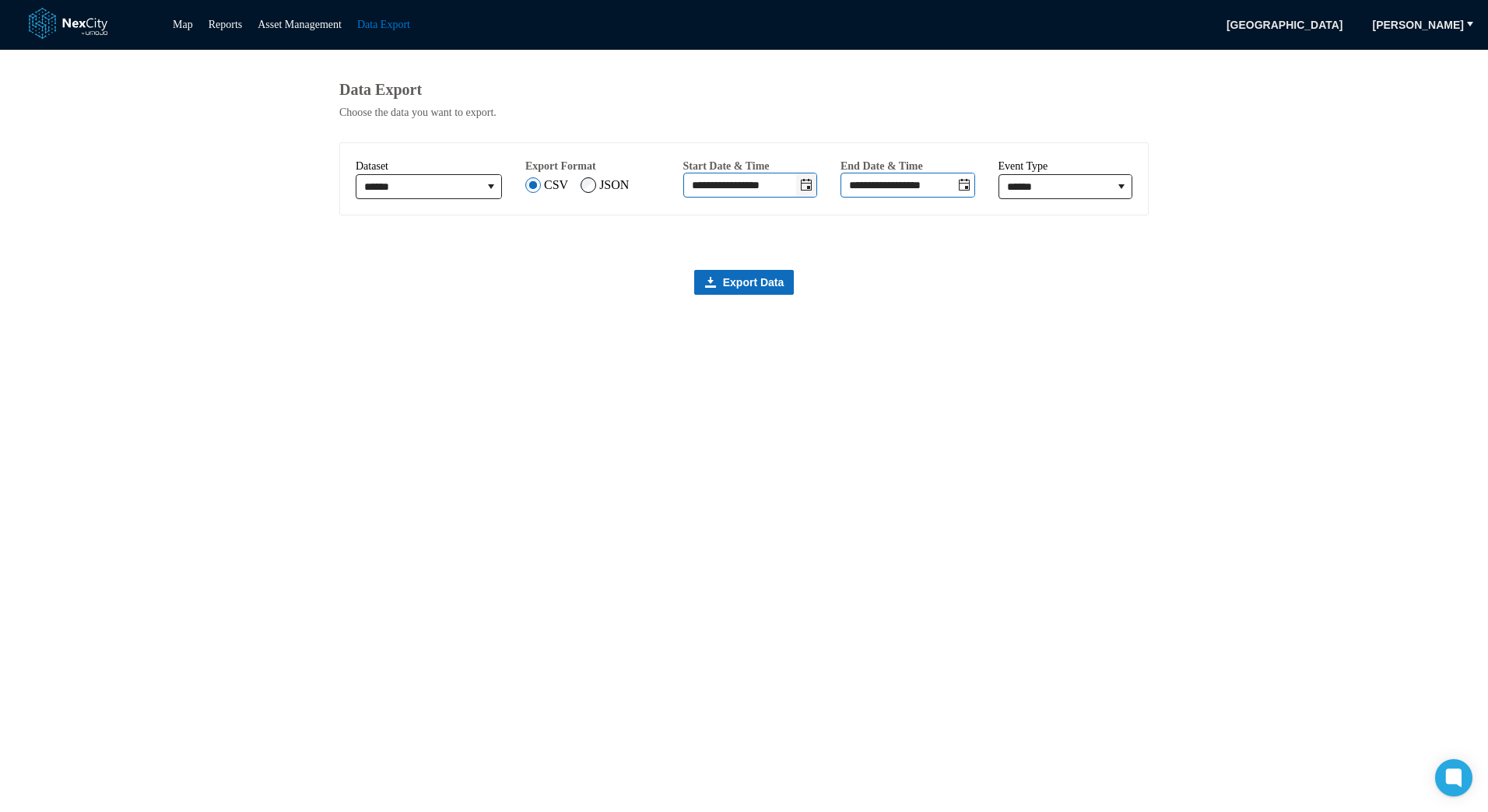
click at [810, 191] on icon "Toggle date-time selector" at bounding box center [806, 185] width 11 height 12
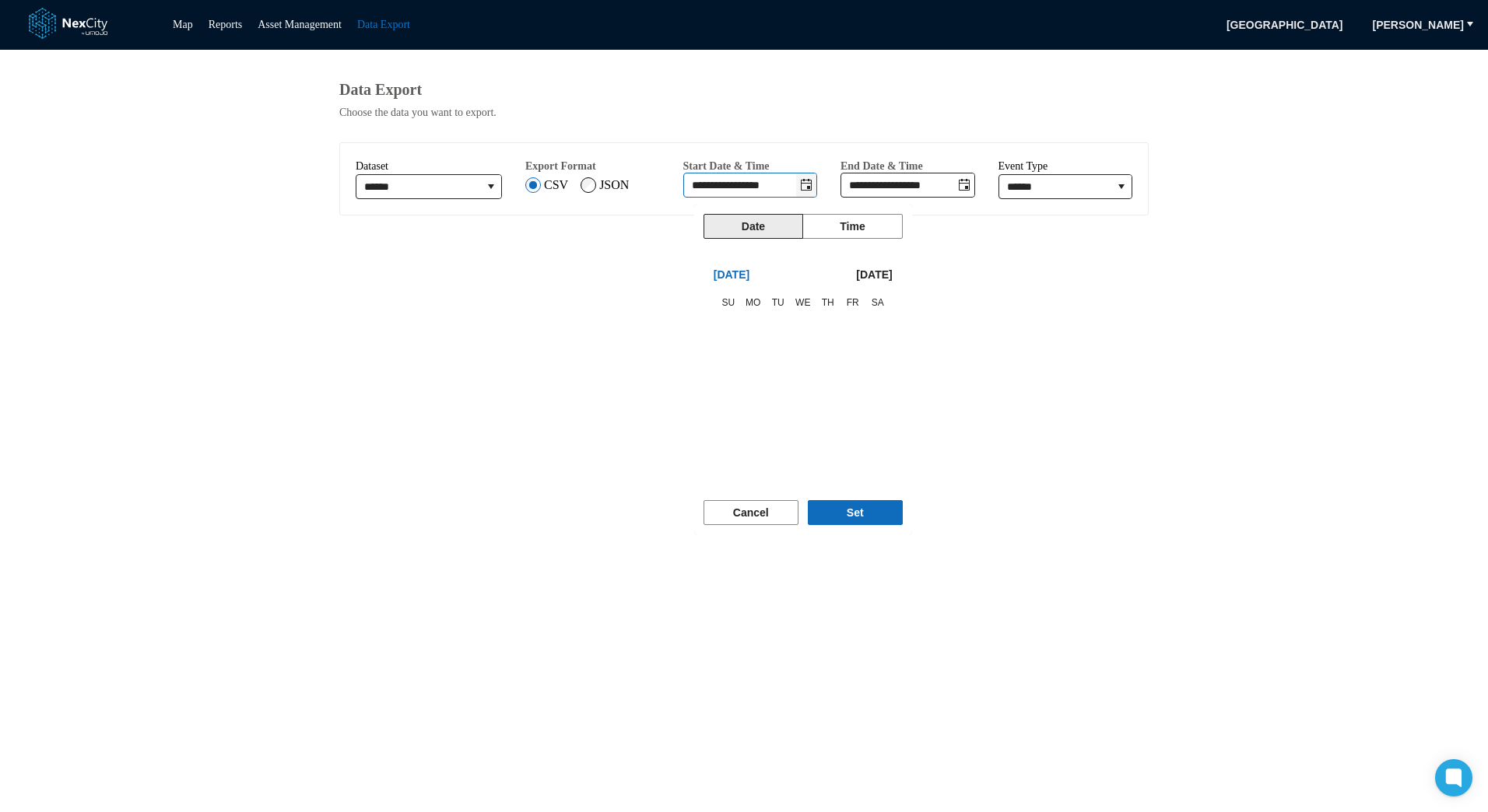
scroll to position [21, 0]
click at [734, 327] on span "1" at bounding box center [734, 327] width 21 height 21
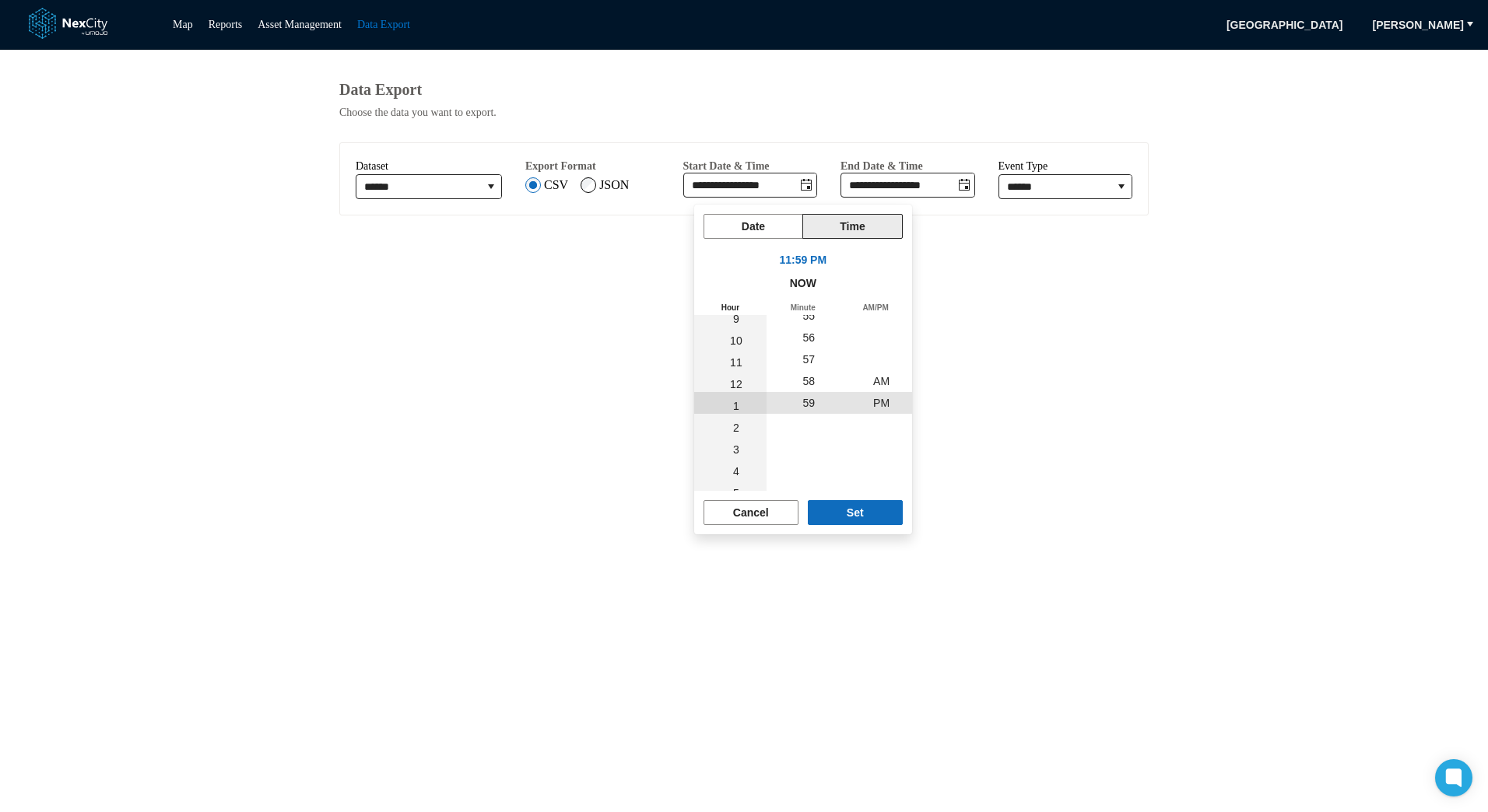
scroll to position [0, 0]
click at [882, 511] on button "Set" at bounding box center [855, 513] width 95 height 25
type input "**********"
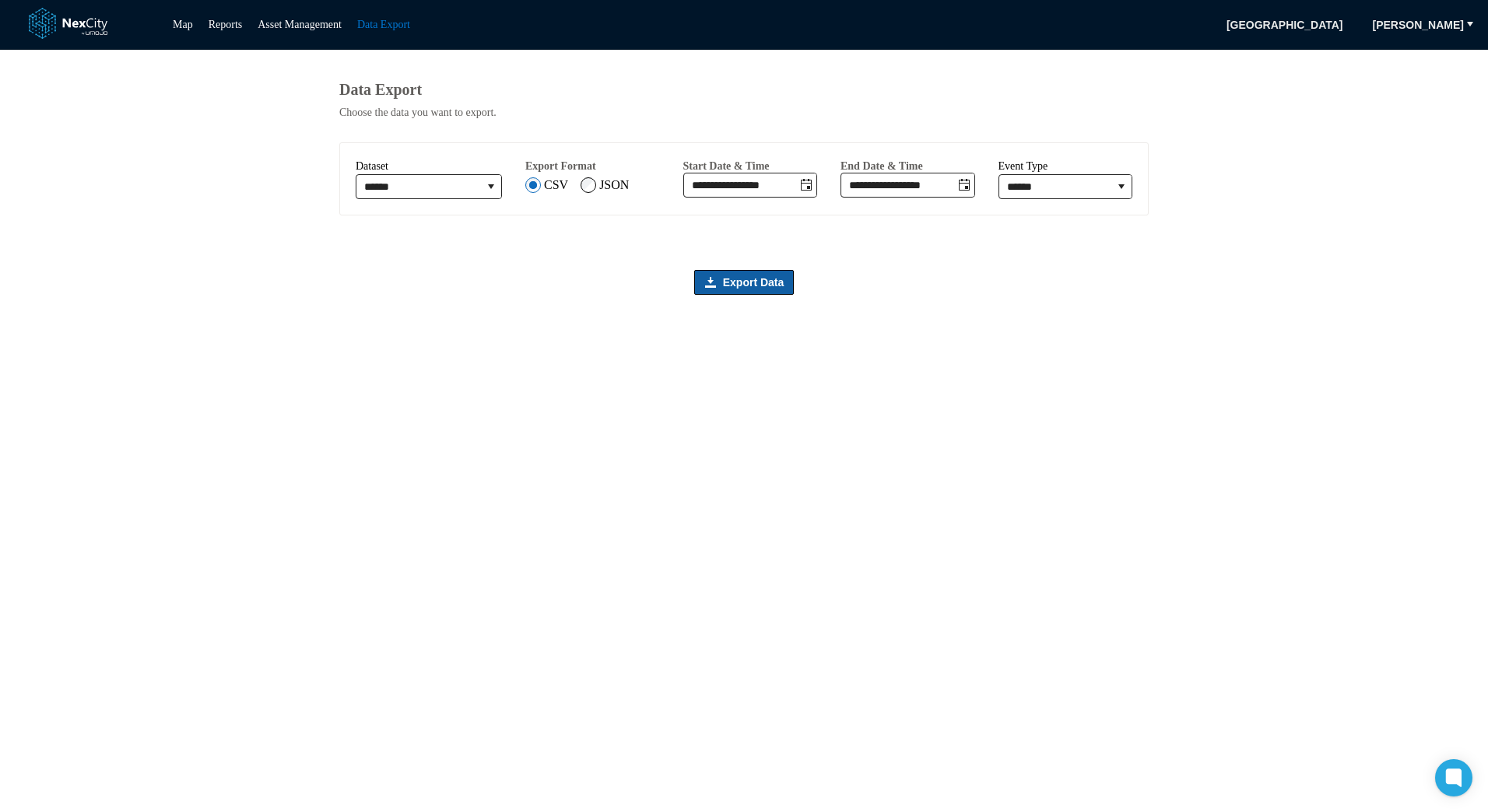
click at [766, 287] on span "Export Data" at bounding box center [753, 282] width 62 height 15
click at [969, 192] on icon "Toggle date-time selector" at bounding box center [965, 185] width 12 height 12
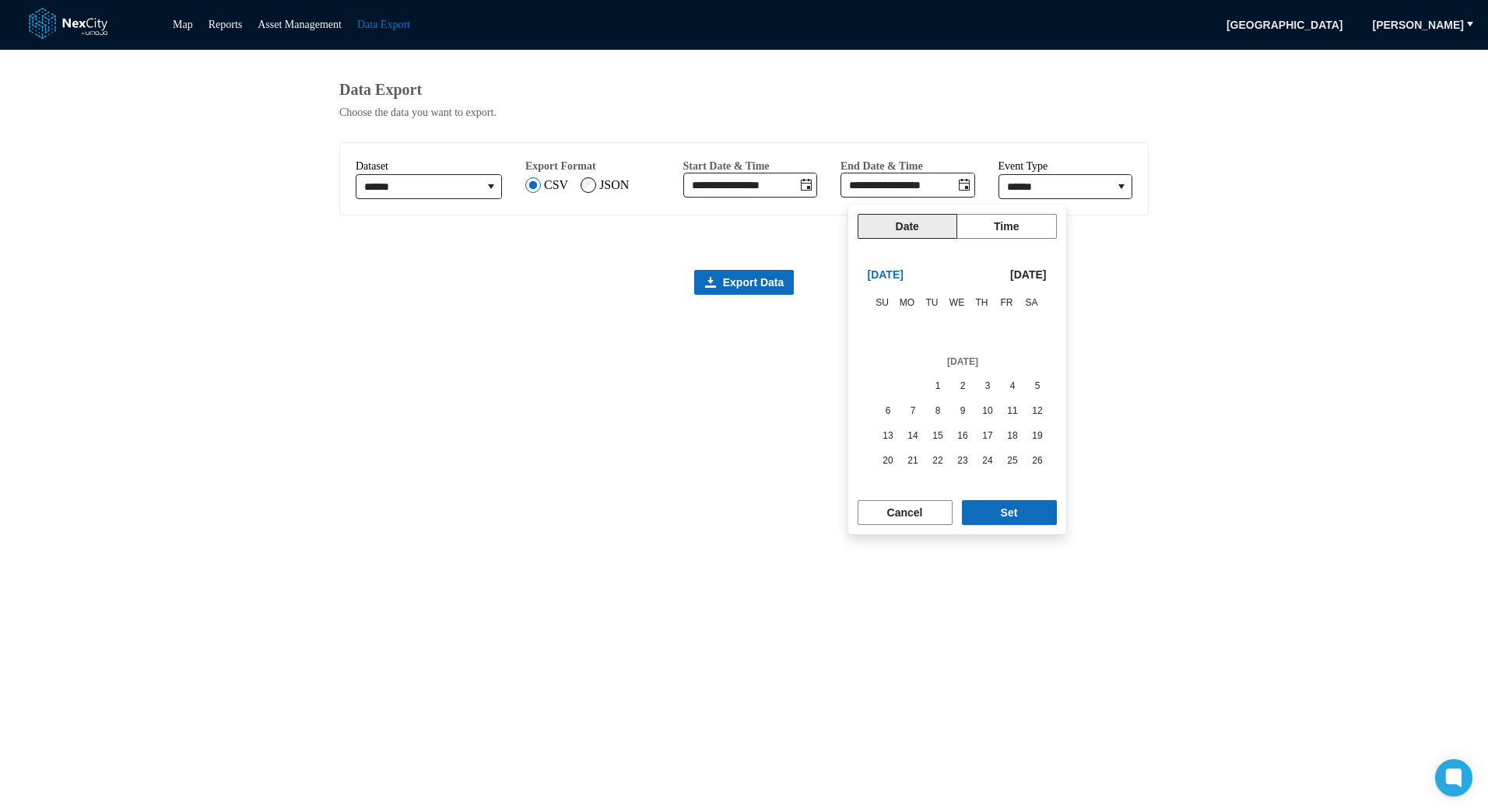
scroll to position [262382, 0]
click at [910, 388] on span "30" at bounding box center [913, 390] width 21 height 21
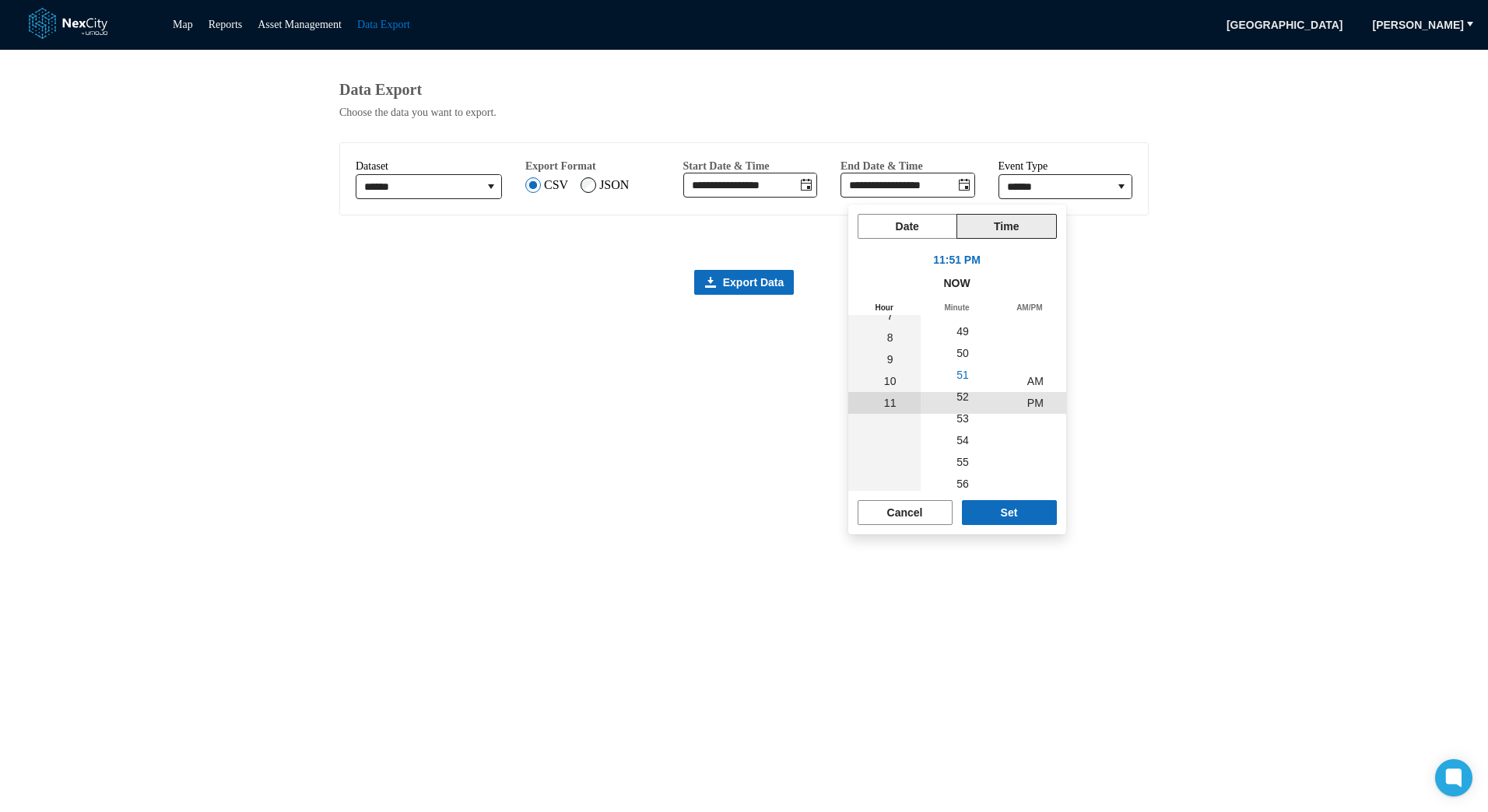
scroll to position [1285, 0]
click at [1027, 515] on button "Set" at bounding box center [1009, 513] width 95 height 25
type input "**********"
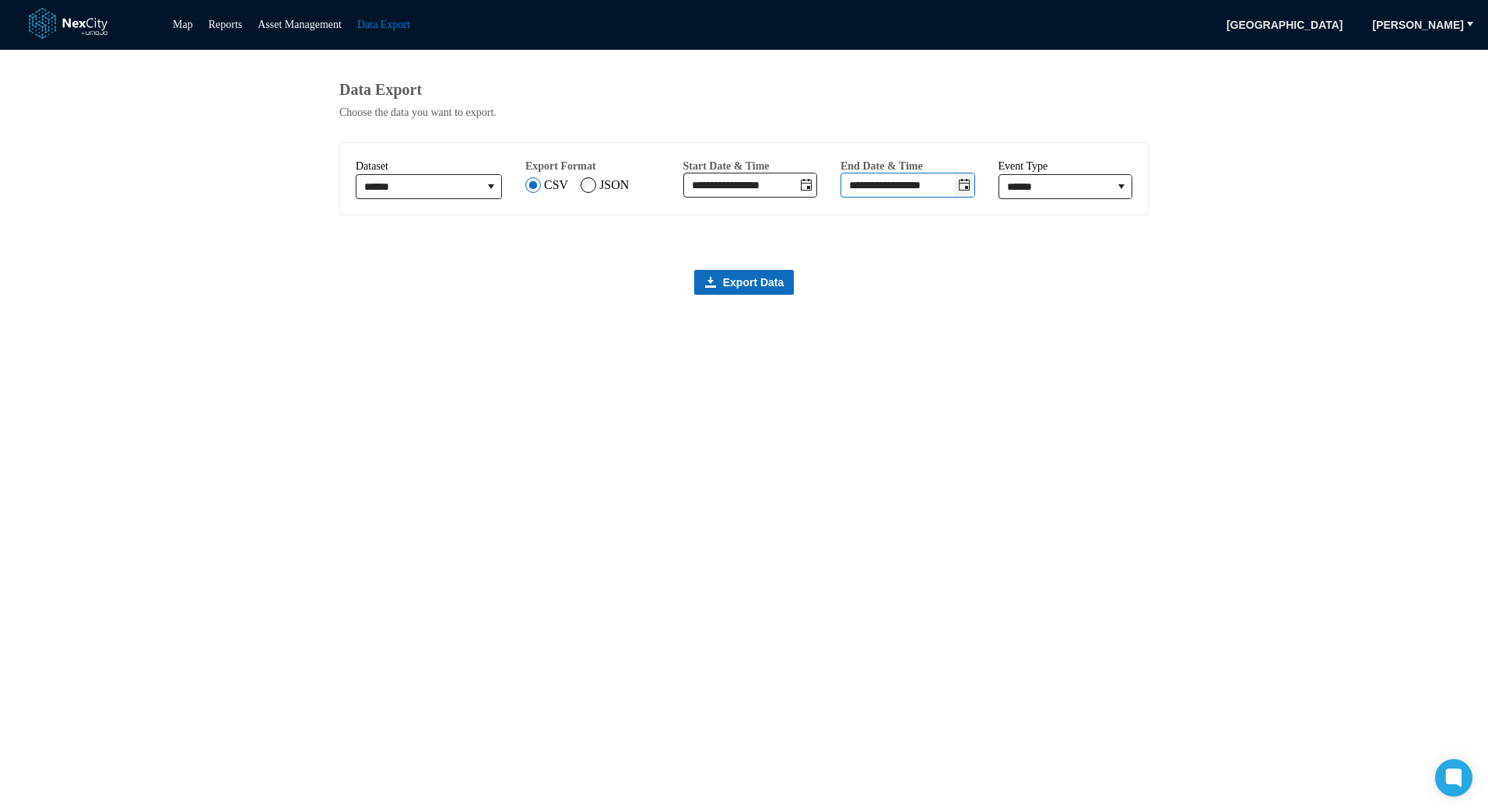
click at [963, 191] on icon "Toggle date-time selector" at bounding box center [965, 185] width 11 height 12
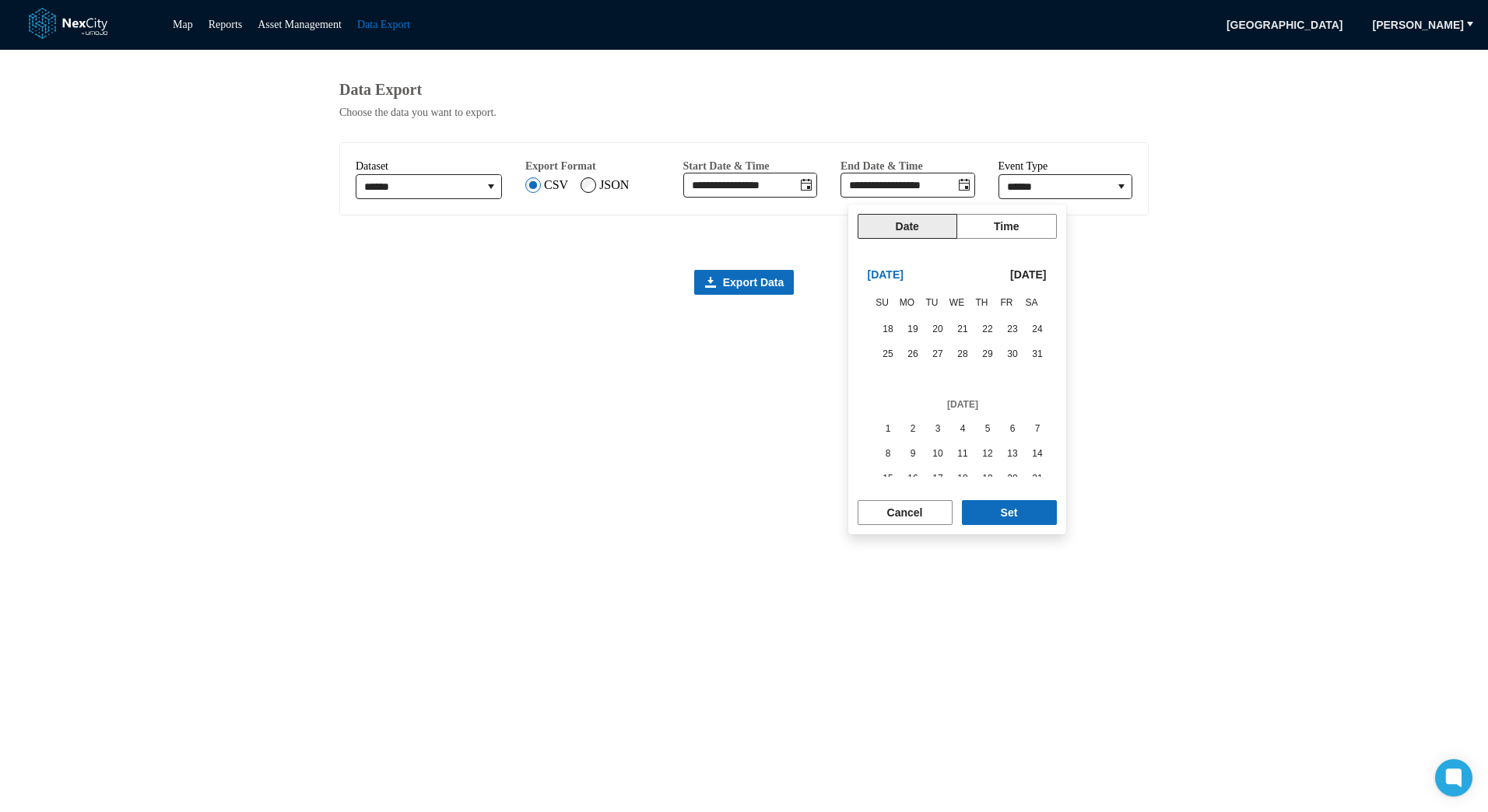
scroll to position [262267, 0]
click at [1032, 329] on span "31" at bounding box center [1038, 331] width 21 height 21
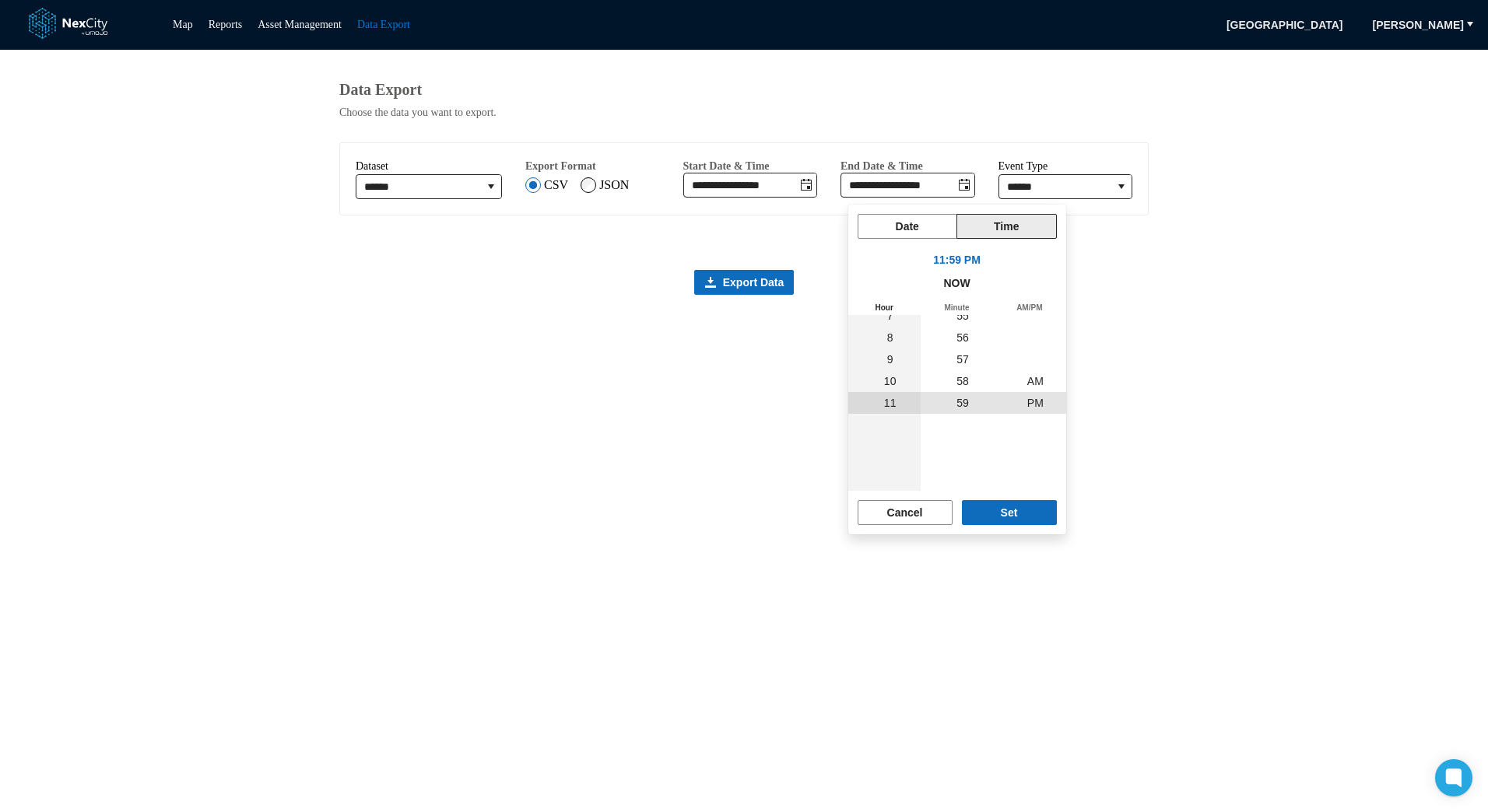
scroll to position [262171, 0]
click at [1024, 513] on button "Set" at bounding box center [1009, 513] width 95 height 25
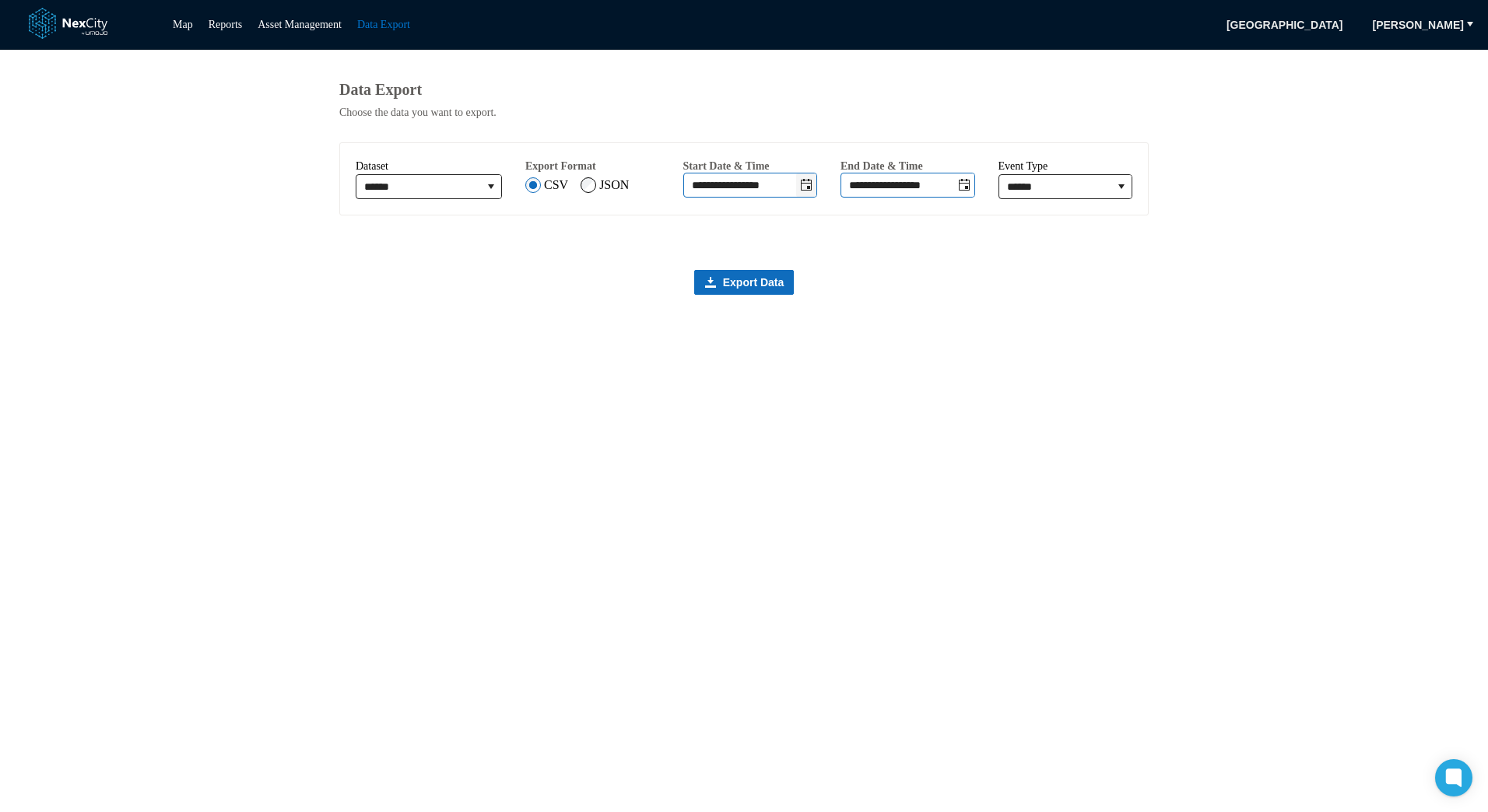
click at [808, 192] on icon "Toggle date-time selector" at bounding box center [807, 185] width 12 height 12
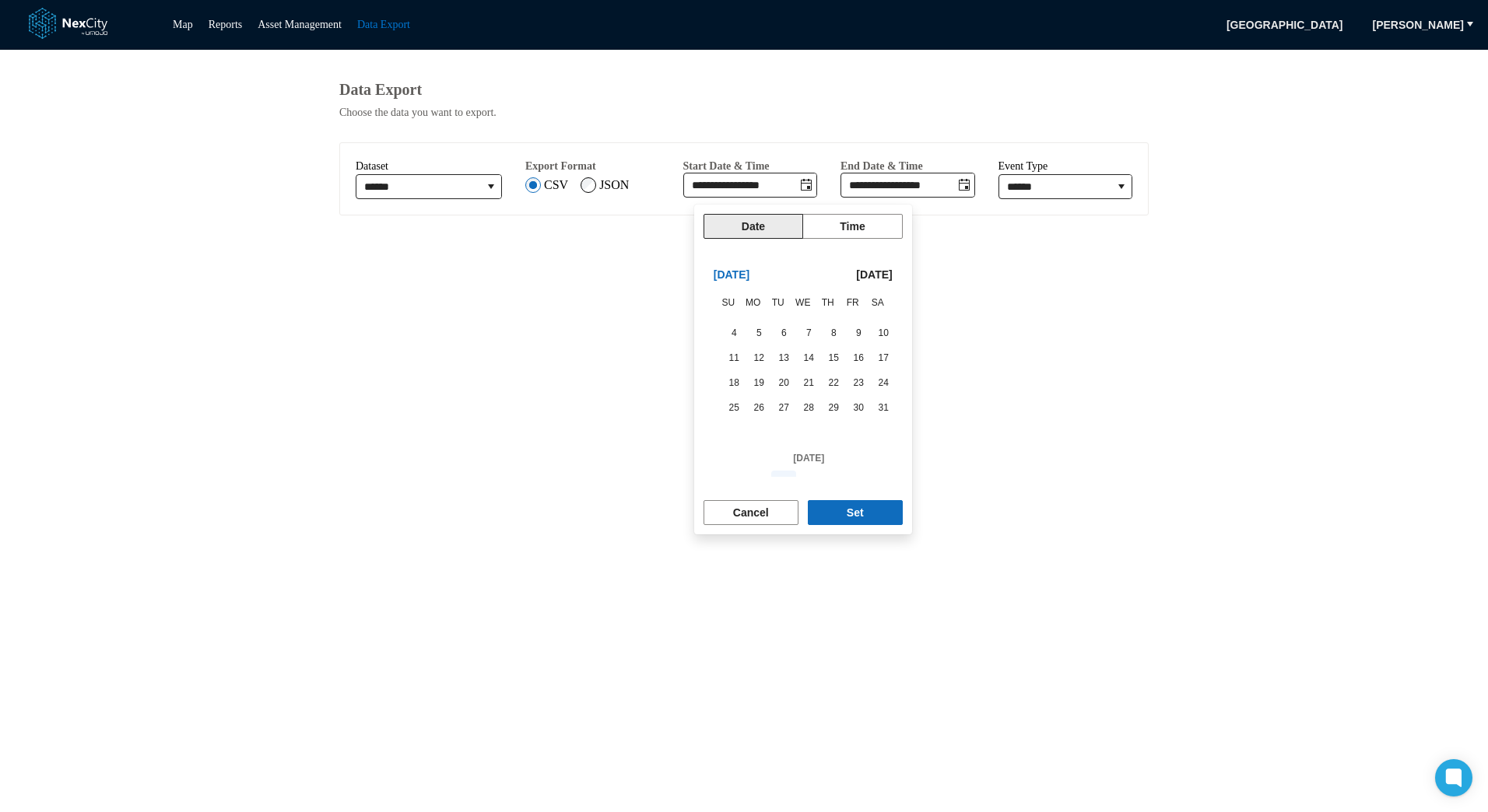
scroll to position [262111, 0]
click at [828, 381] on span "1" at bounding box center [834, 387] width 21 height 21
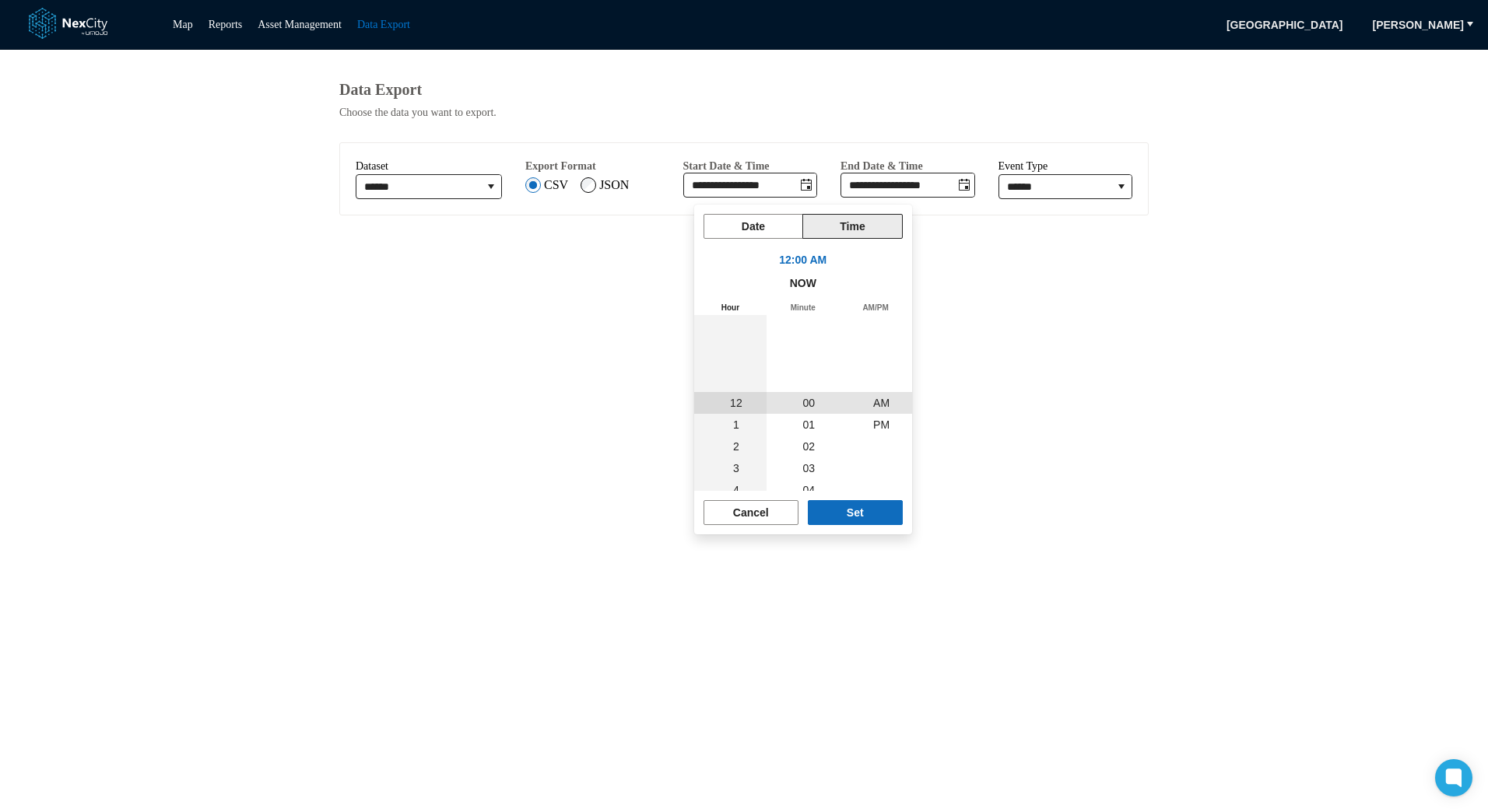
scroll to position [262171, 0]
click at [880, 505] on button "Set" at bounding box center [855, 513] width 95 height 25
type input "**********"
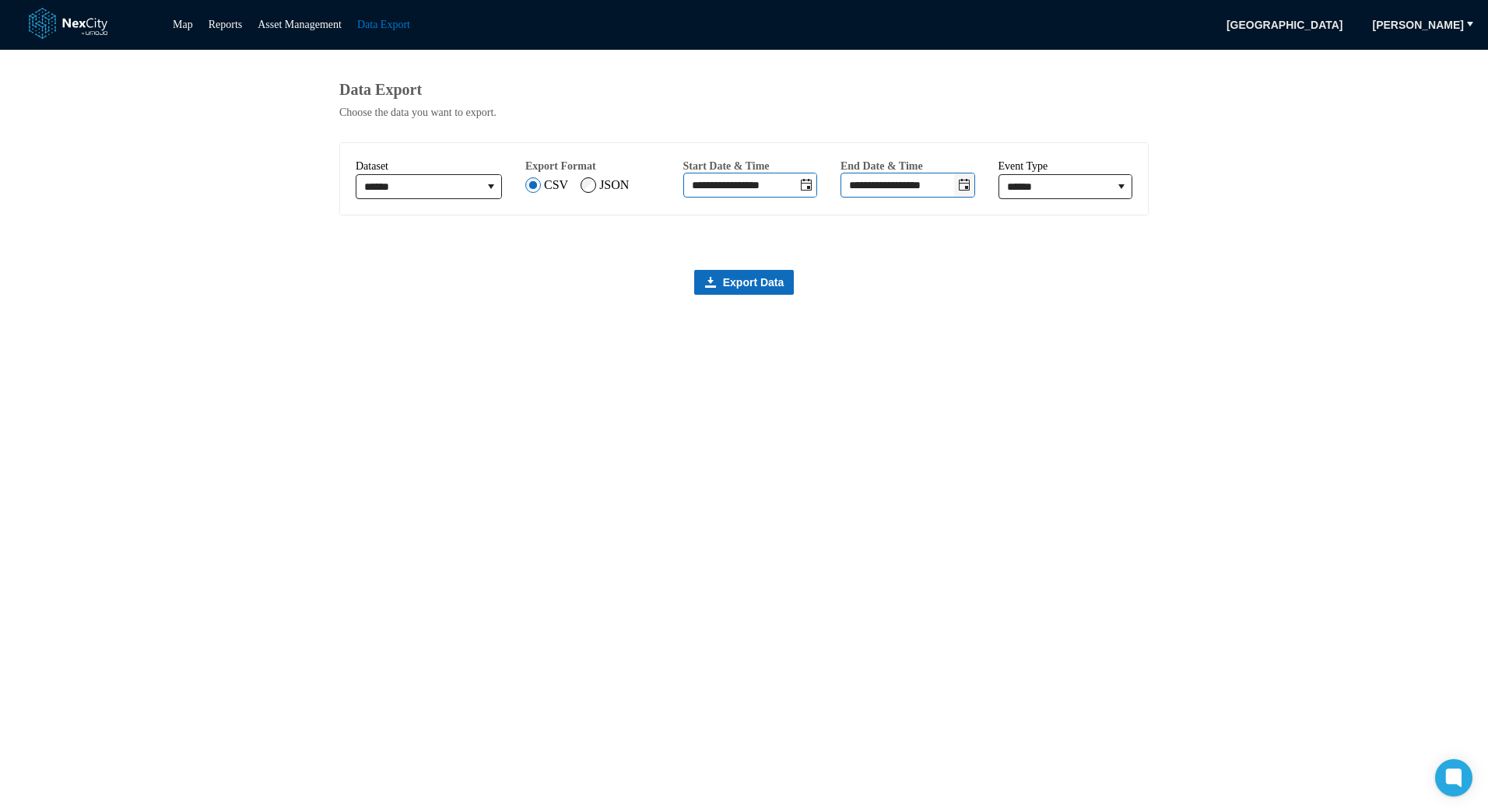
click at [971, 189] on icon "Toggle date-time selector" at bounding box center [965, 185] width 12 height 12
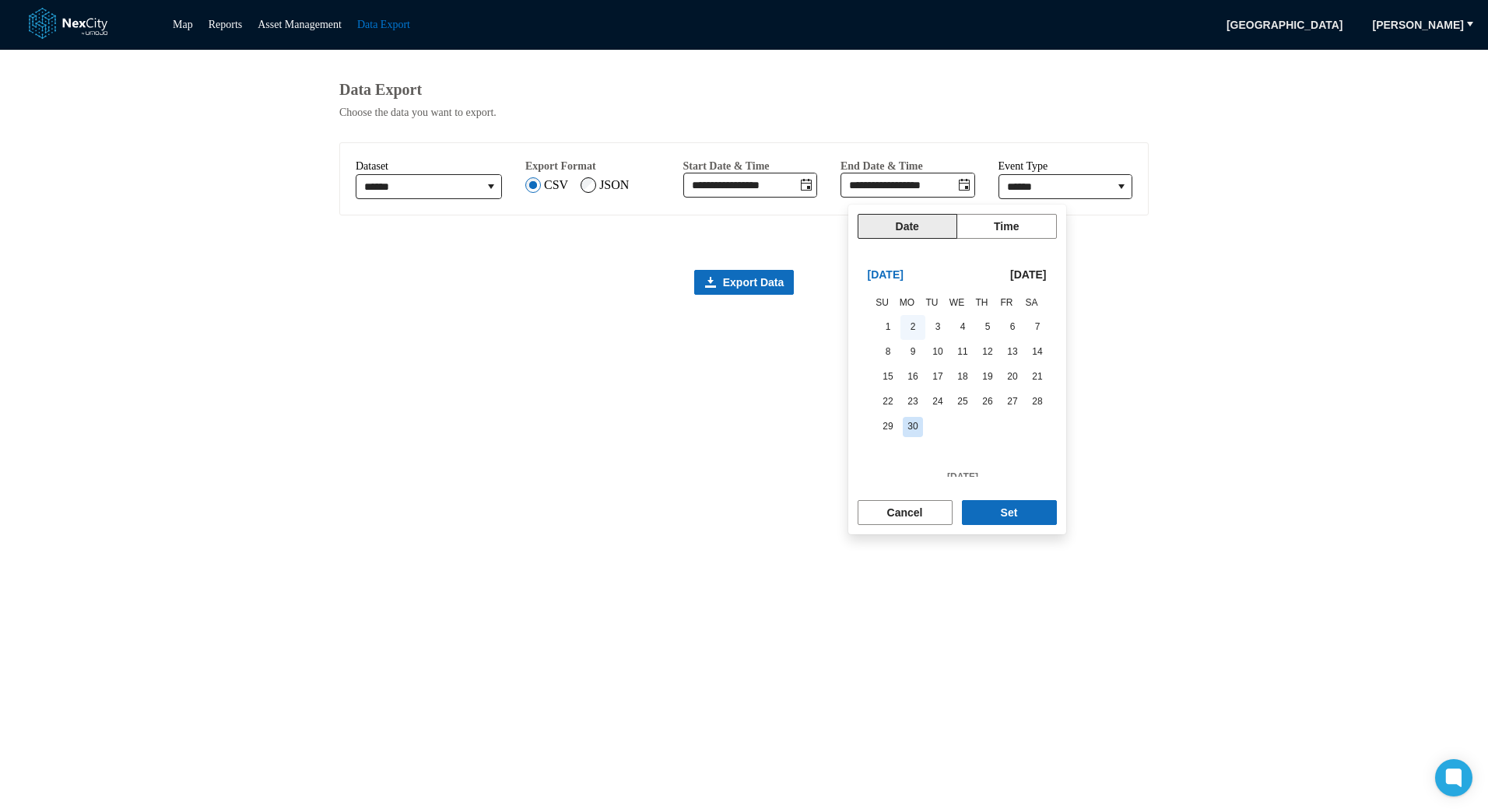
scroll to position [262267, 0]
click at [1033, 333] on span "31" at bounding box center [1038, 331] width 21 height 21
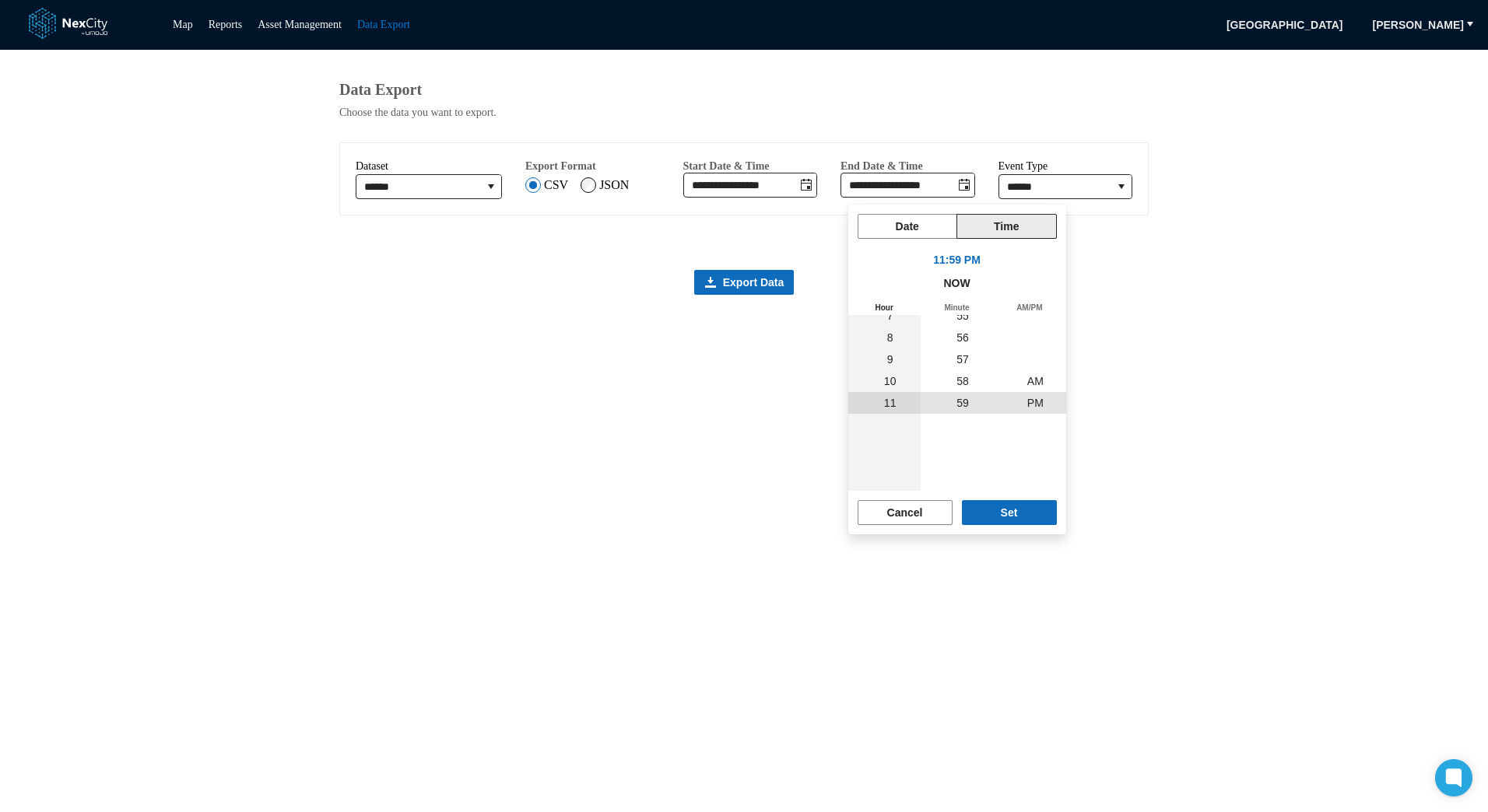
scroll to position [262171, 0]
click at [1021, 507] on button "Set" at bounding box center [1009, 513] width 95 height 25
type input "**********"
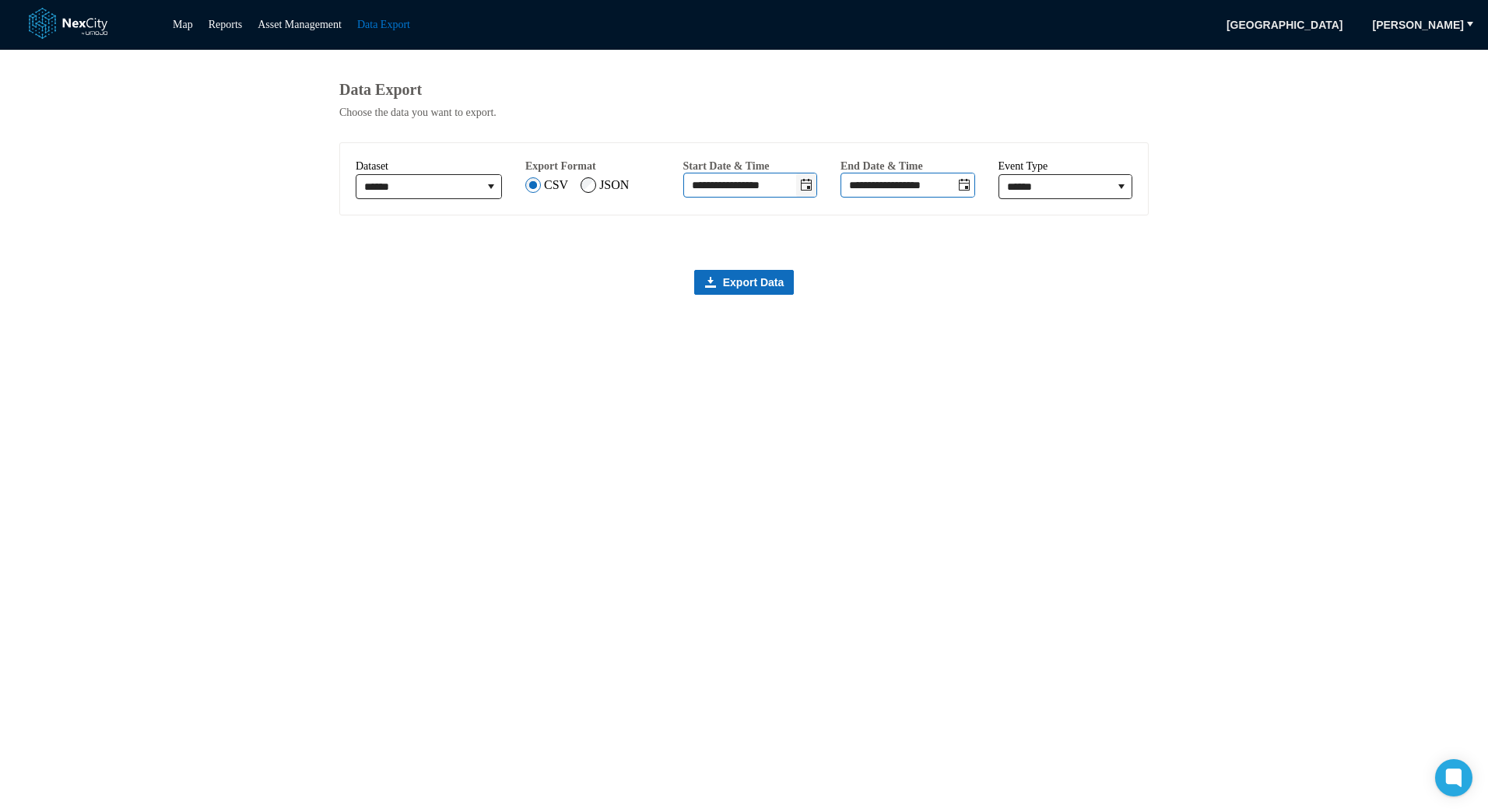
click at [812, 183] on button "Toggle date-time selector" at bounding box center [806, 185] width 21 height 23
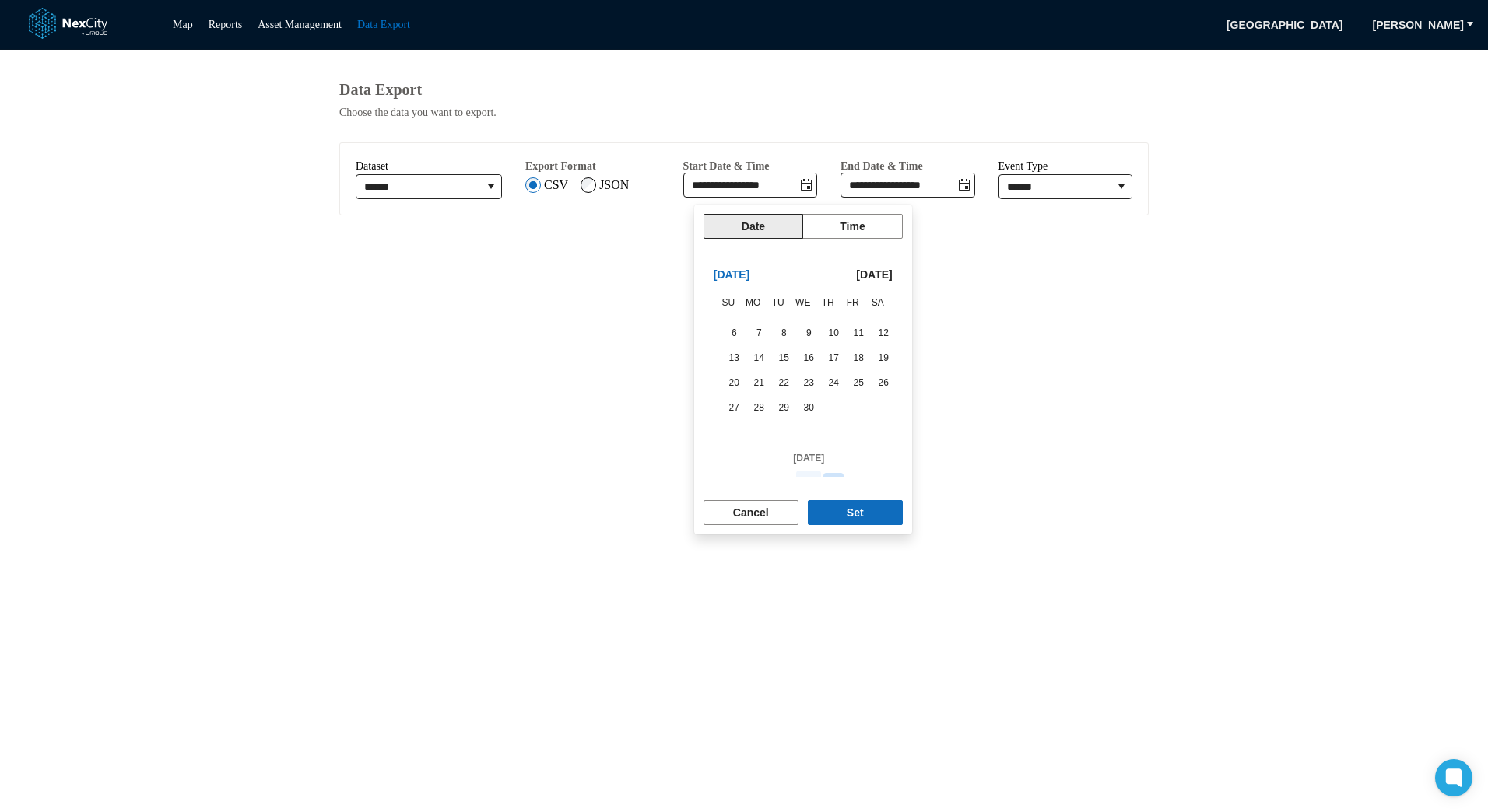
scroll to position [261937, 0]
click at [777, 386] on span "1" at bounding box center [784, 387] width 21 height 21
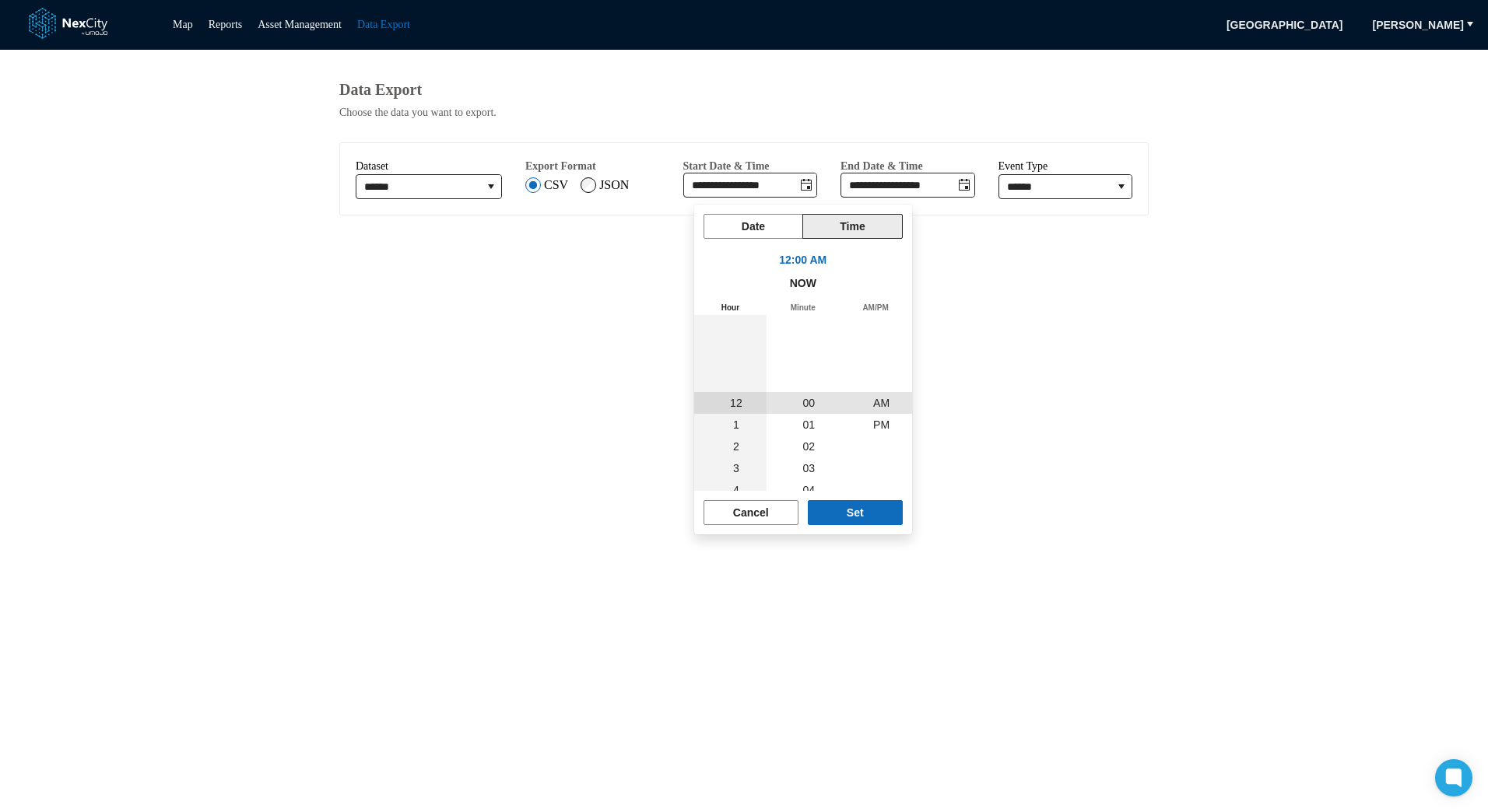
scroll to position [261996, 0]
click at [844, 512] on button "Set" at bounding box center [855, 513] width 95 height 25
type input "**********"
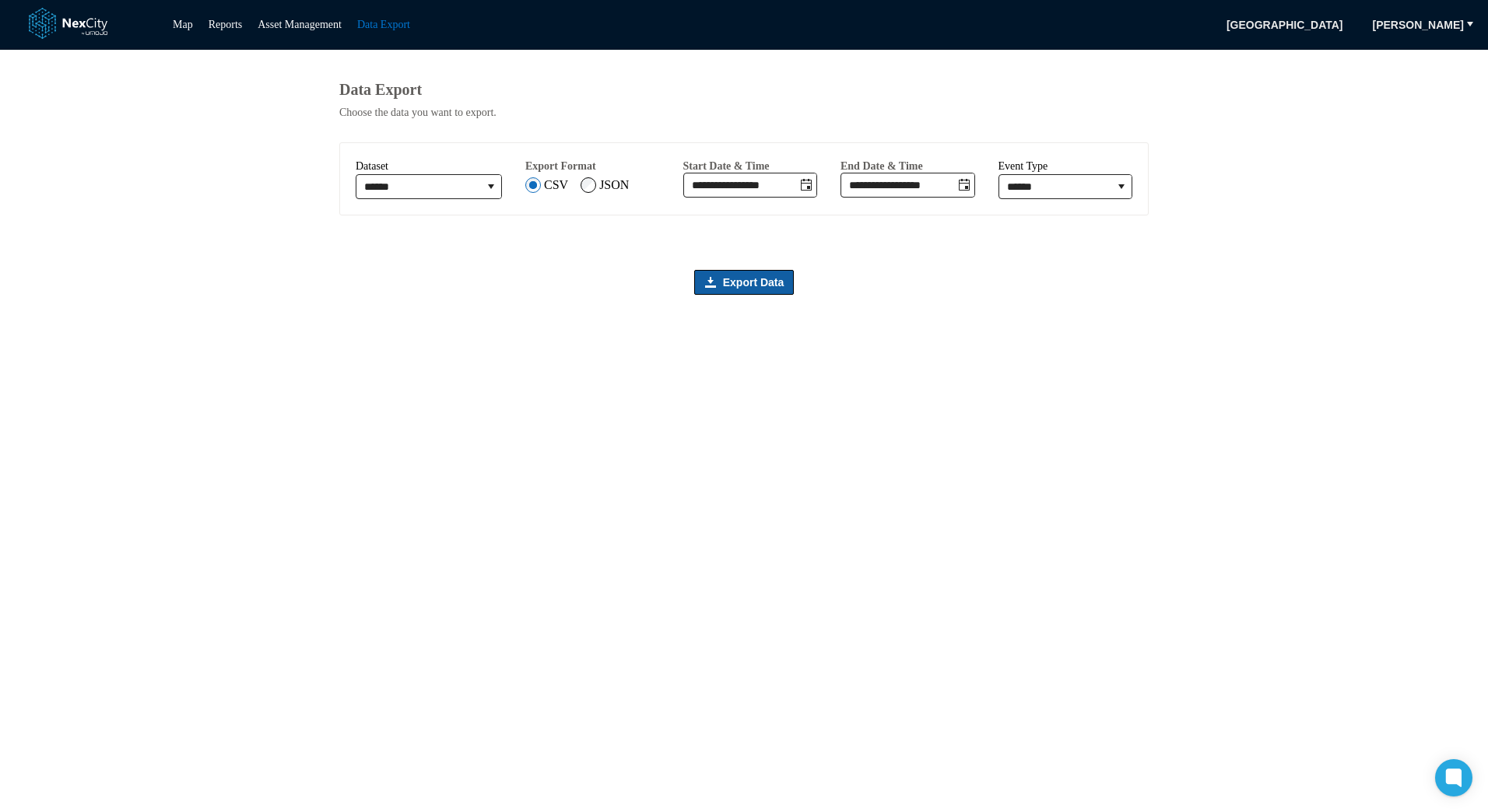
click at [744, 287] on span "Export Data" at bounding box center [753, 282] width 62 height 15
